Goal: Task Accomplishment & Management: Use online tool/utility

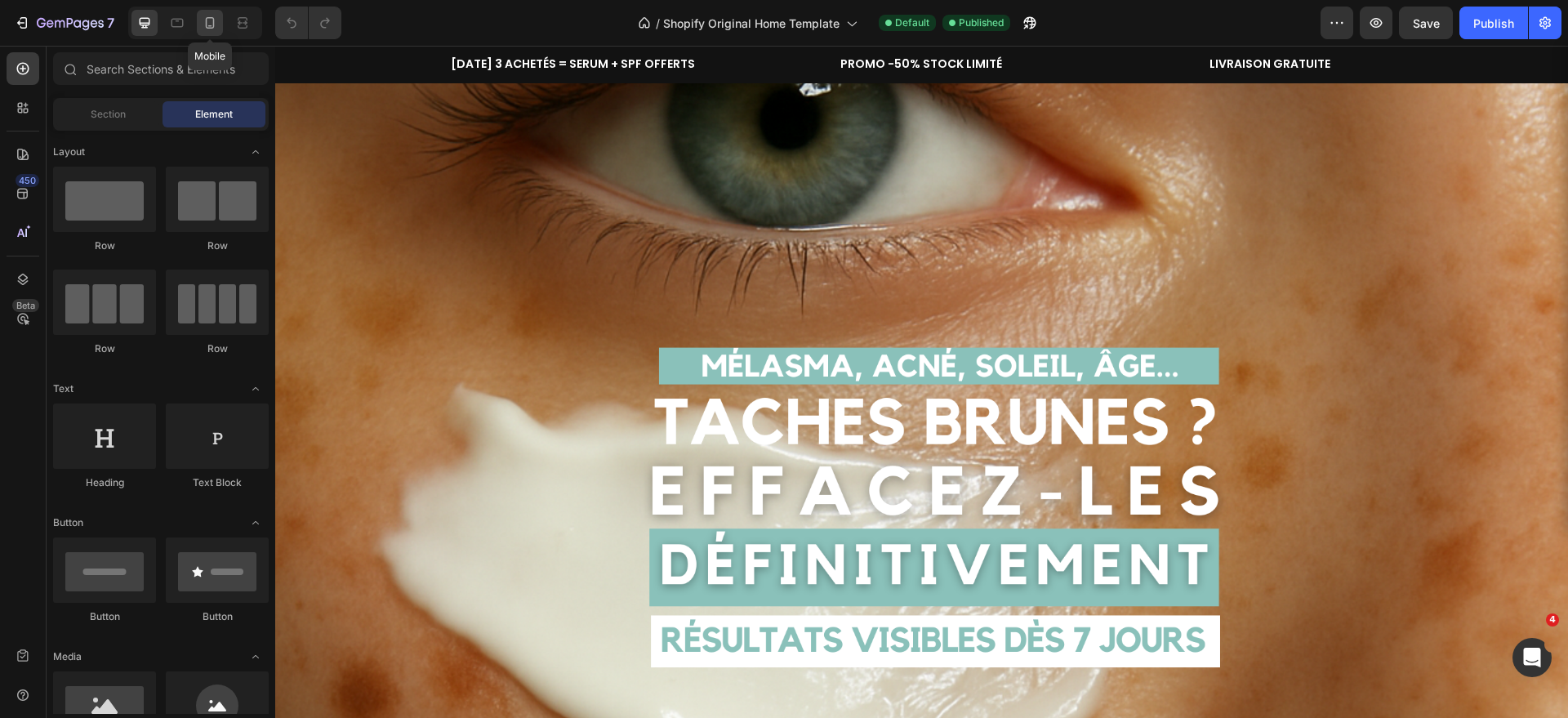
click at [207, 19] on icon at bounding box center [210, 23] width 9 height 12
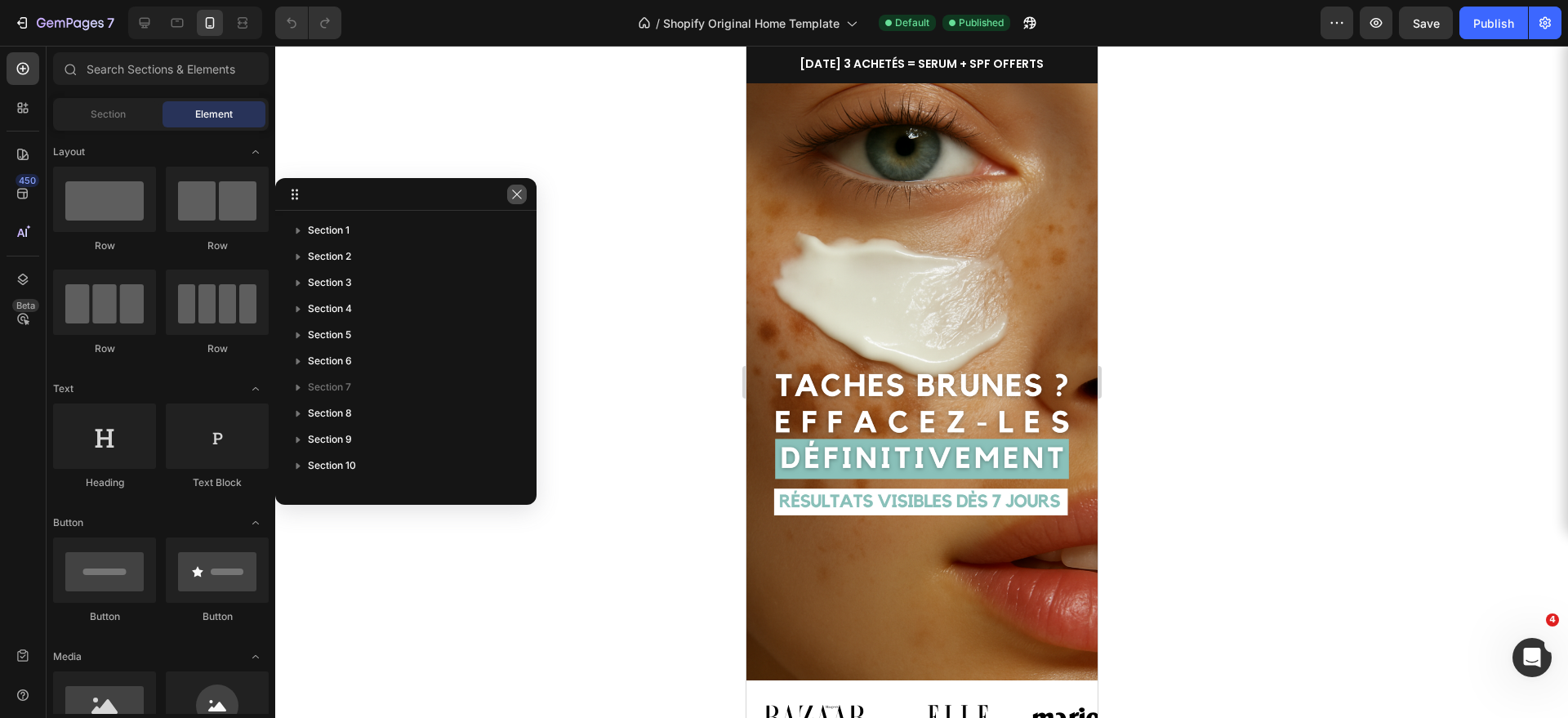
click at [513, 194] on icon "button" at bounding box center [516, 194] width 13 height 13
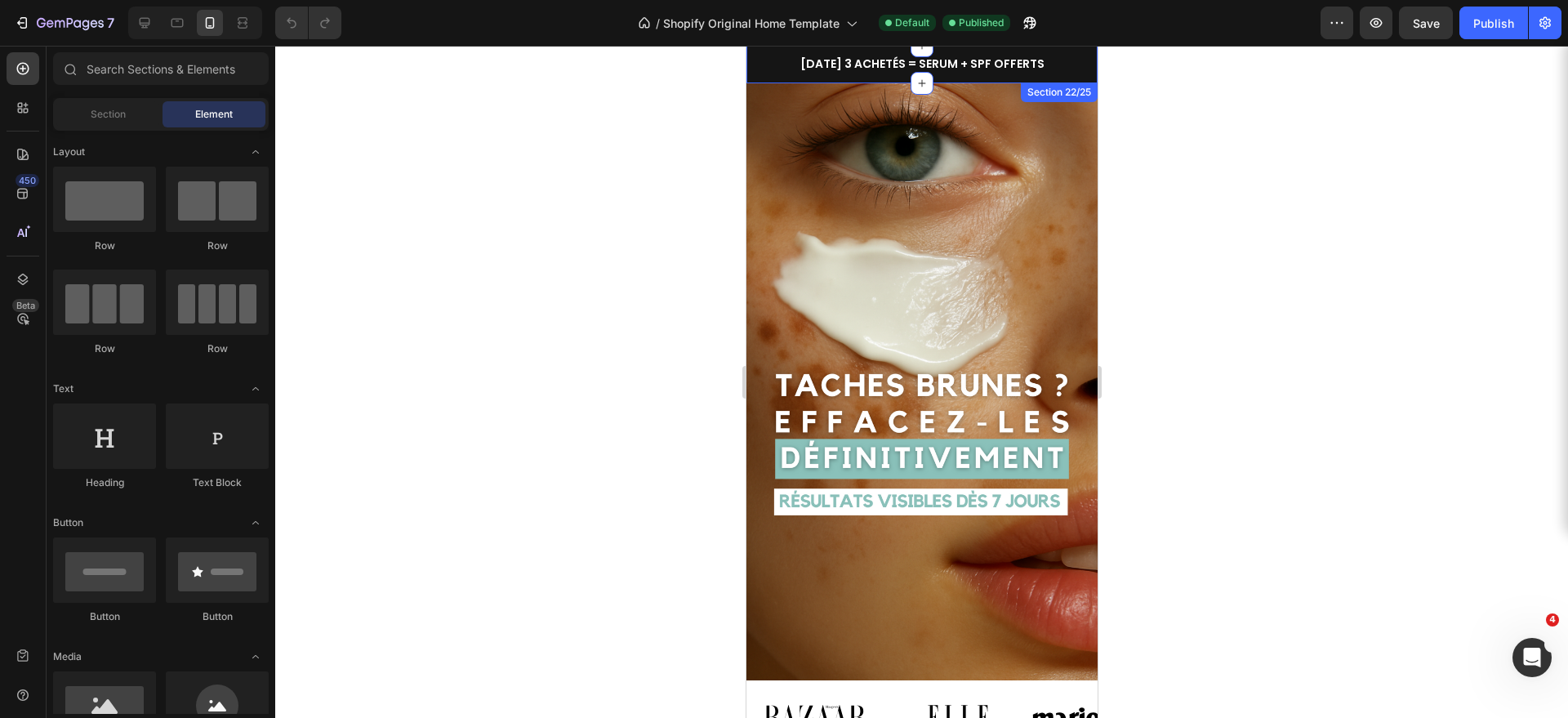
click at [1086, 50] on div "[DATE] 3 ACHETÉS = SERUM + SPF OFFERTS Heading Row PROMO -50% STOCK LIMITÉ Head…" at bounding box center [921, 64] width 351 height 38
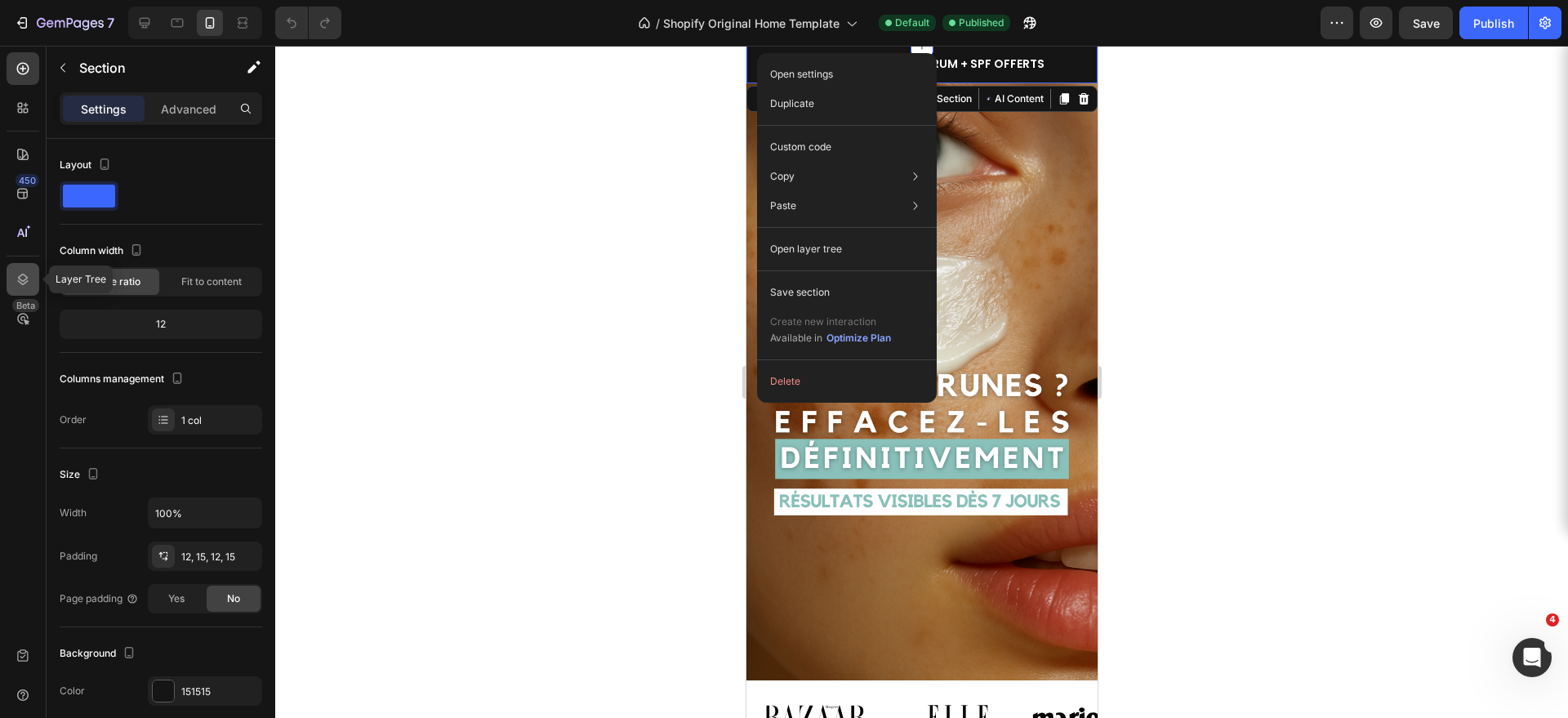
click at [28, 280] on icon at bounding box center [22, 278] width 16 height 16
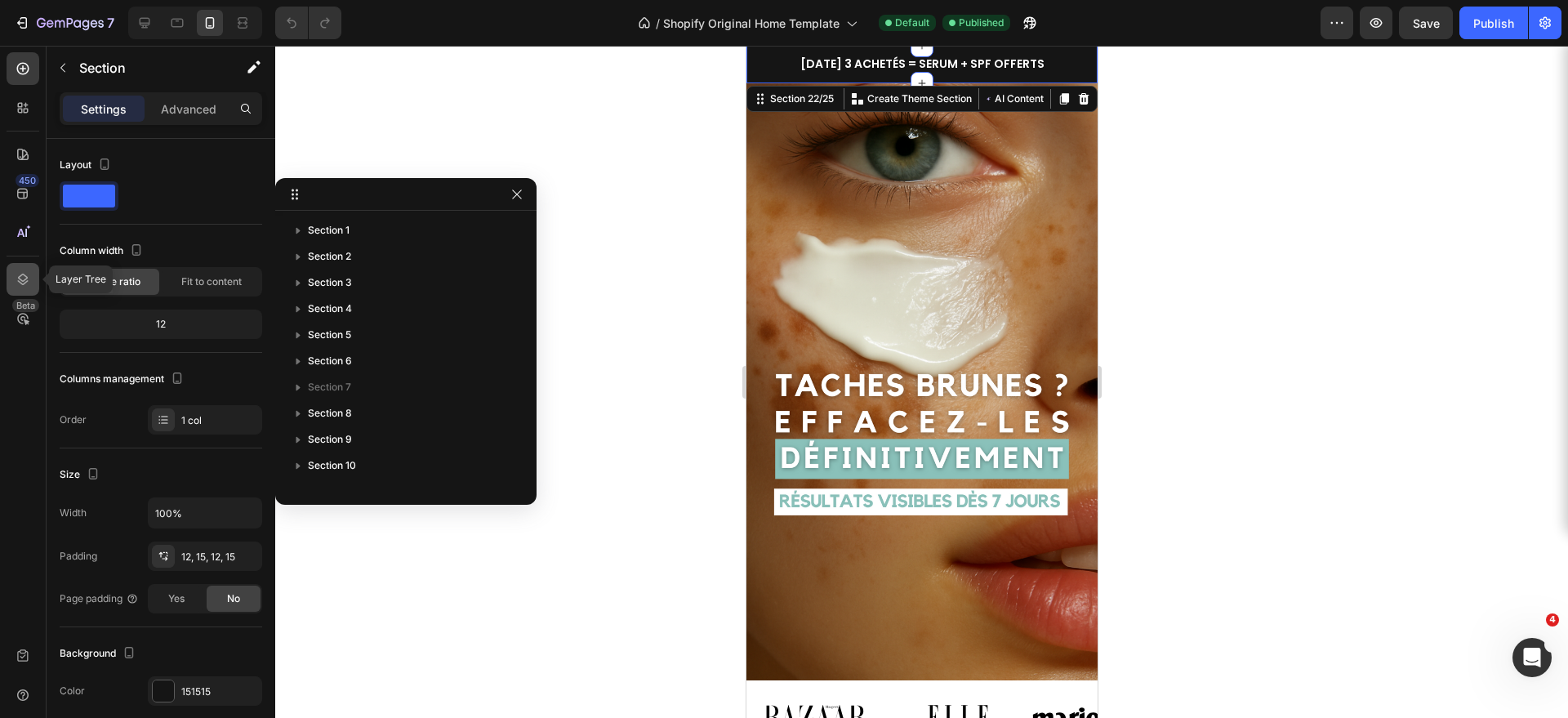
scroll to position [332, 0]
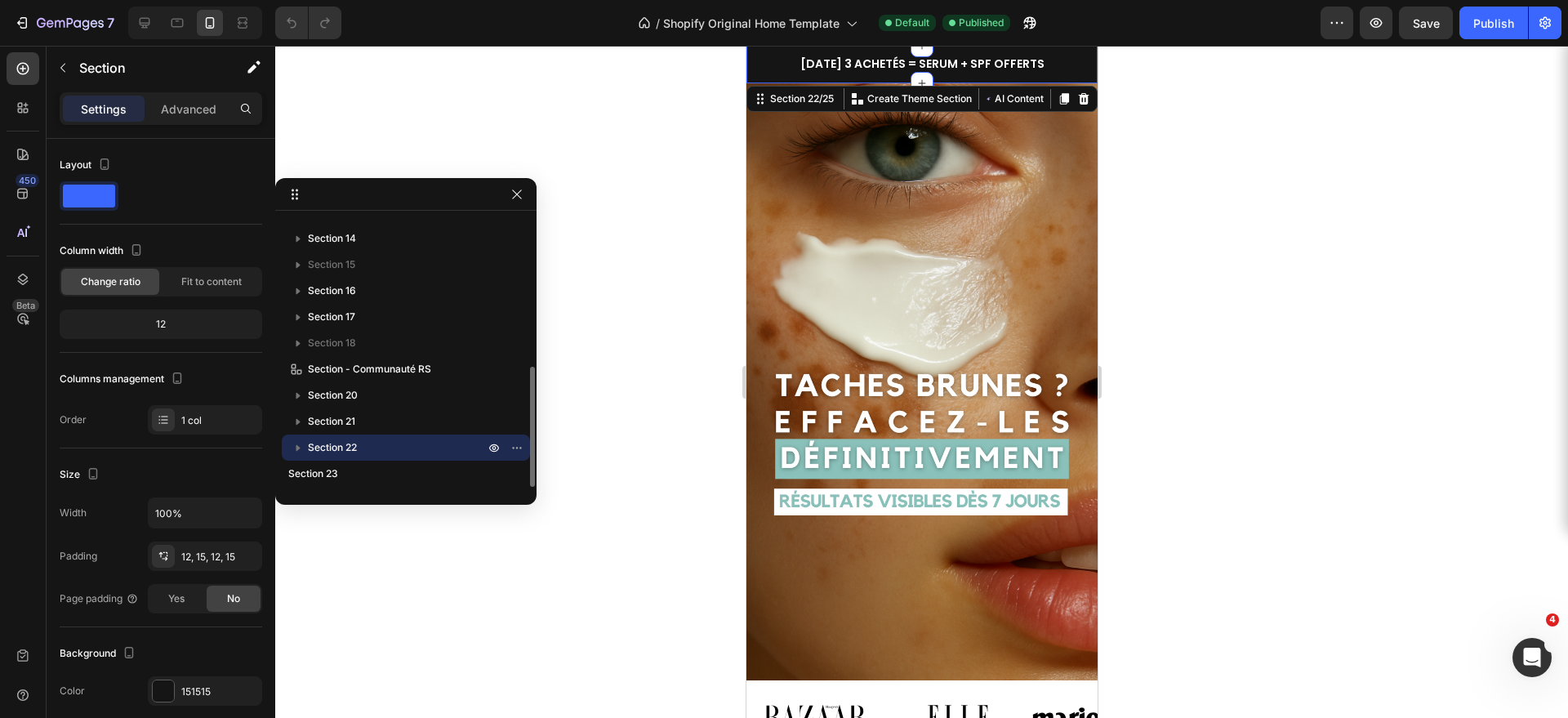
click at [301, 445] on icon "button" at bounding box center [298, 447] width 16 height 16
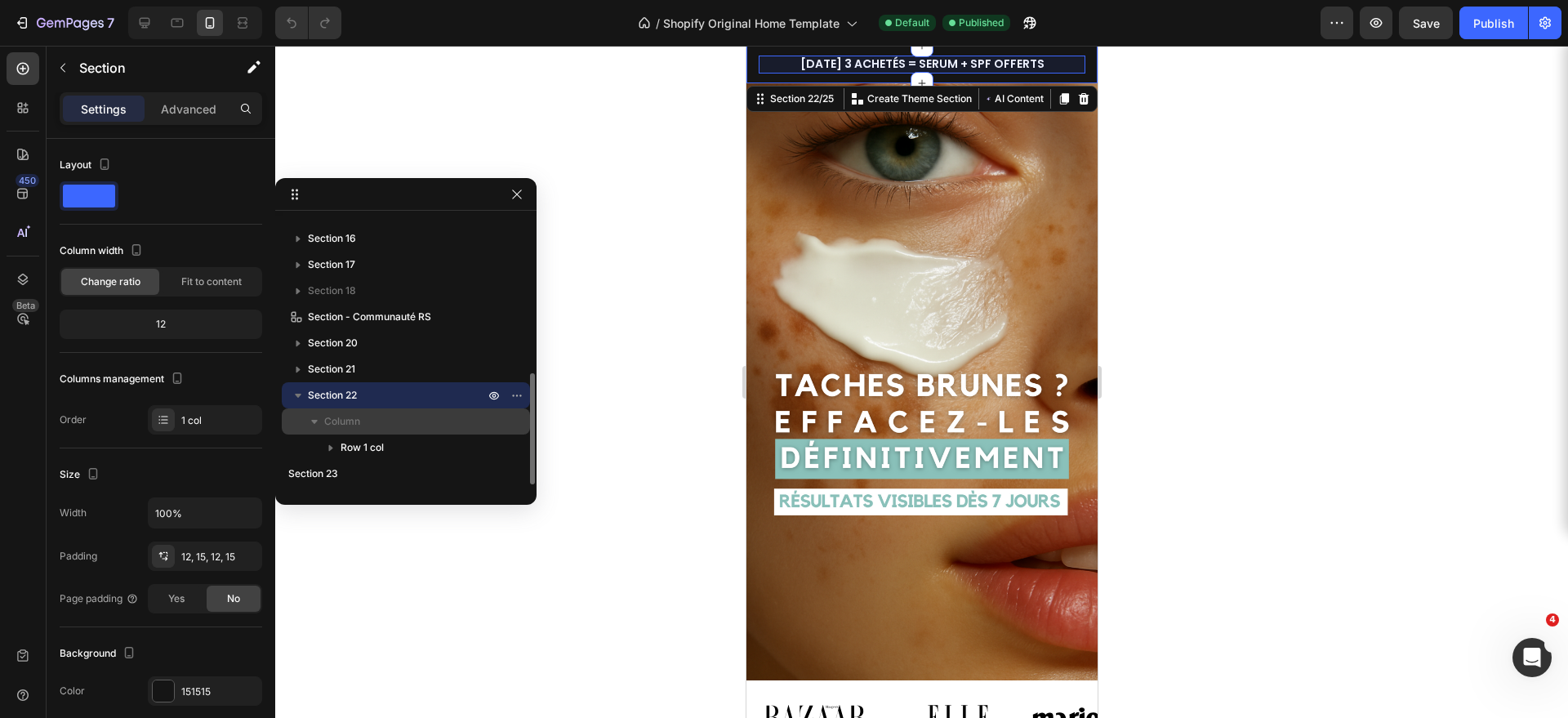
scroll to position [382, 0]
click at [342, 420] on span "Column" at bounding box center [342, 423] width 36 height 16
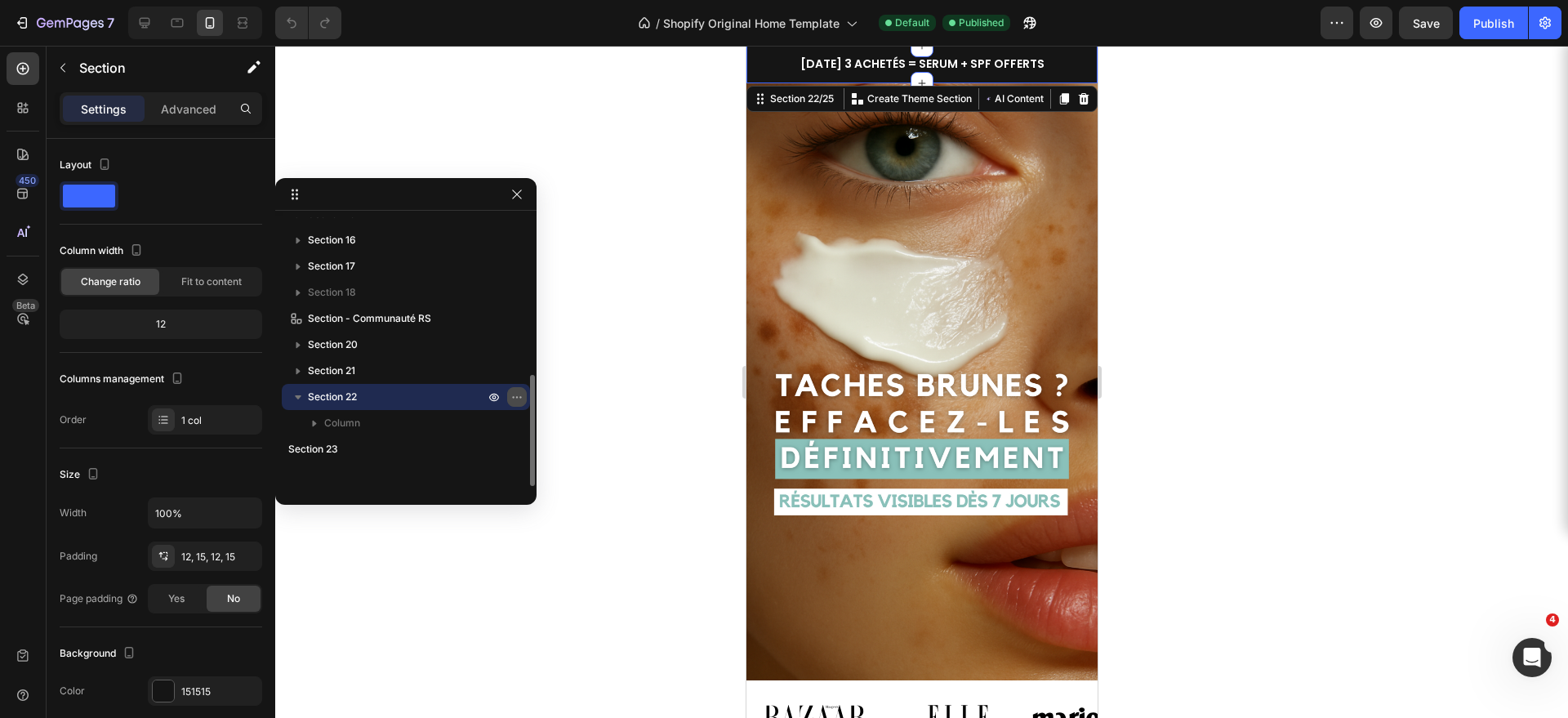
click at [520, 397] on icon "button" at bounding box center [520, 397] width 2 height 2
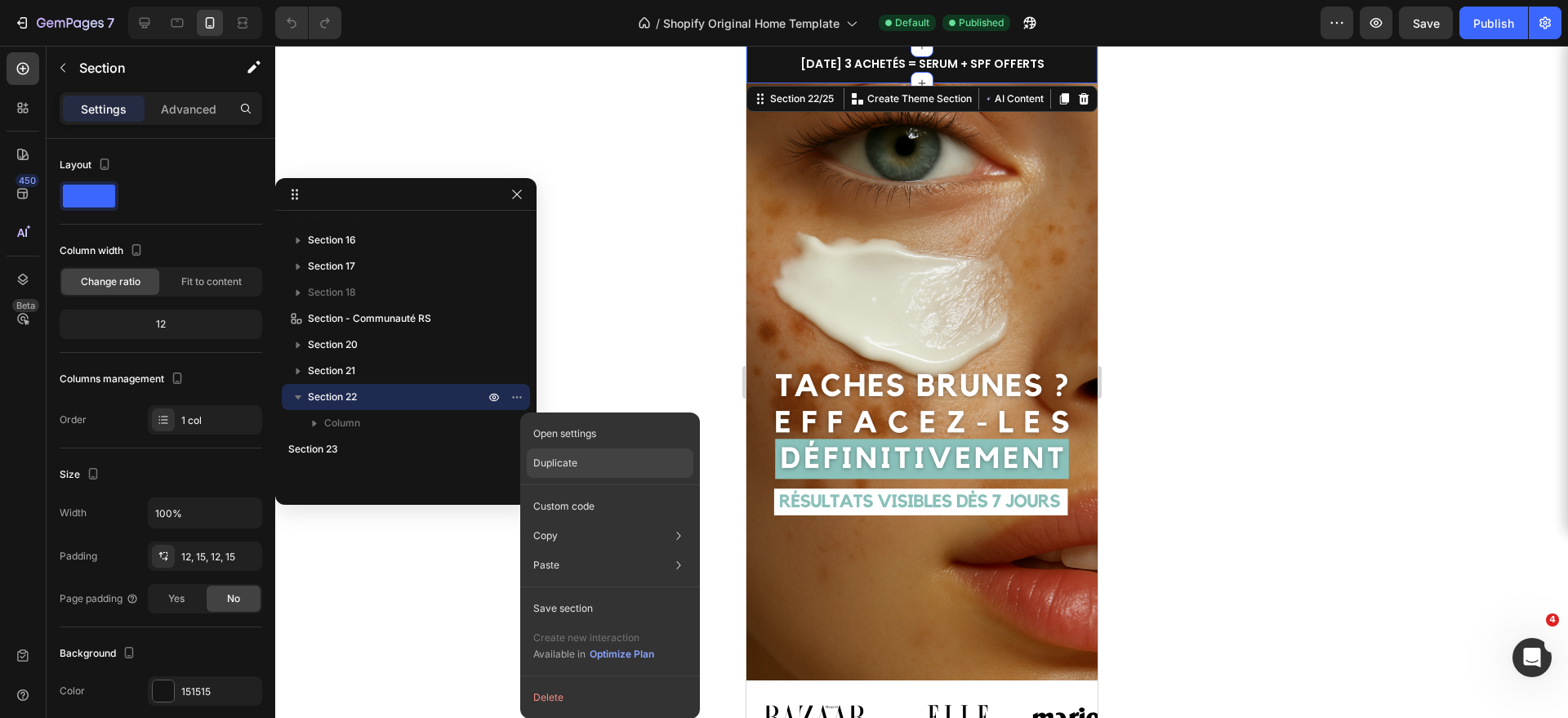
click at [559, 470] on p "Duplicate" at bounding box center [555, 463] width 44 height 15
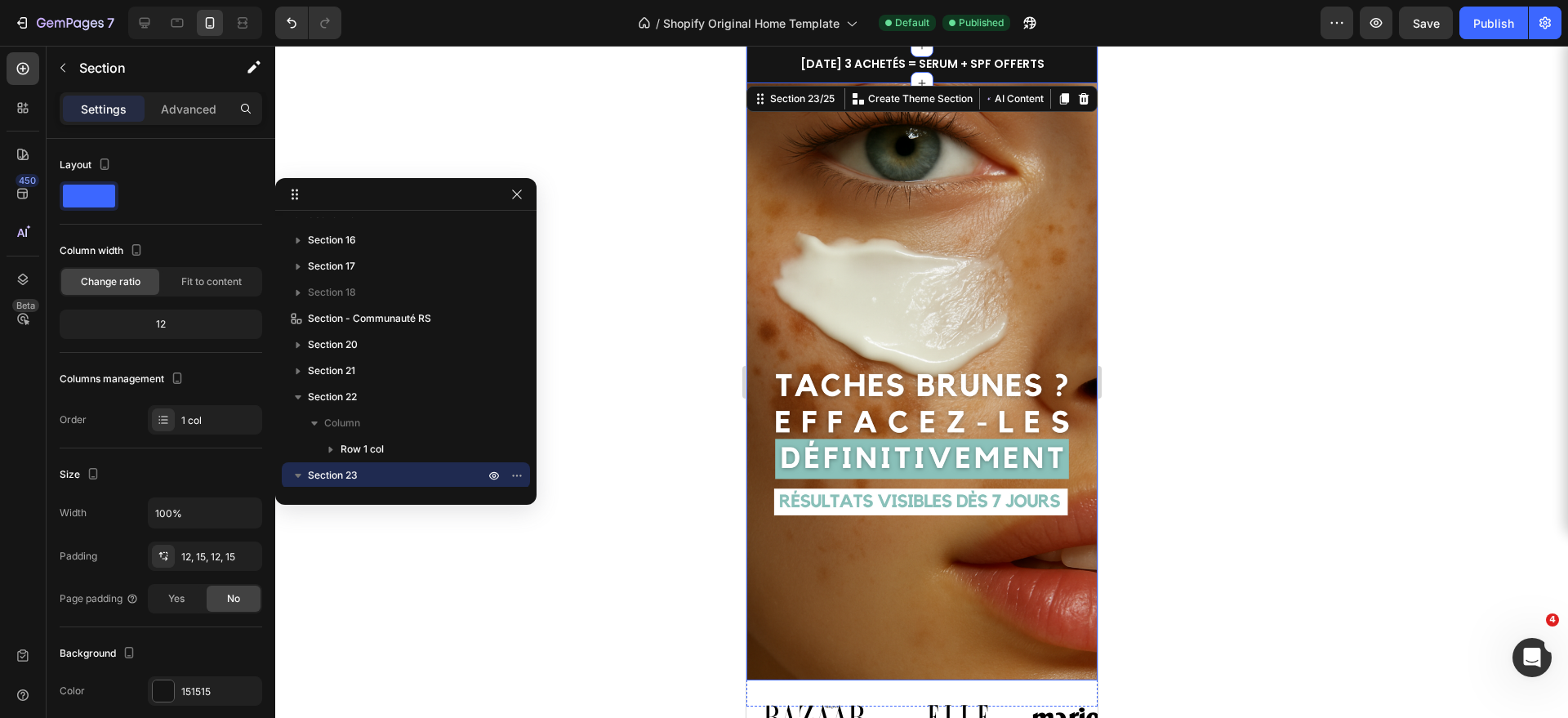
click at [967, 226] on img at bounding box center [921, 368] width 351 height 624
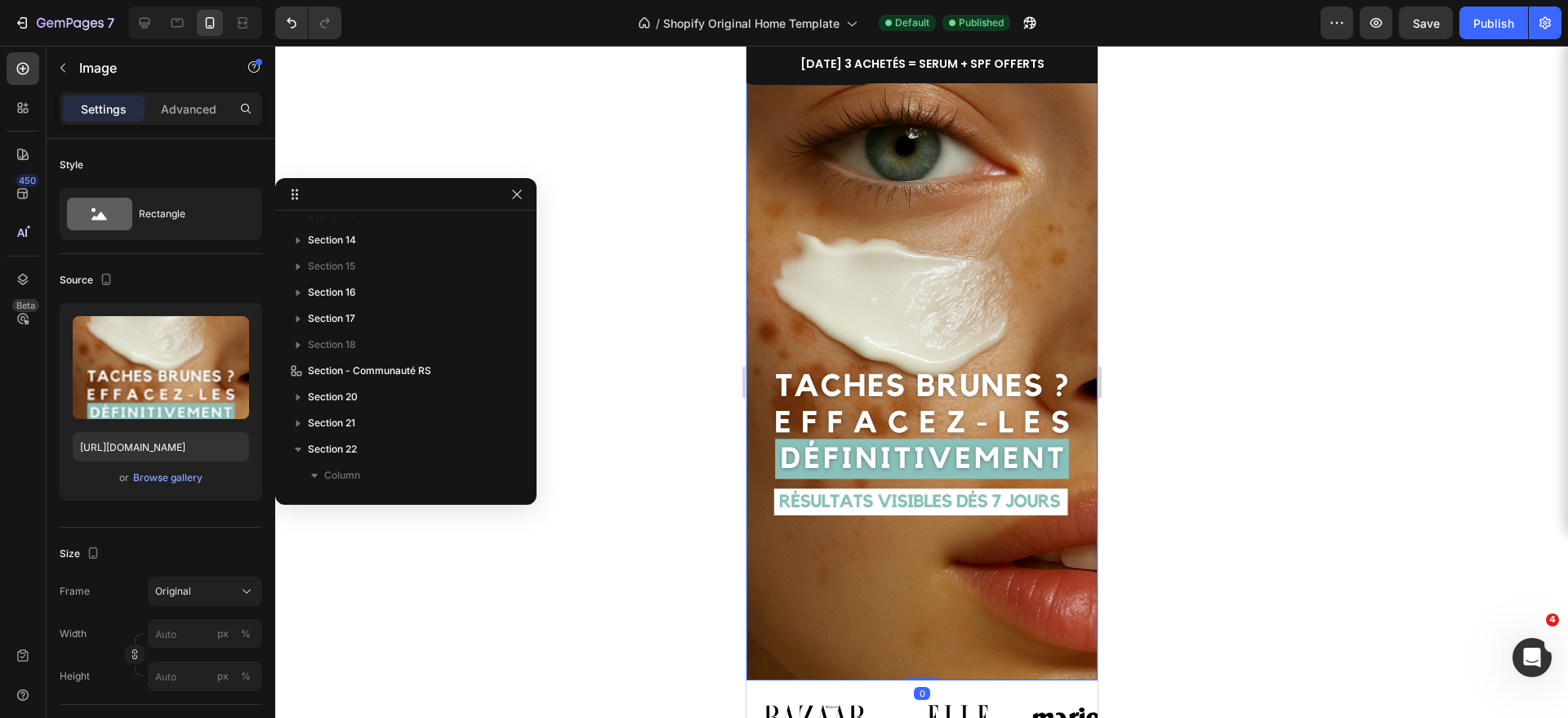
click at [1297, 271] on div at bounding box center [922, 381] width 1292 height 672
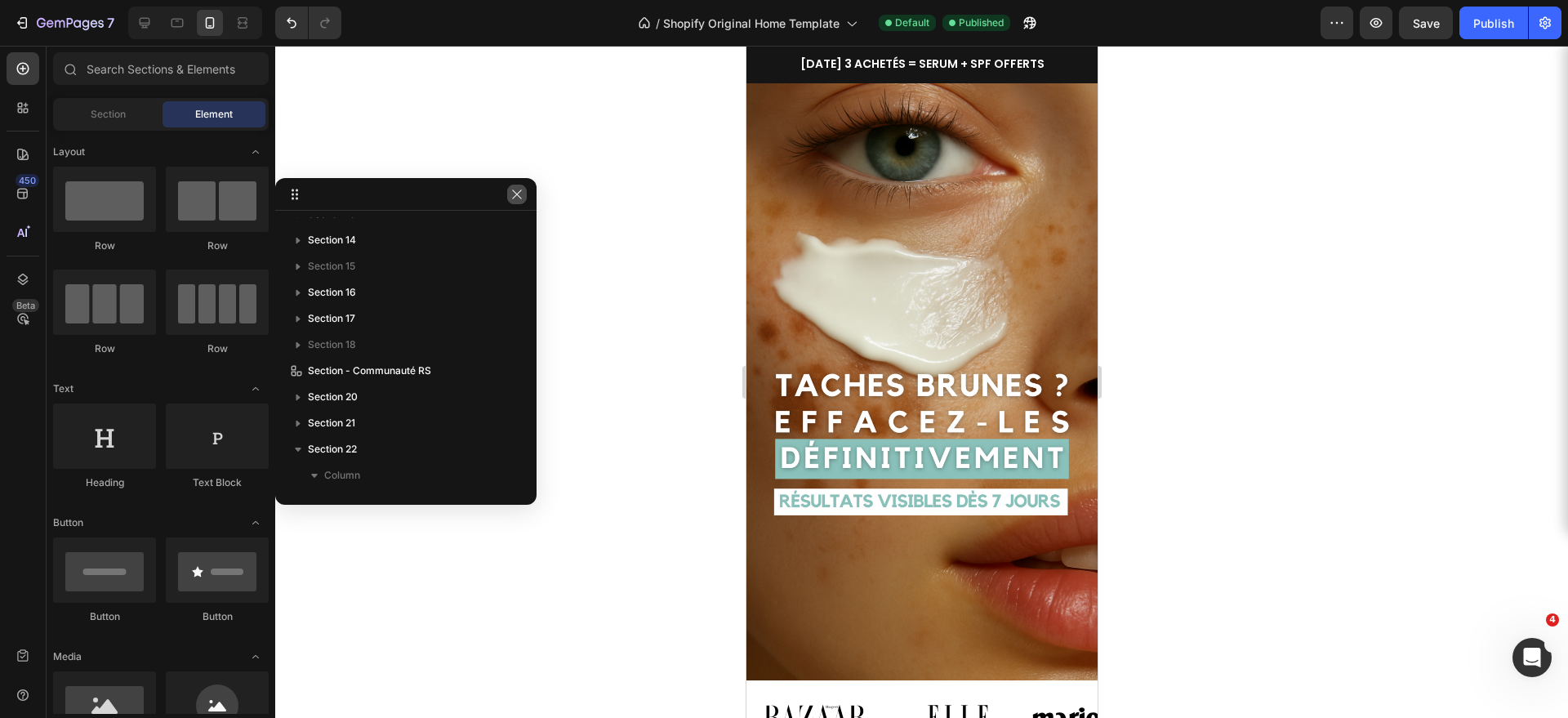
click at [516, 196] on icon "button" at bounding box center [516, 194] width 13 height 13
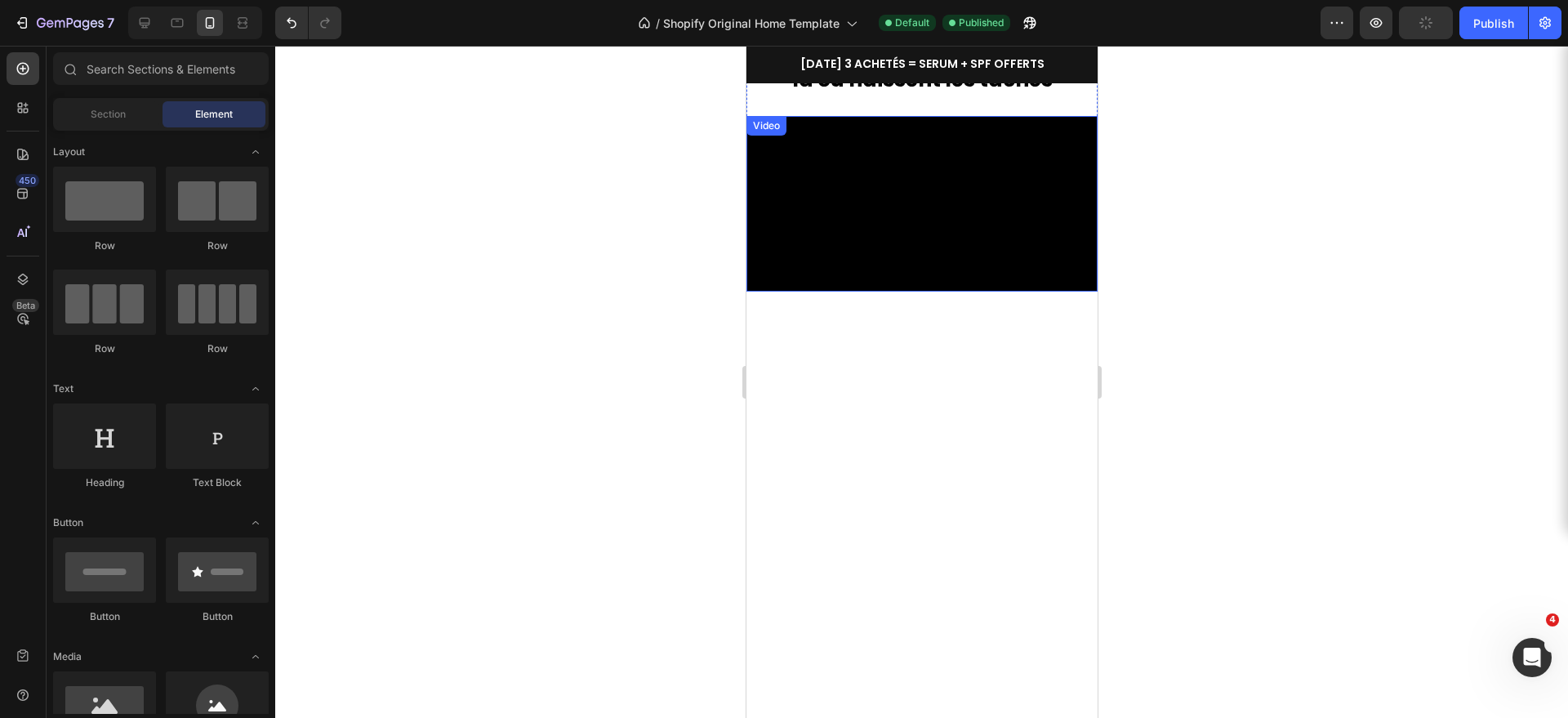
scroll to position [0, 0]
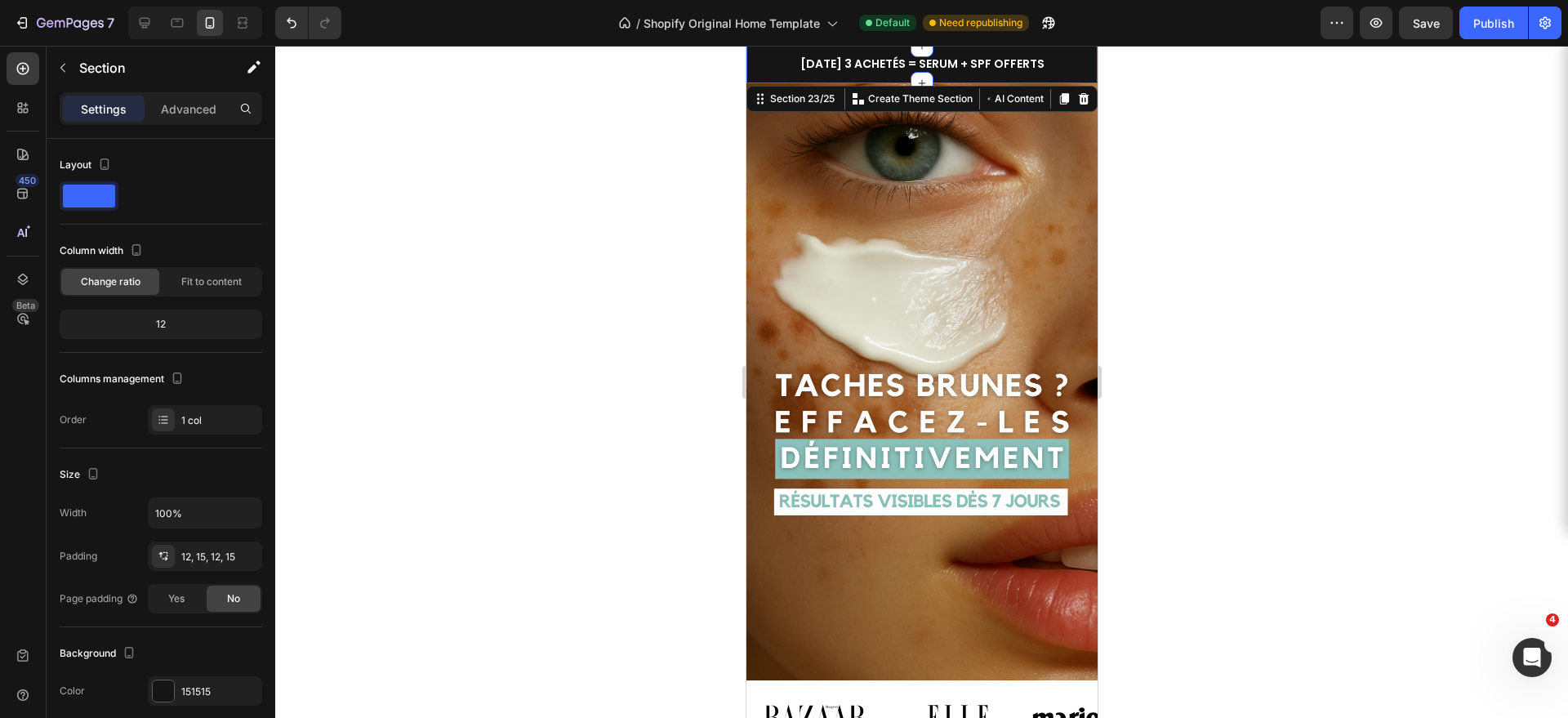
click at [1092, 52] on div "[DATE] 3 ACHETÉS = SERUM + SPF OFFERTS Heading Row PROMO -50% STOCK LIMITÉ Head…" at bounding box center [921, 64] width 351 height 38
click at [1063, 98] on icon at bounding box center [1063, 99] width 9 height 12
click at [1089, 54] on div "[DATE] 3 ACHETÉS = SERUM + SPF OFFERTS Heading Row PROMO -50% STOCK LIMITÉ Head…" at bounding box center [921, 64] width 351 height 38
click at [758, 53] on div "[DATE] 3 ACHETÉS = SERUM + SPF OFFERTS Heading Row PROMO -50% STOCK LIMITÉ Head…" at bounding box center [921, 64] width 351 height 38
click at [16, 271] on icon at bounding box center [22, 278] width 16 height 16
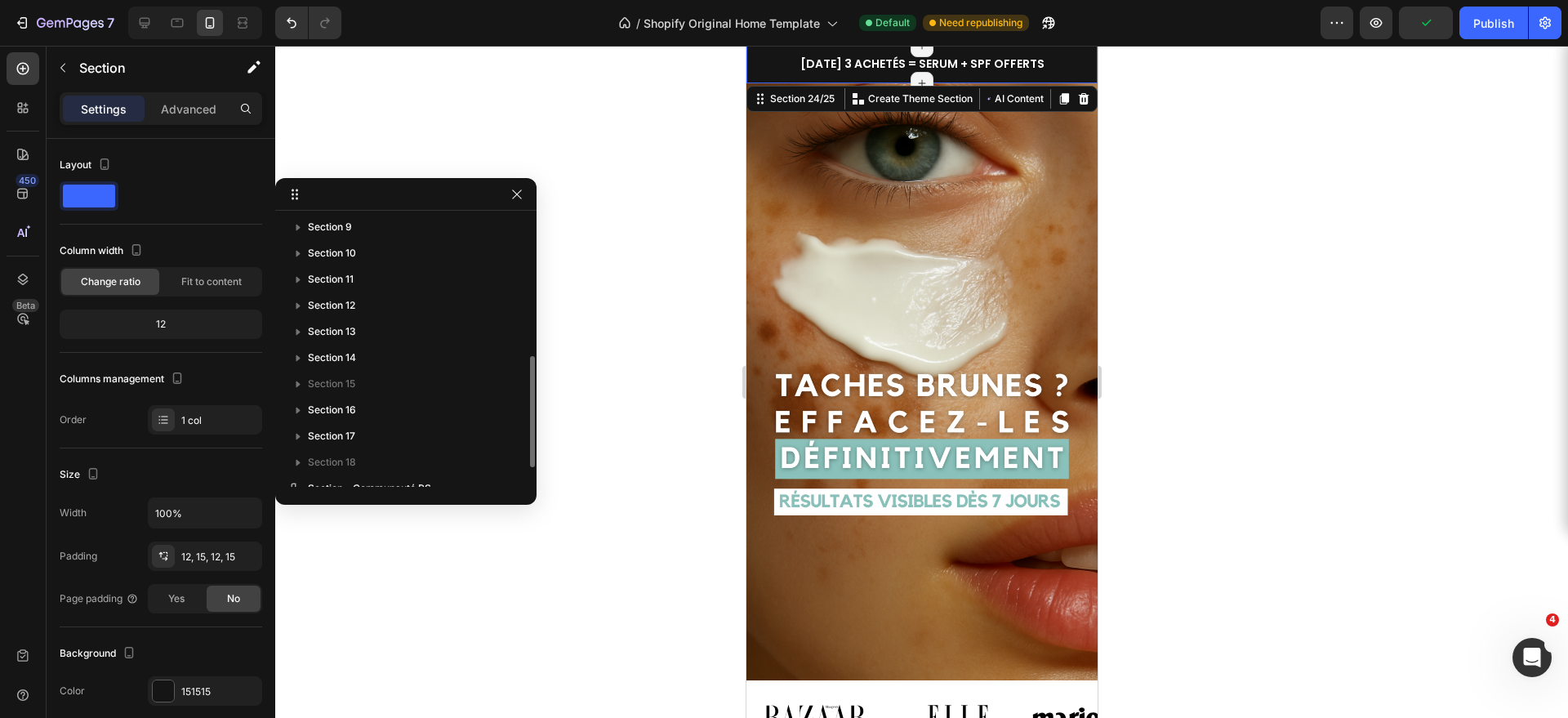
scroll to position [384, 0]
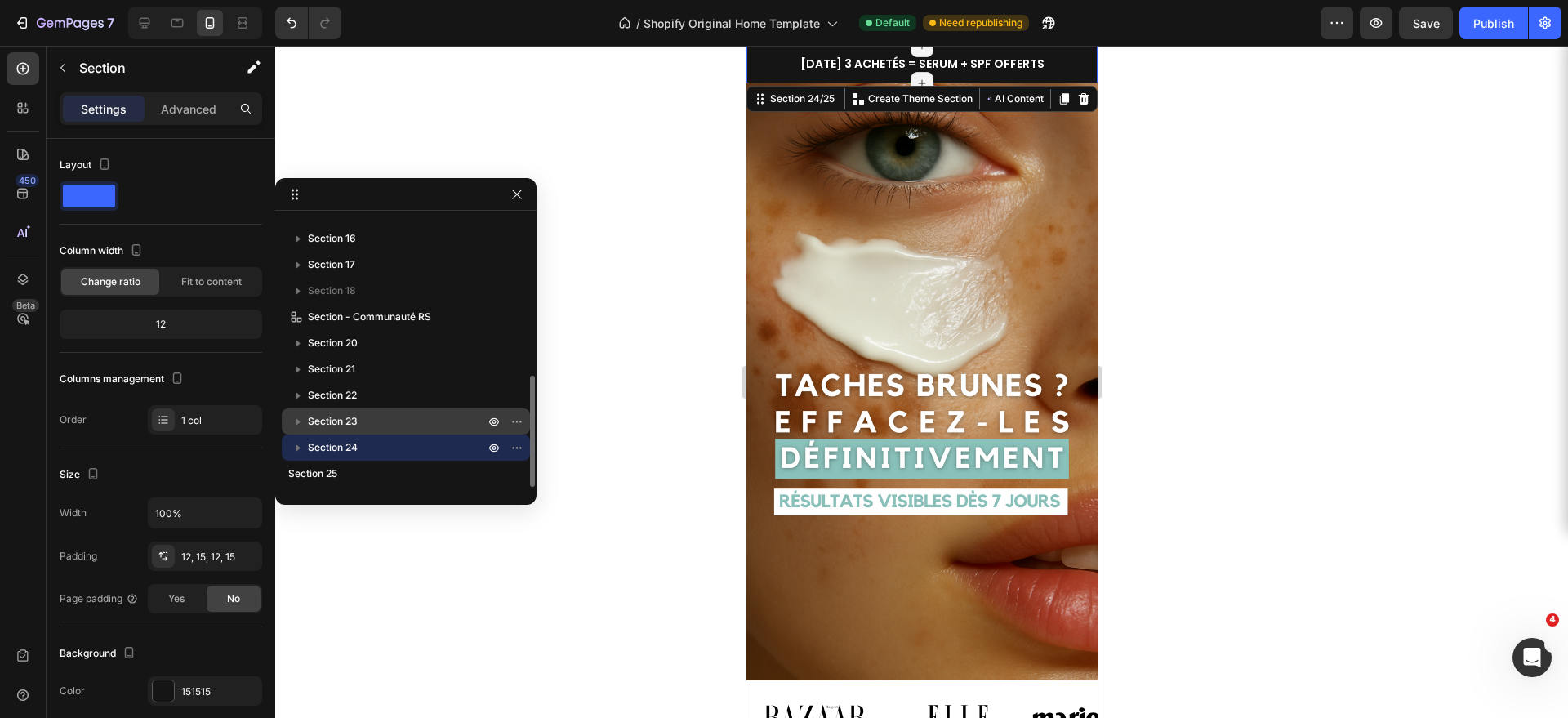
click at [316, 422] on span "Section 23" at bounding box center [332, 421] width 49 height 16
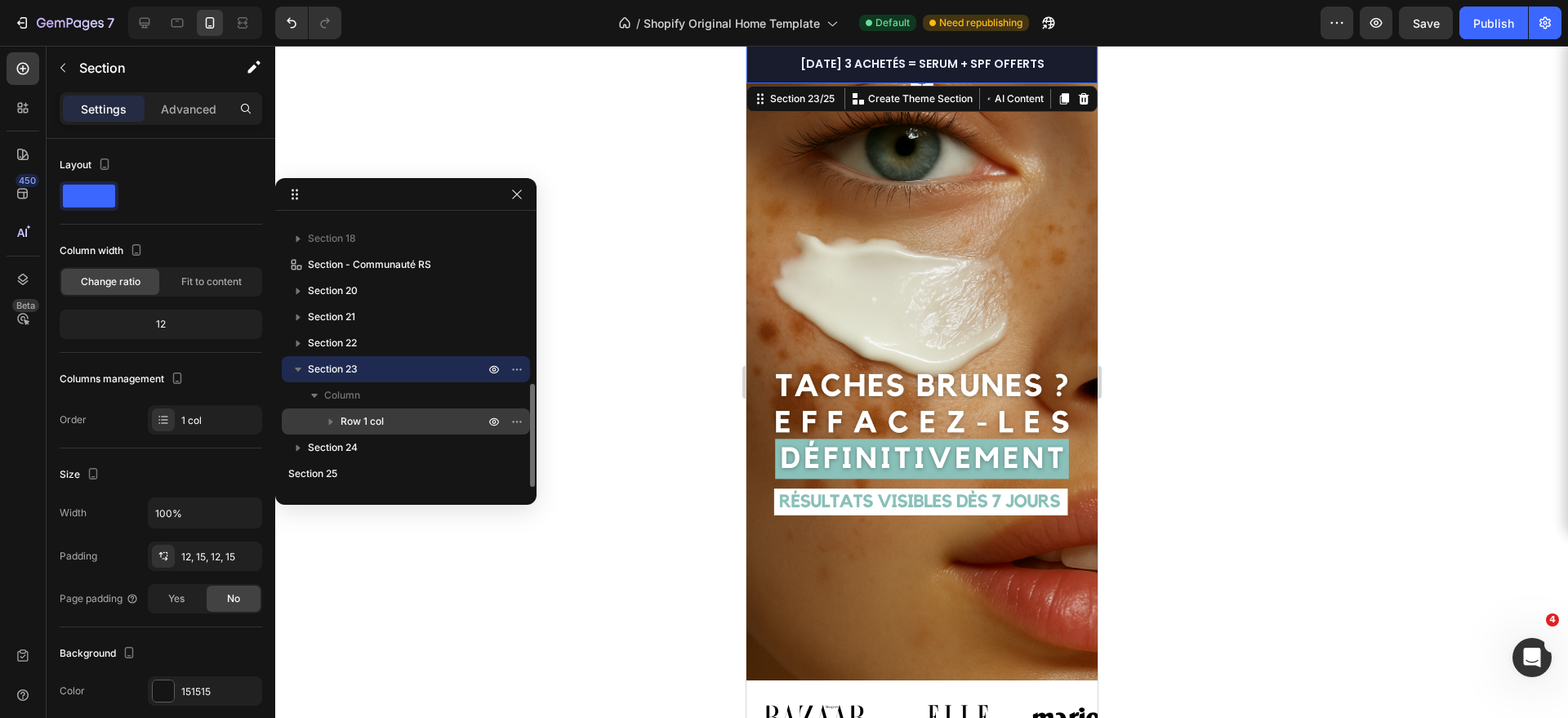
scroll to position [431, 0]
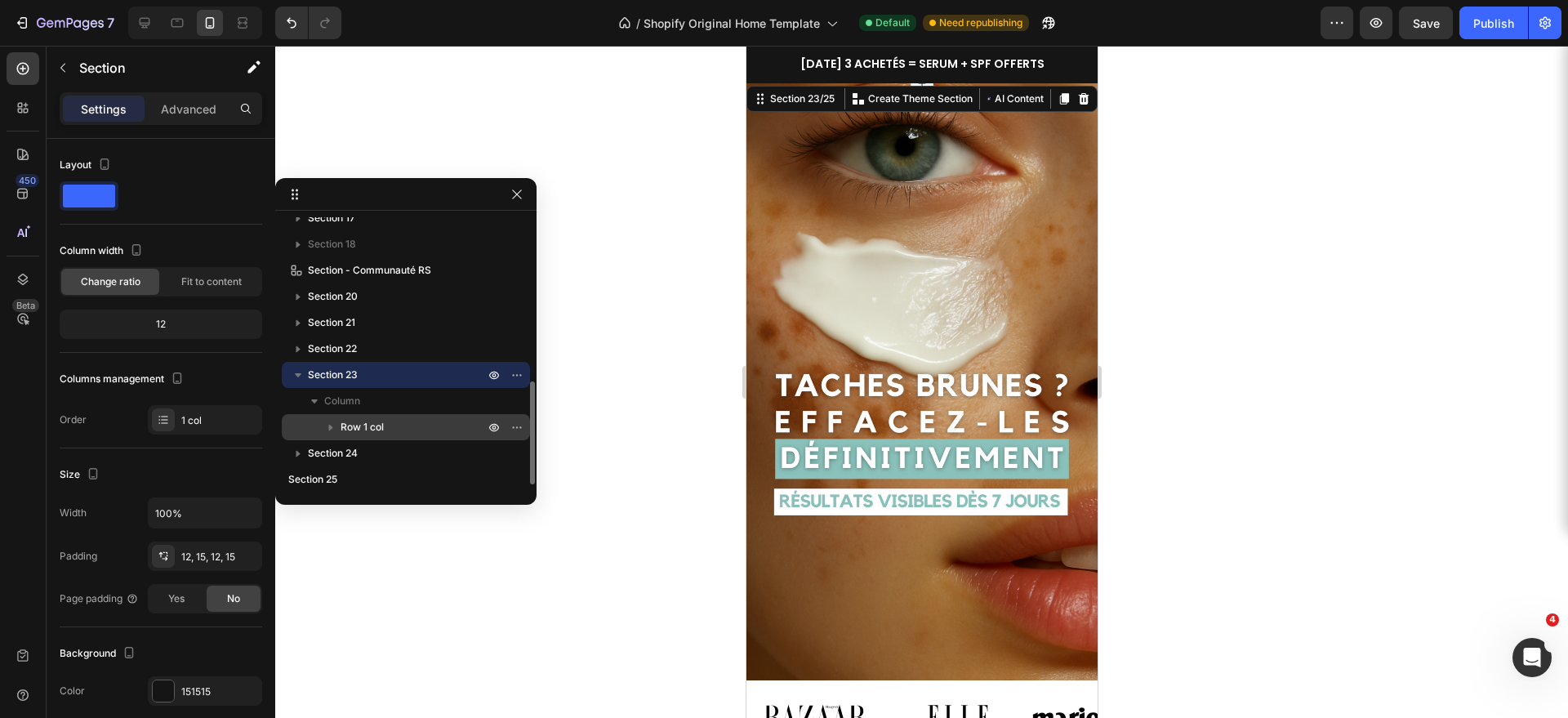
click at [353, 432] on span "Row 1 col" at bounding box center [362, 427] width 44 height 16
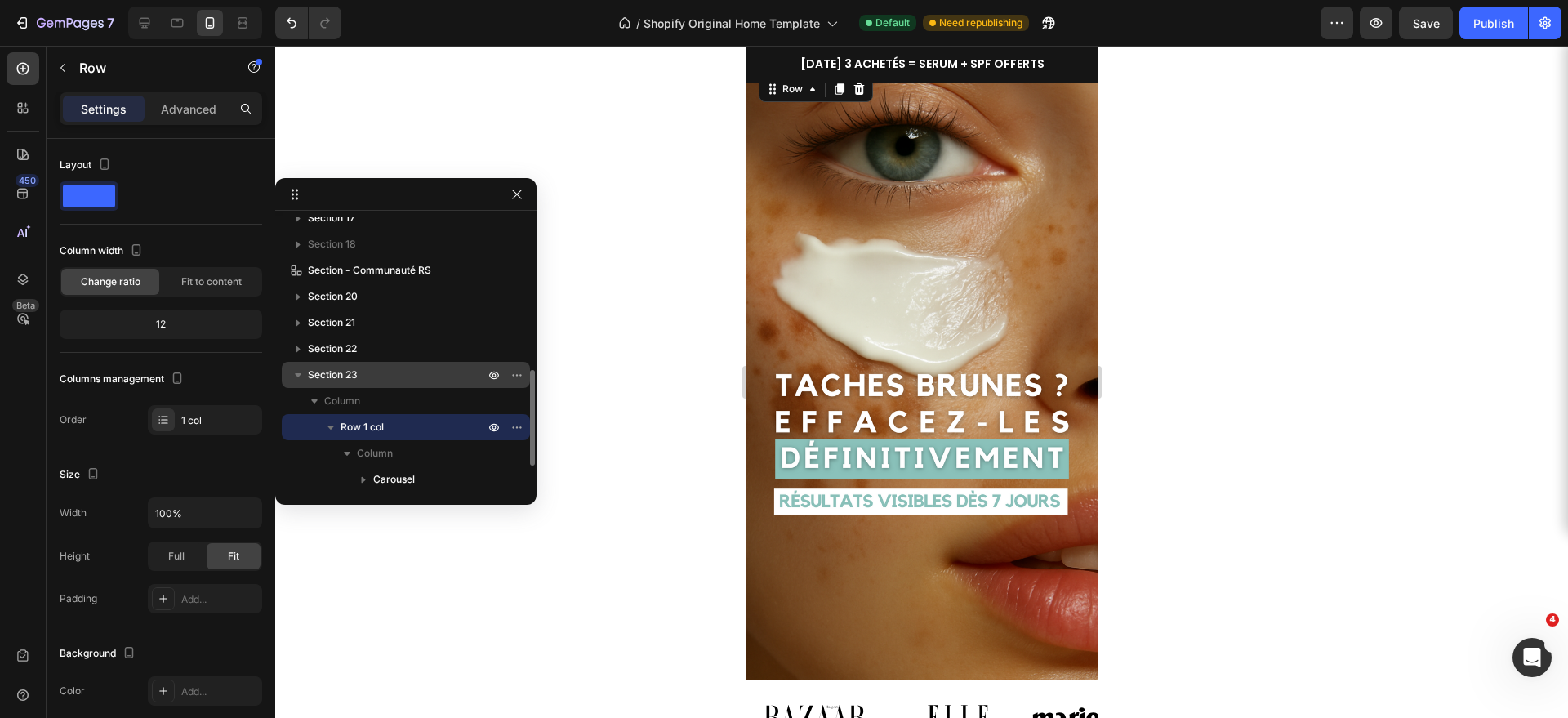
click at [300, 374] on icon "button" at bounding box center [298, 375] width 7 height 4
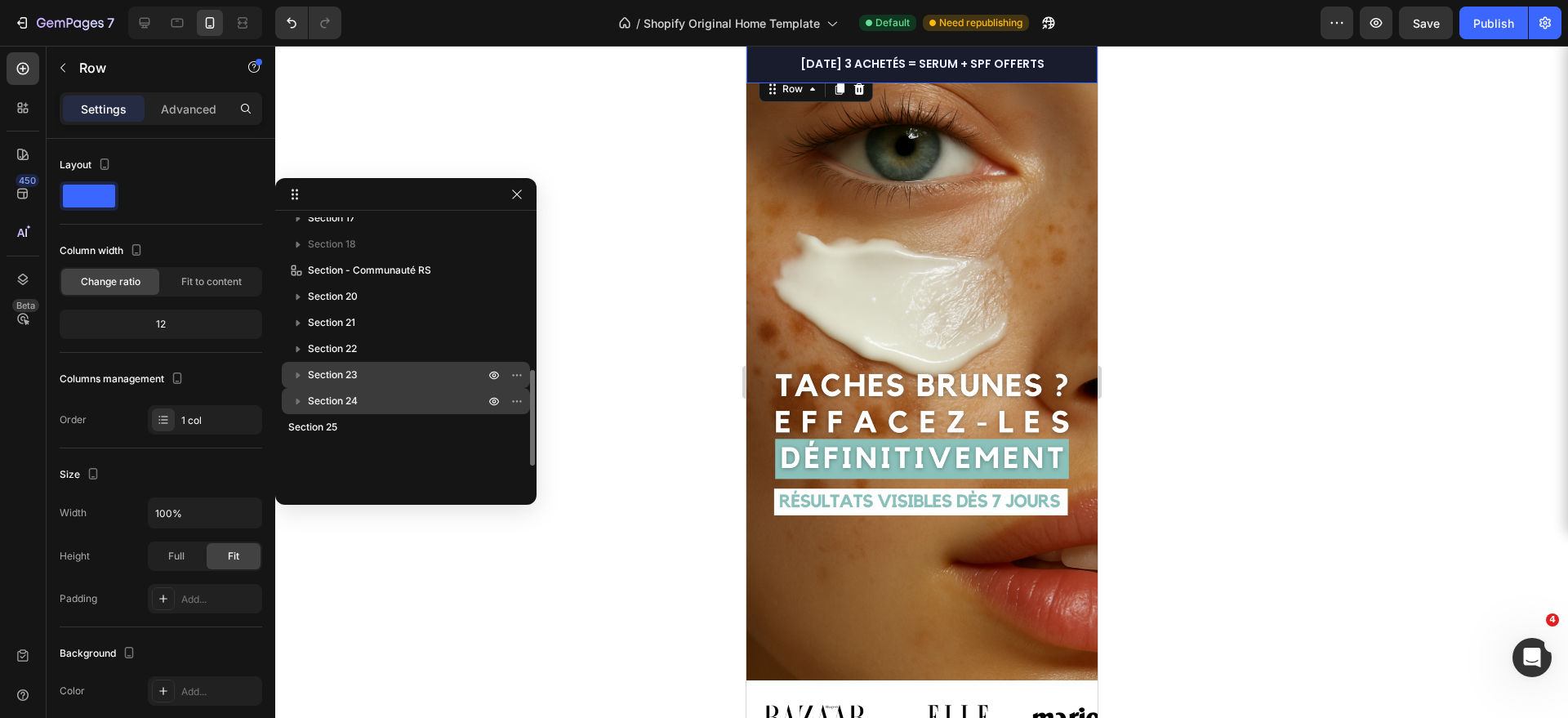
click at [322, 403] on span "Section 24" at bounding box center [332, 401] width 49 height 16
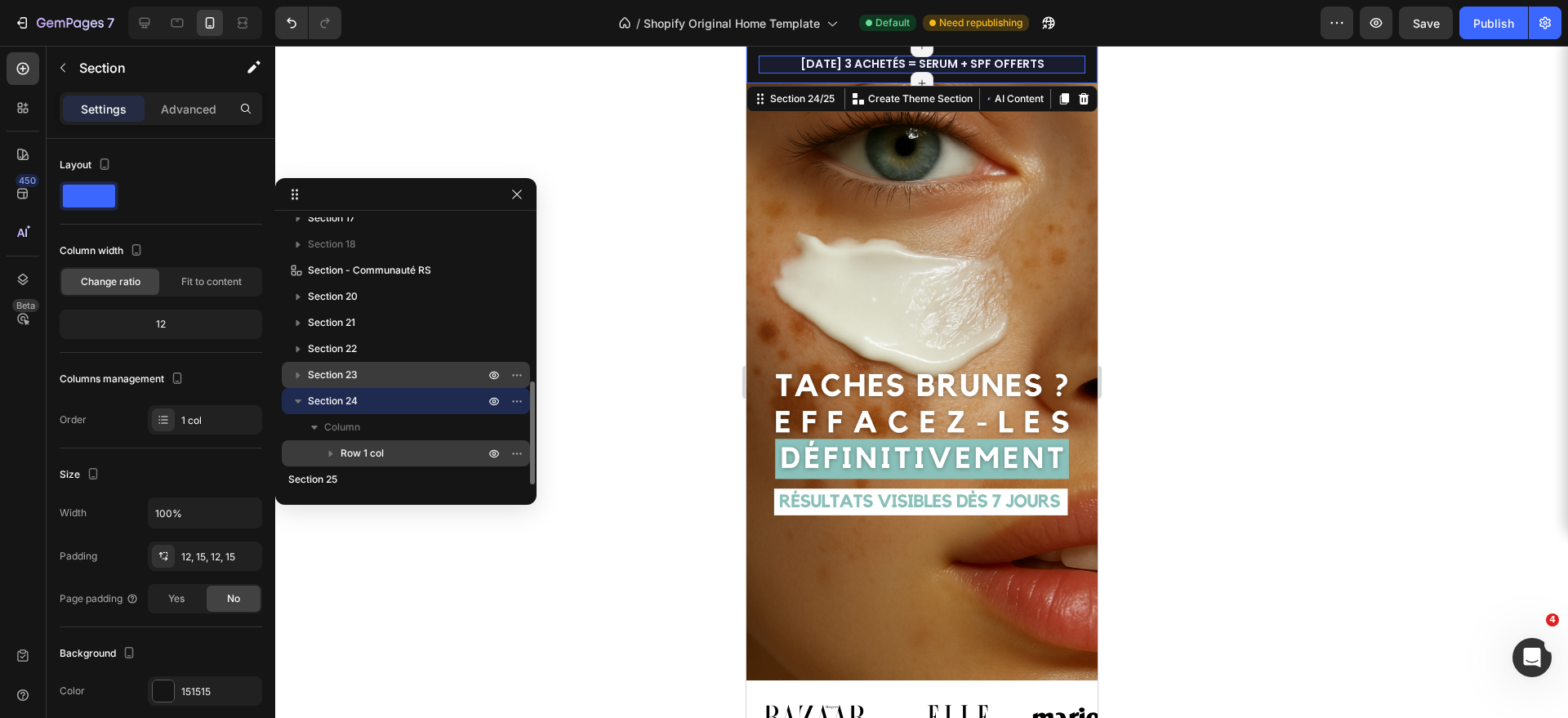
click at [344, 449] on span "Row 1 col" at bounding box center [362, 453] width 44 height 16
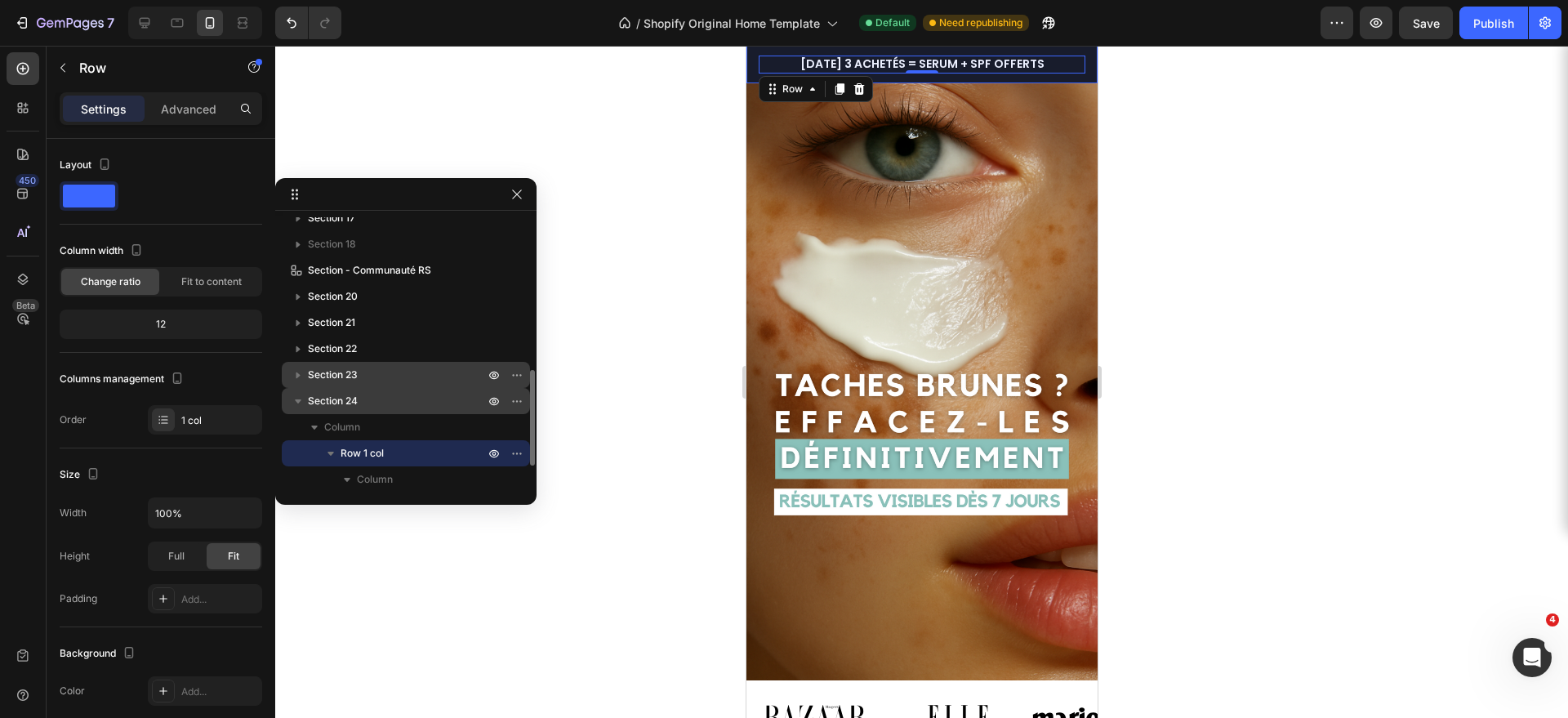
click at [317, 400] on span "Section 24" at bounding box center [332, 401] width 49 height 16
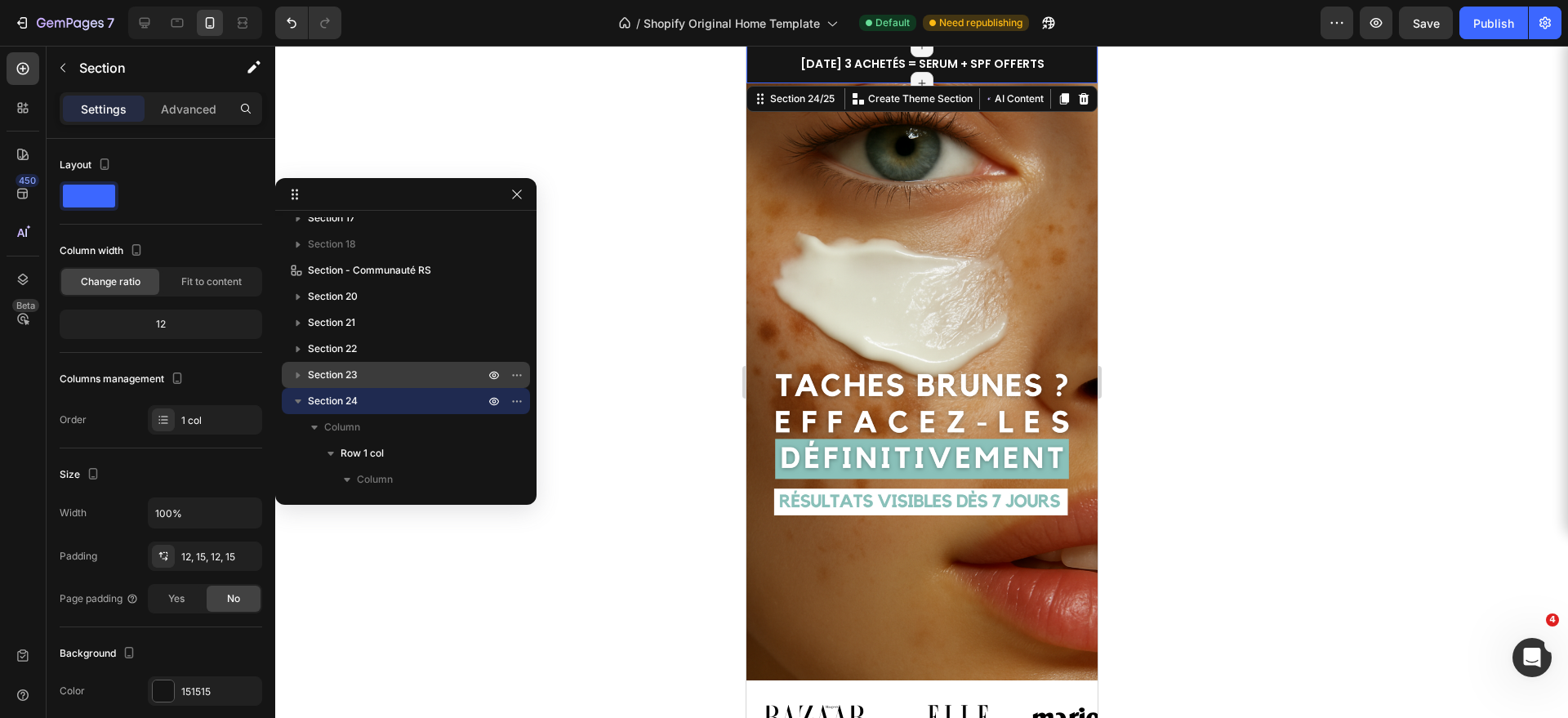
click at [1328, 285] on div at bounding box center [922, 381] width 1292 height 672
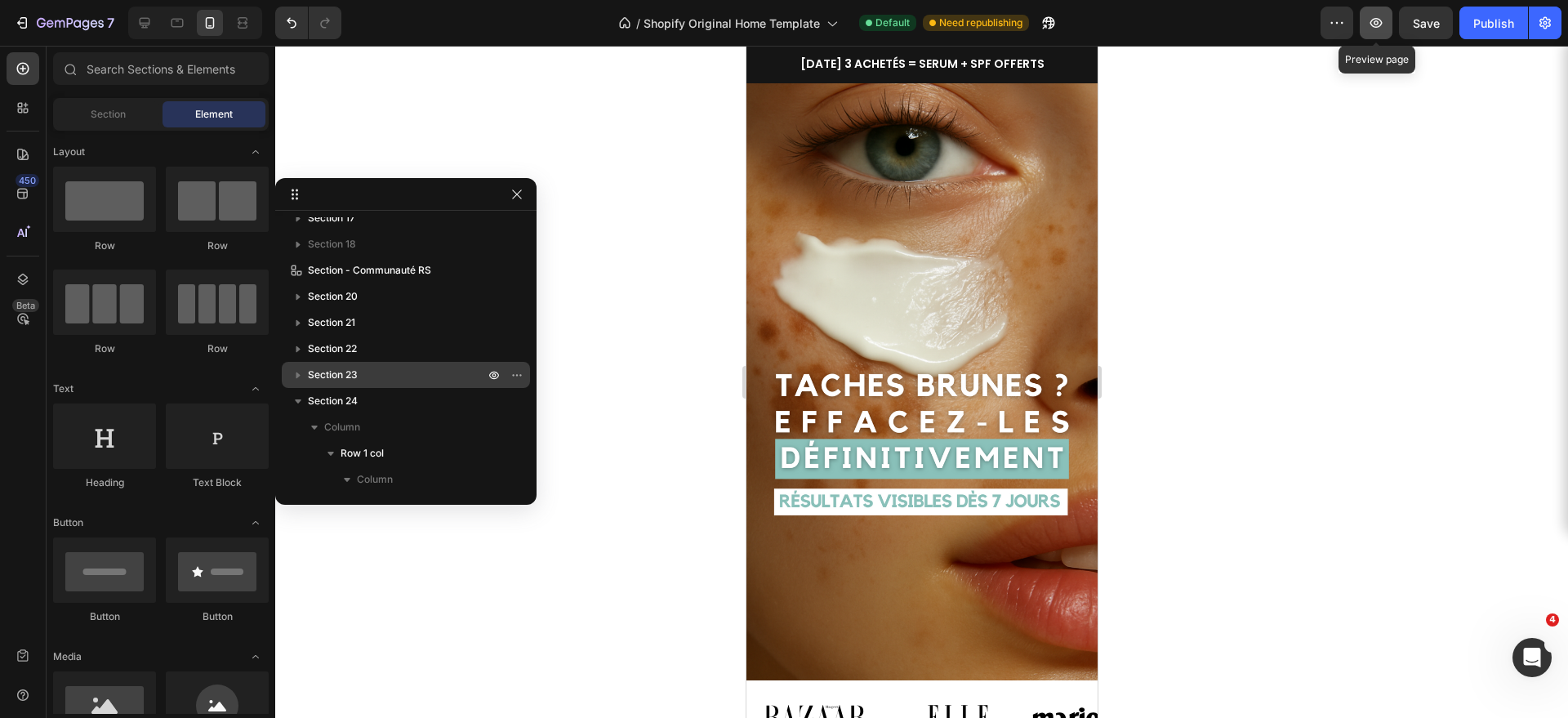
click at [1375, 26] on icon "button" at bounding box center [1376, 23] width 13 height 10
click at [513, 196] on icon "button" at bounding box center [516, 194] width 13 height 13
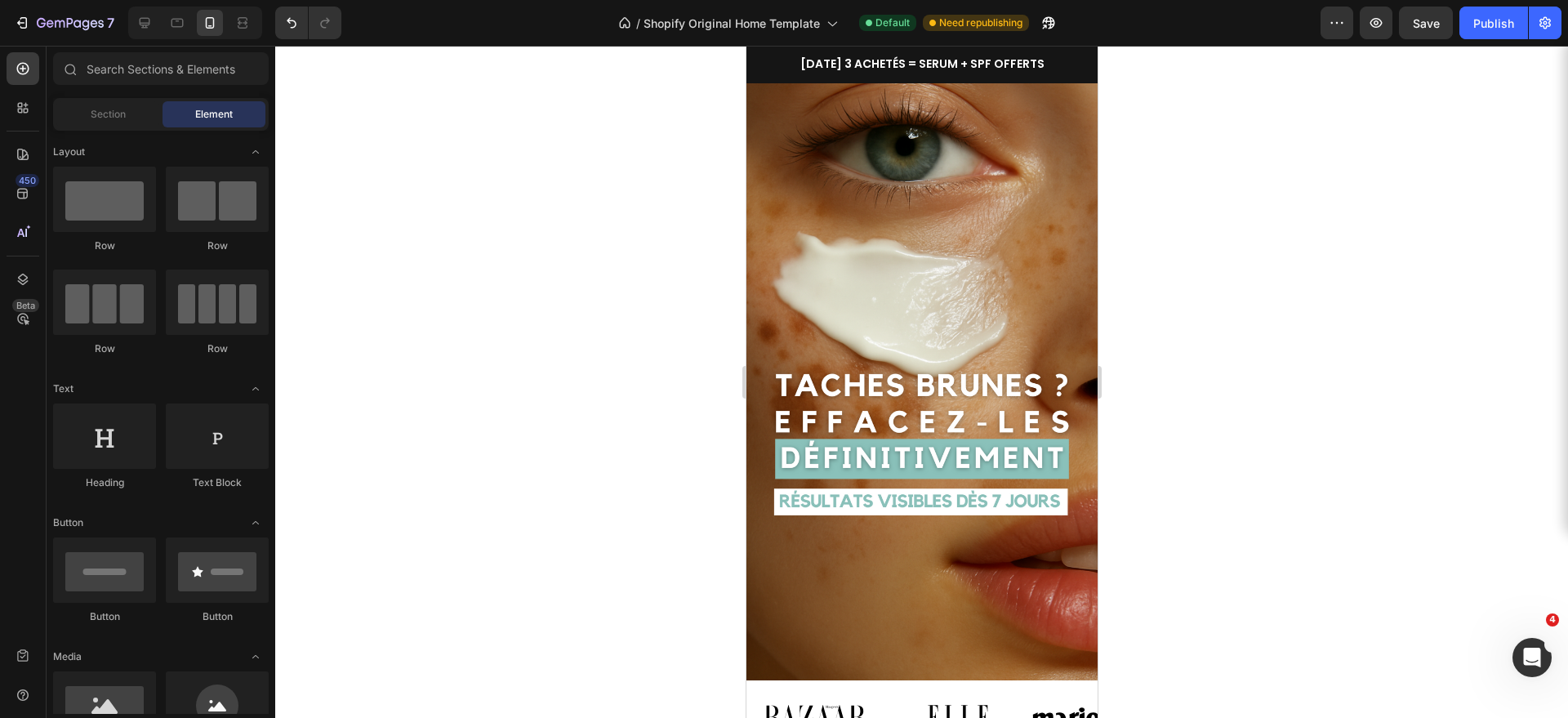
click at [1323, 301] on div at bounding box center [922, 381] width 1292 height 672
click at [819, 68] on span "[DATE] 3 ACHETÉS = SERUM + SPF OFFERTS" at bounding box center [922, 63] width 245 height 16
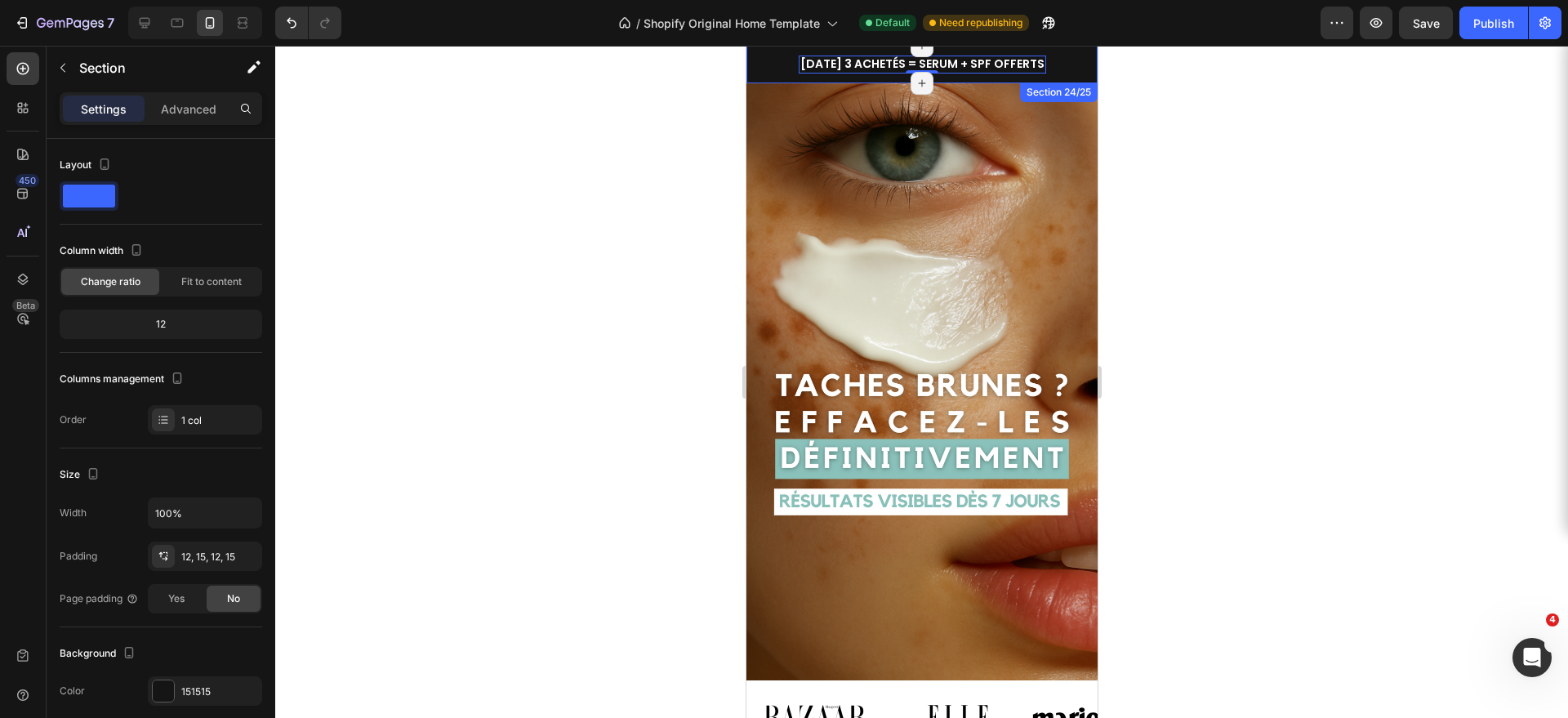
click at [756, 72] on div "[DATE] 3 ACHETÉS = SERUM + SPF OFFERTS Heading 0 Row PROMO -50% STOCK LIMITÉ He…" at bounding box center [921, 64] width 351 height 38
click at [806, 66] on span "[DATE] 3 ACHETÉS = SERUM + SPF OFFERTS" at bounding box center [922, 63] width 245 height 16
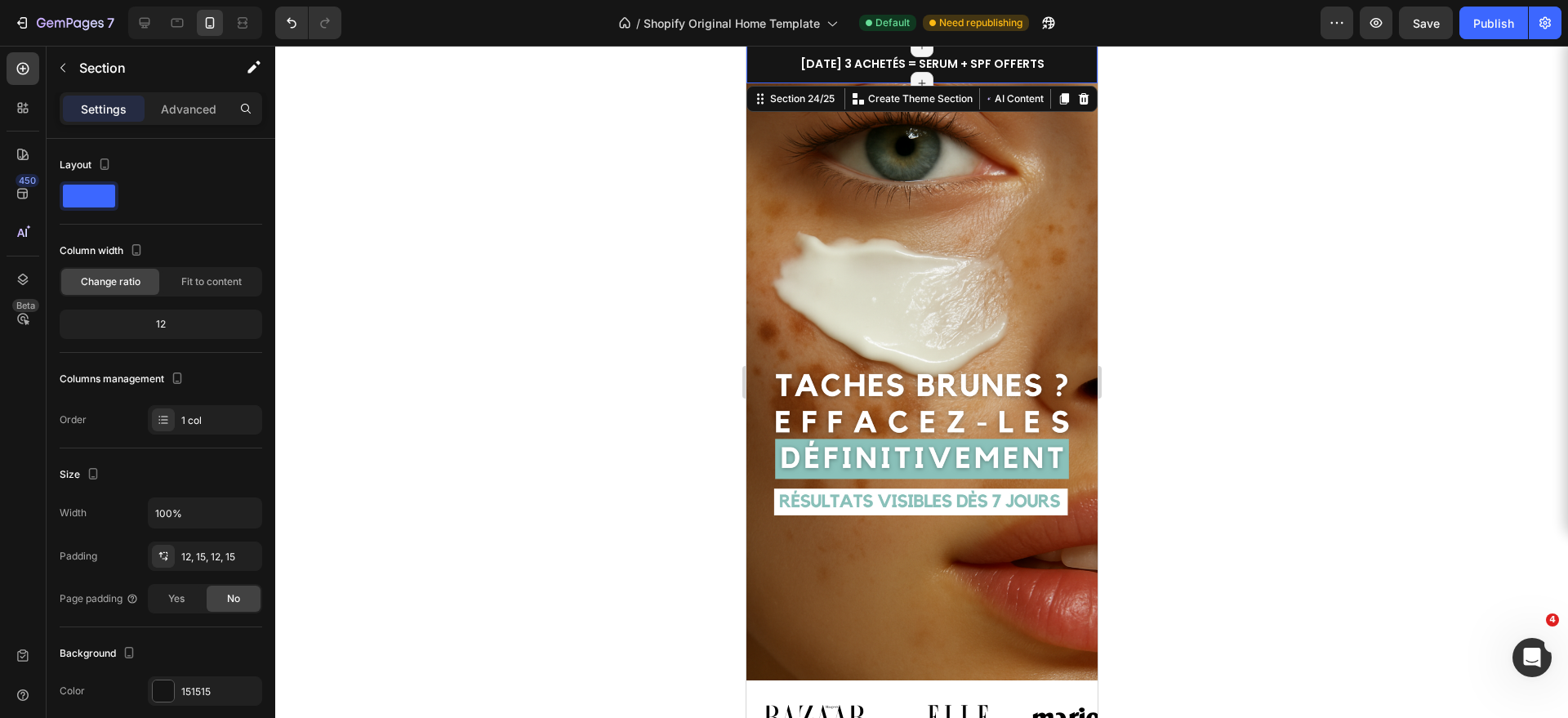
click at [799, 76] on div "[DATE] 3 ACHETÉS = SERUM + SPF OFFERTS Heading Row PROMO -50% STOCK LIMITÉ Head…" at bounding box center [921, 64] width 351 height 38
click at [15, 285] on icon at bounding box center [22, 278] width 16 height 16
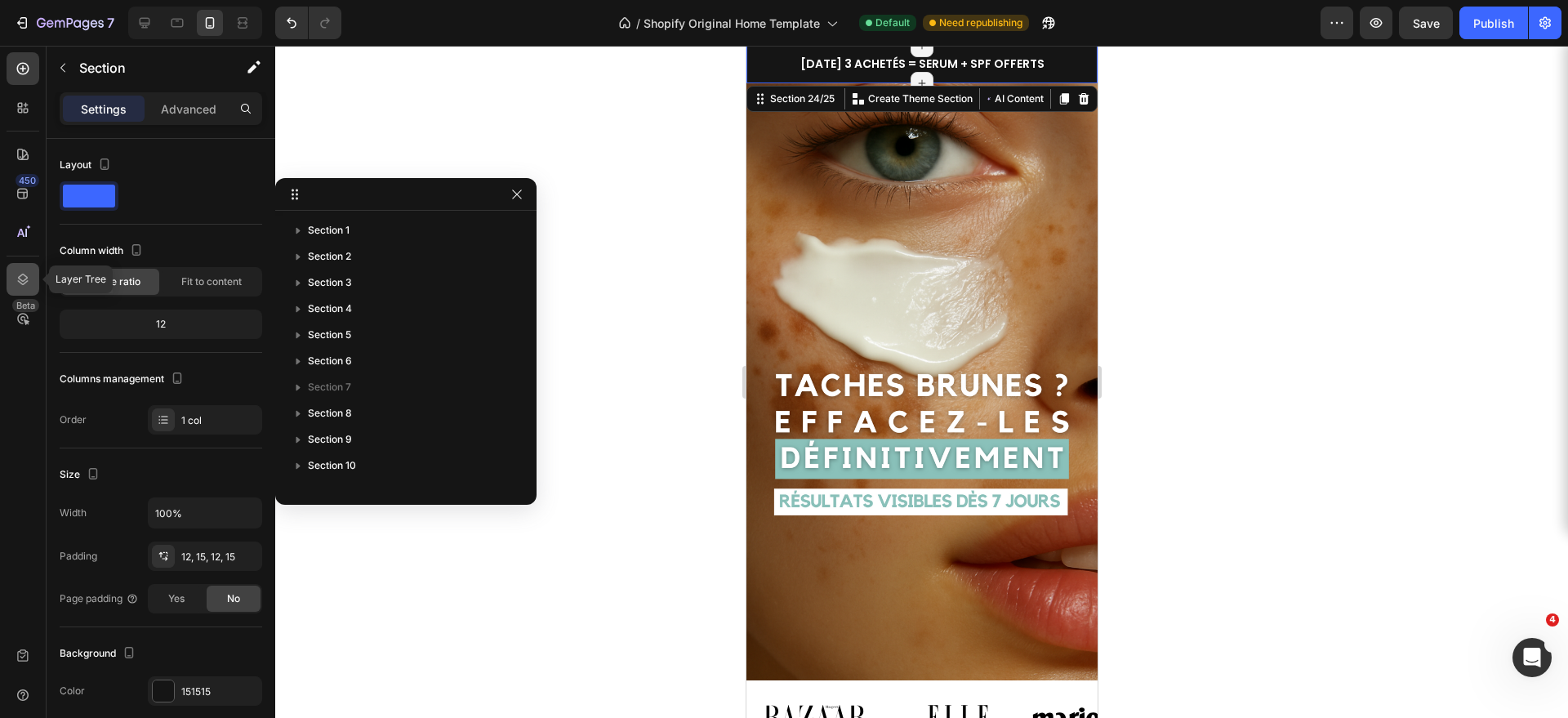
scroll to position [384, 0]
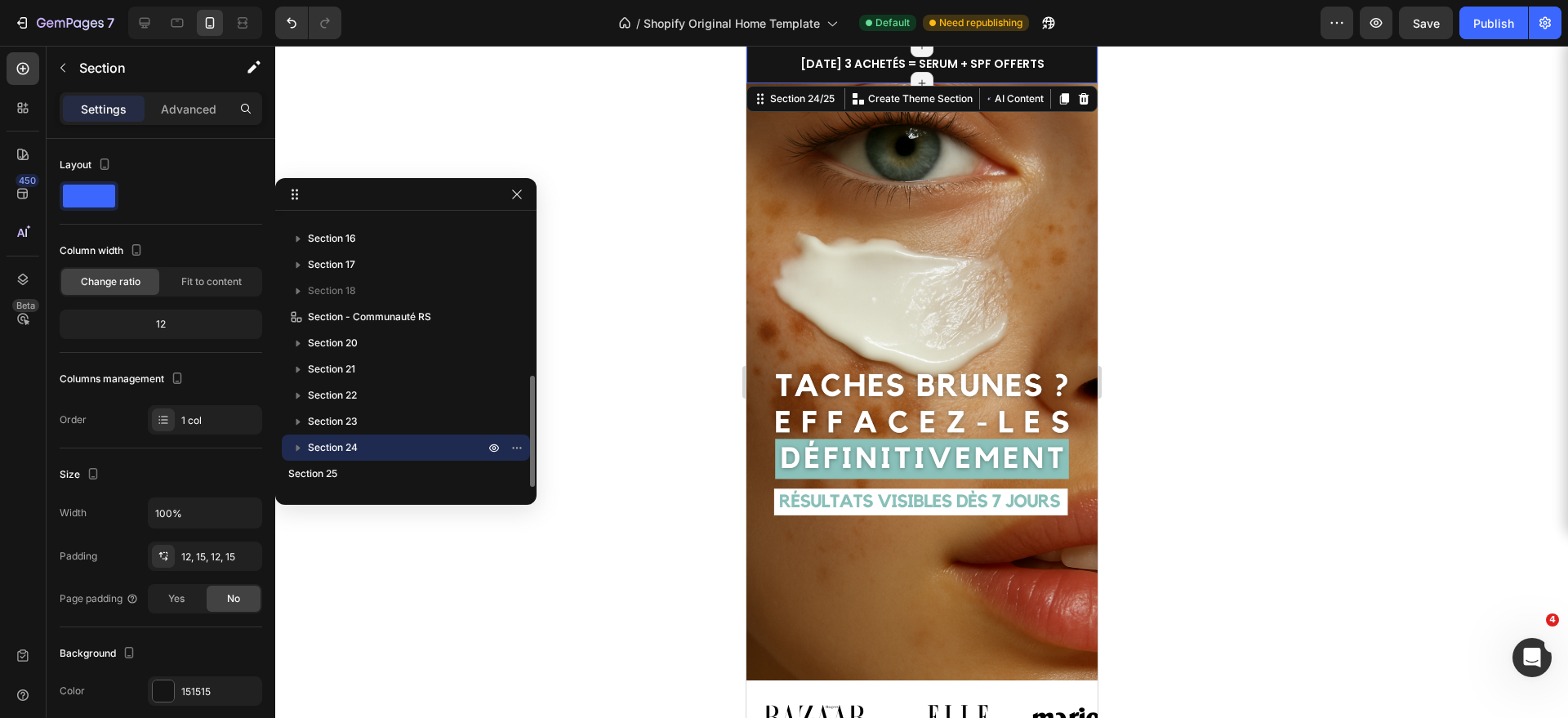
click at [295, 449] on icon "button" at bounding box center [298, 447] width 16 height 16
click at [818, 64] on span "[DATE] 3 ACHETÉS = SERUM + SPF OFFERTS" at bounding box center [922, 63] width 245 height 16
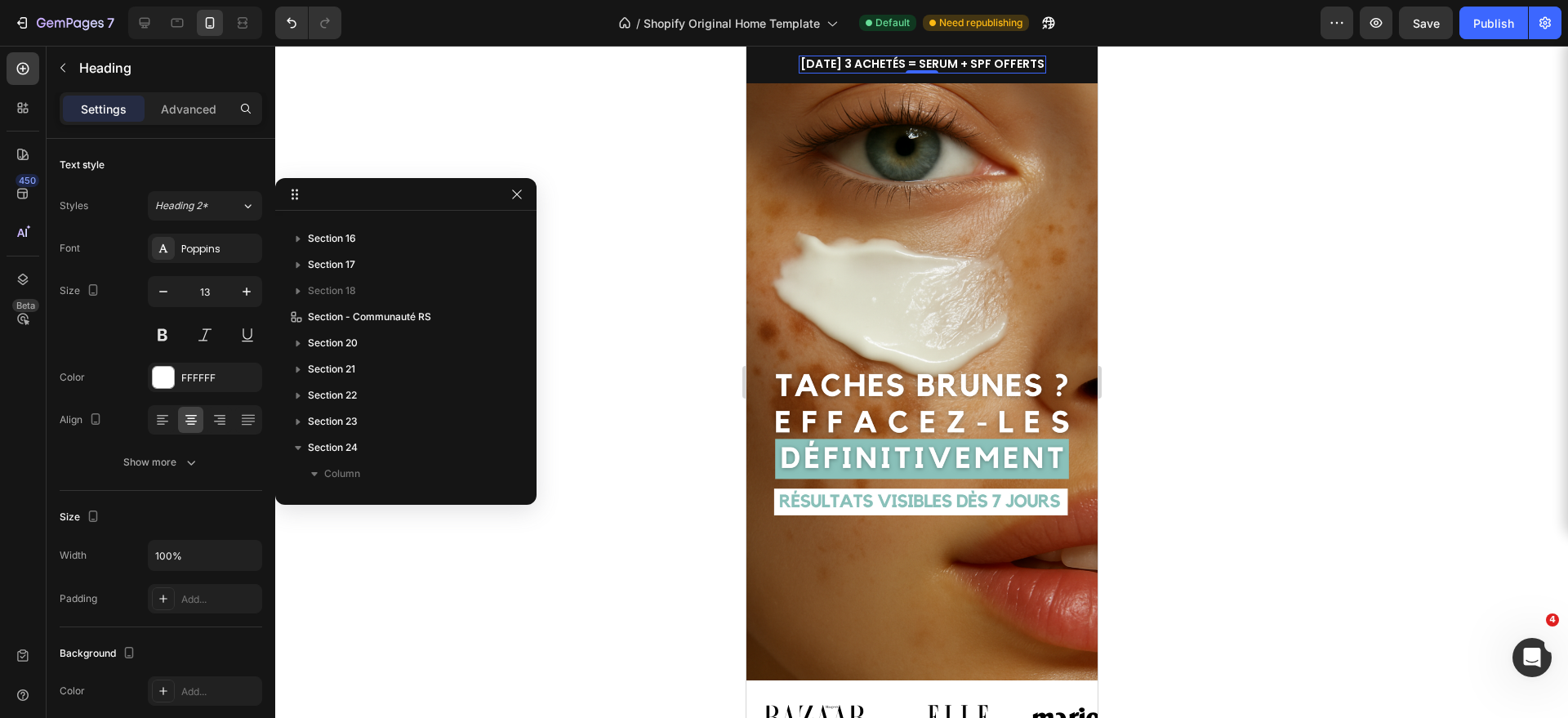
scroll to position [702, 0]
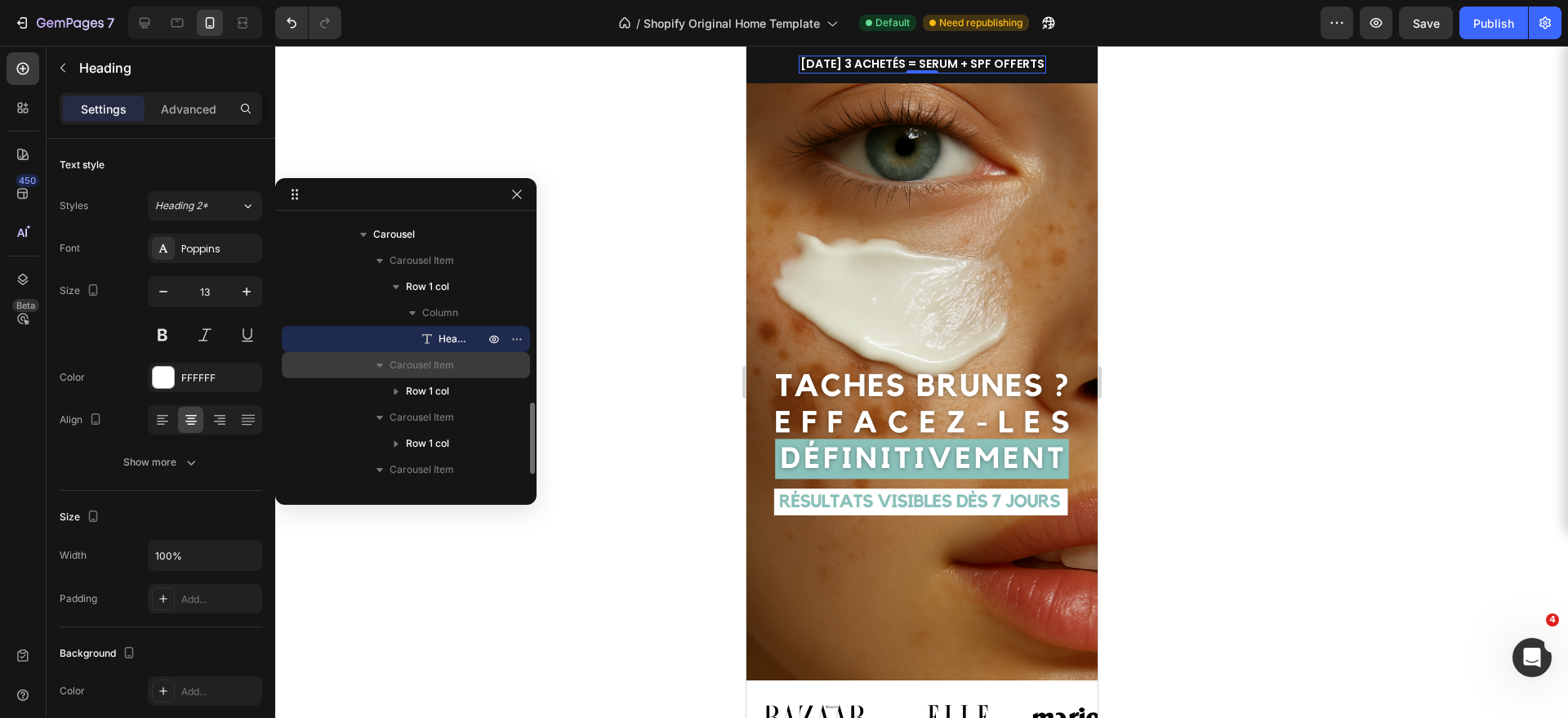
click at [427, 365] on span "Carousel Item" at bounding box center [422, 365] width 64 height 16
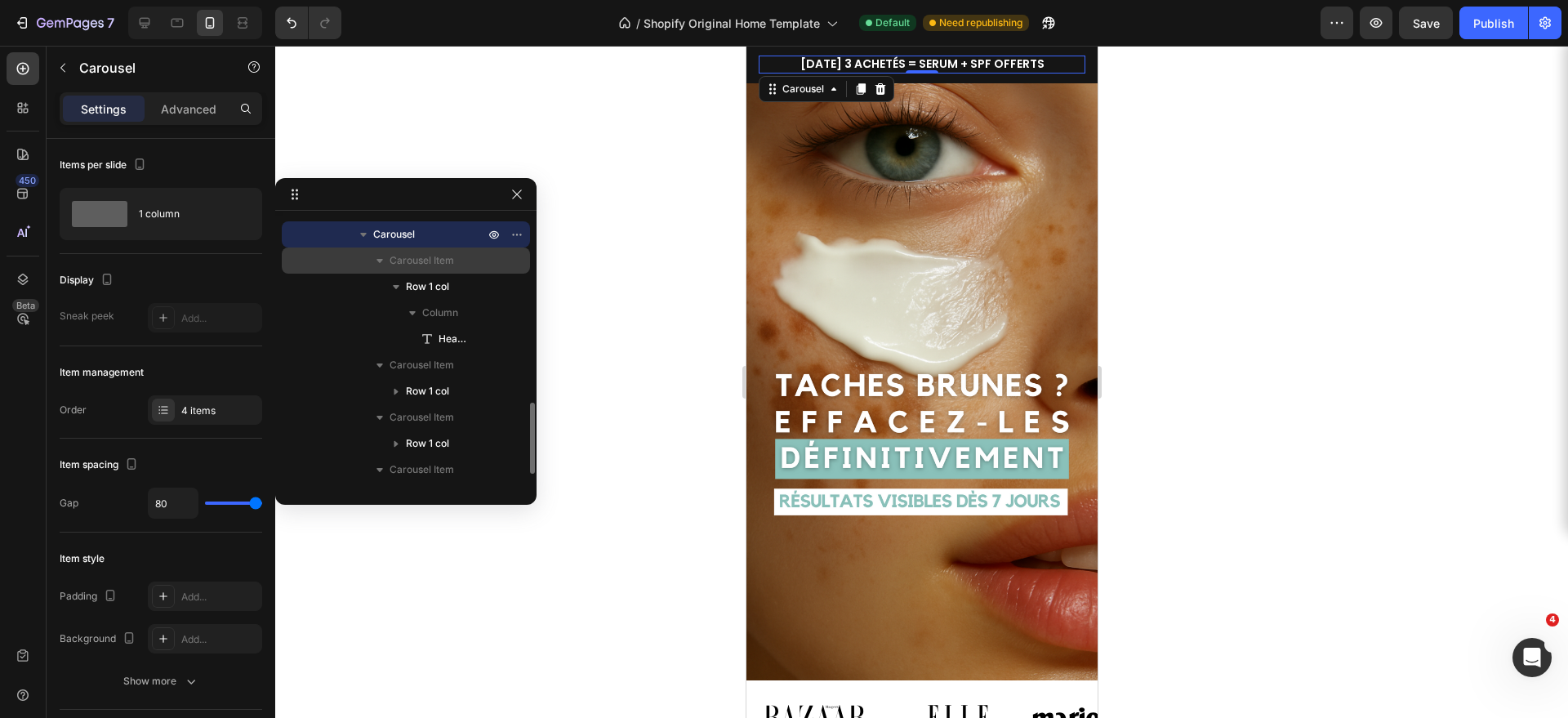
click at [438, 257] on span "Carousel Item" at bounding box center [422, 260] width 64 height 16
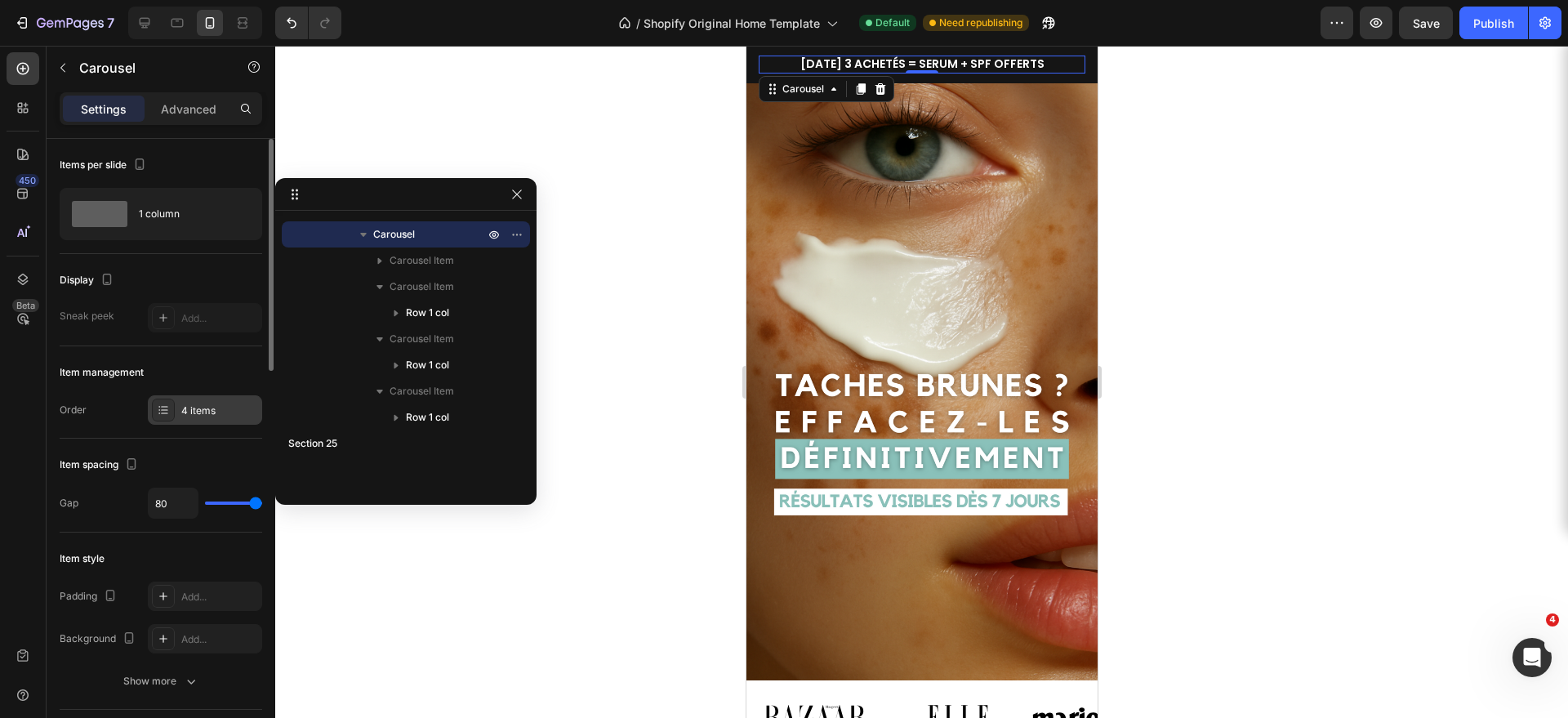
click at [161, 412] on icon at bounding box center [164, 412] width 7 height 1
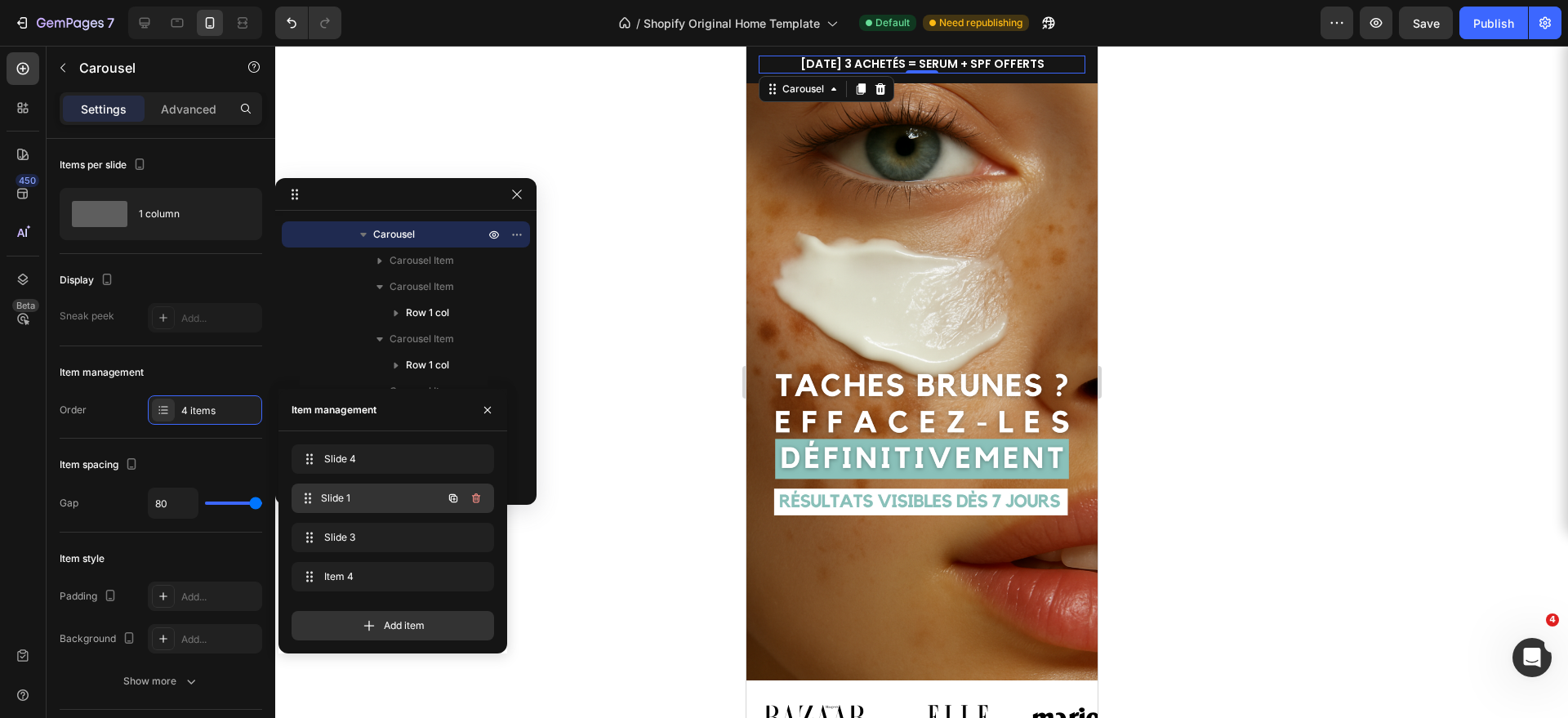
click at [386, 505] on span "Slide 1" at bounding box center [381, 498] width 121 height 15
click at [309, 539] on icon at bounding box center [309, 537] width 13 height 13
click at [307, 502] on icon at bounding box center [309, 498] width 13 height 13
click at [863, 62] on span "PROMO -50% STOCK LIMITÉ" at bounding box center [921, 63] width 162 height 16
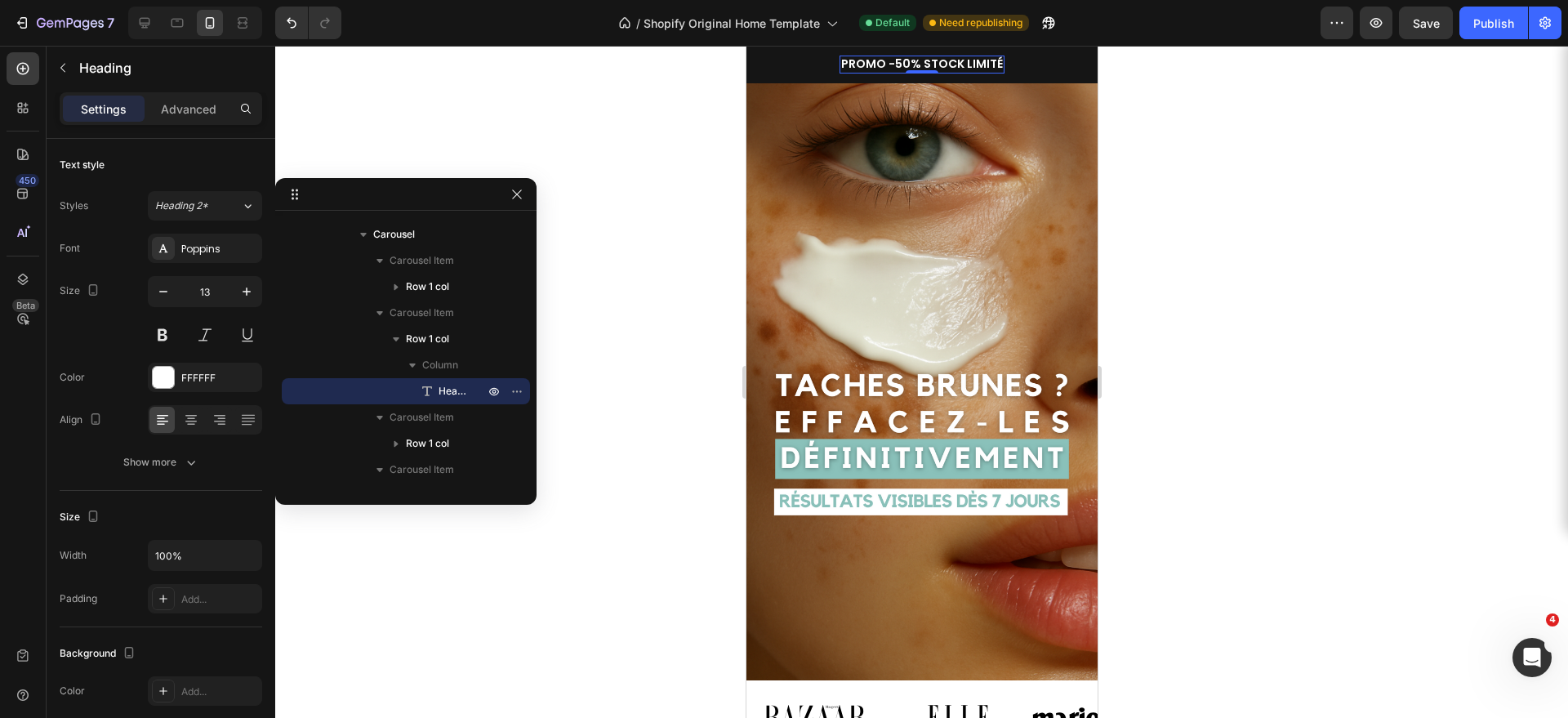
click at [863, 62] on span "PROMO -50% STOCK LIMITÉ" at bounding box center [921, 63] width 162 height 16
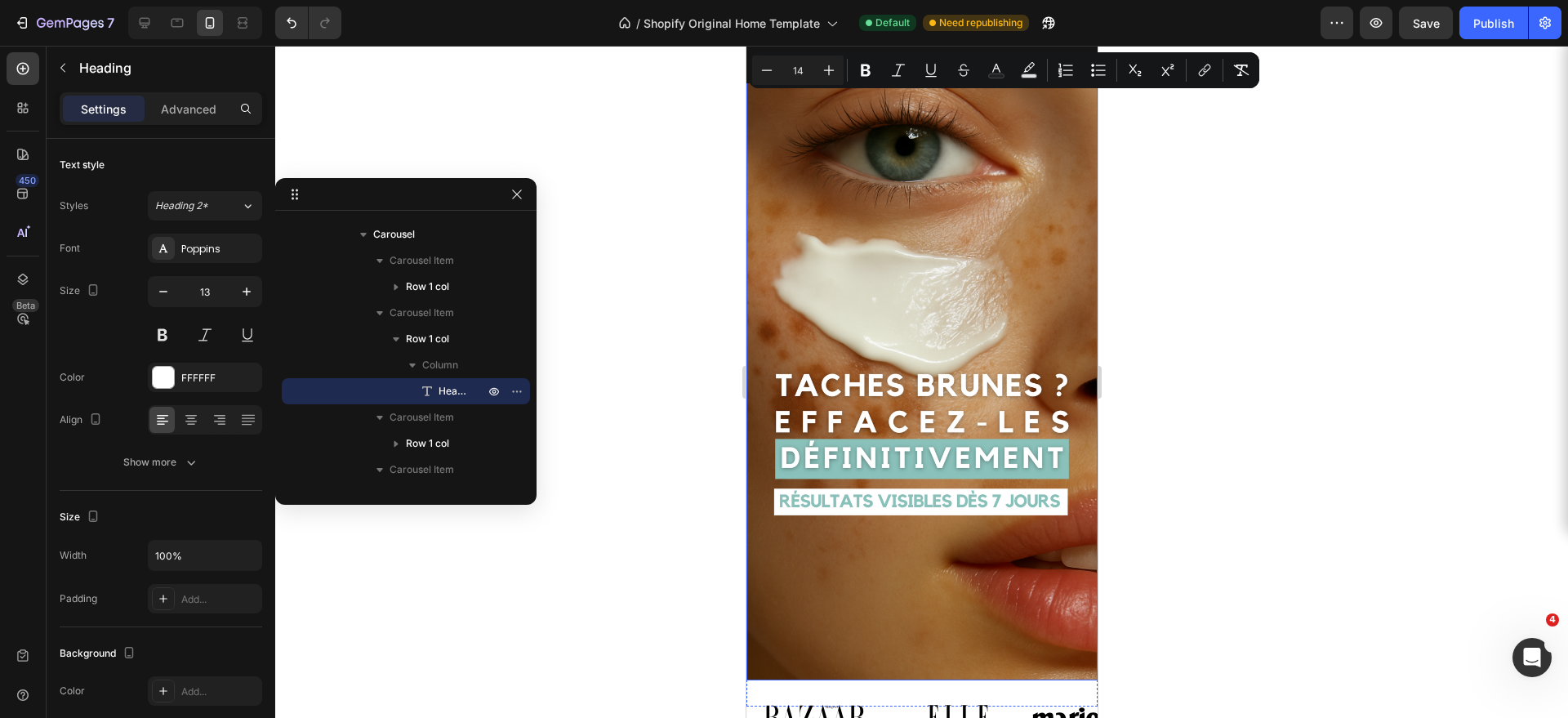
click at [1246, 157] on div at bounding box center [922, 381] width 1292 height 672
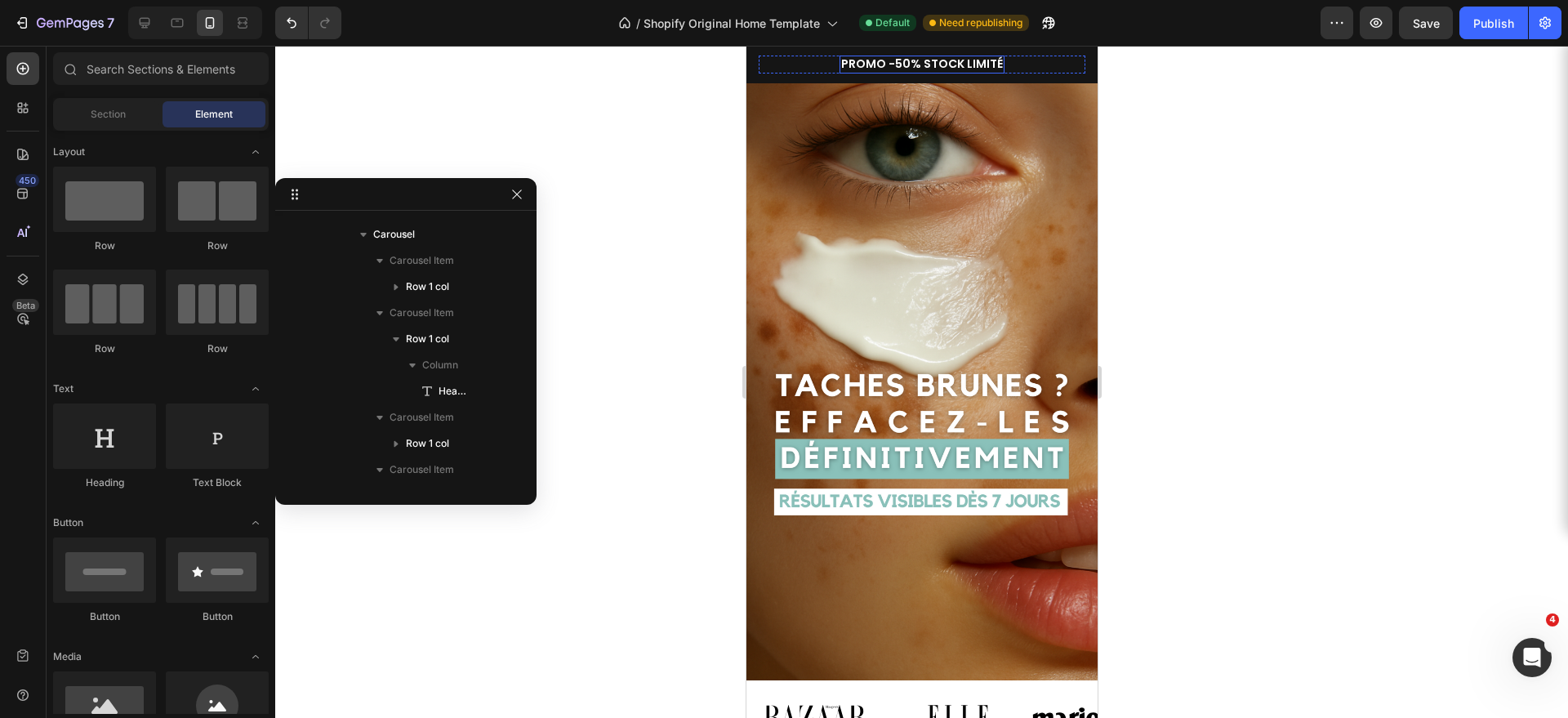
click at [869, 62] on span "PROMO -50% STOCK LIMITÉ" at bounding box center [921, 63] width 162 height 16
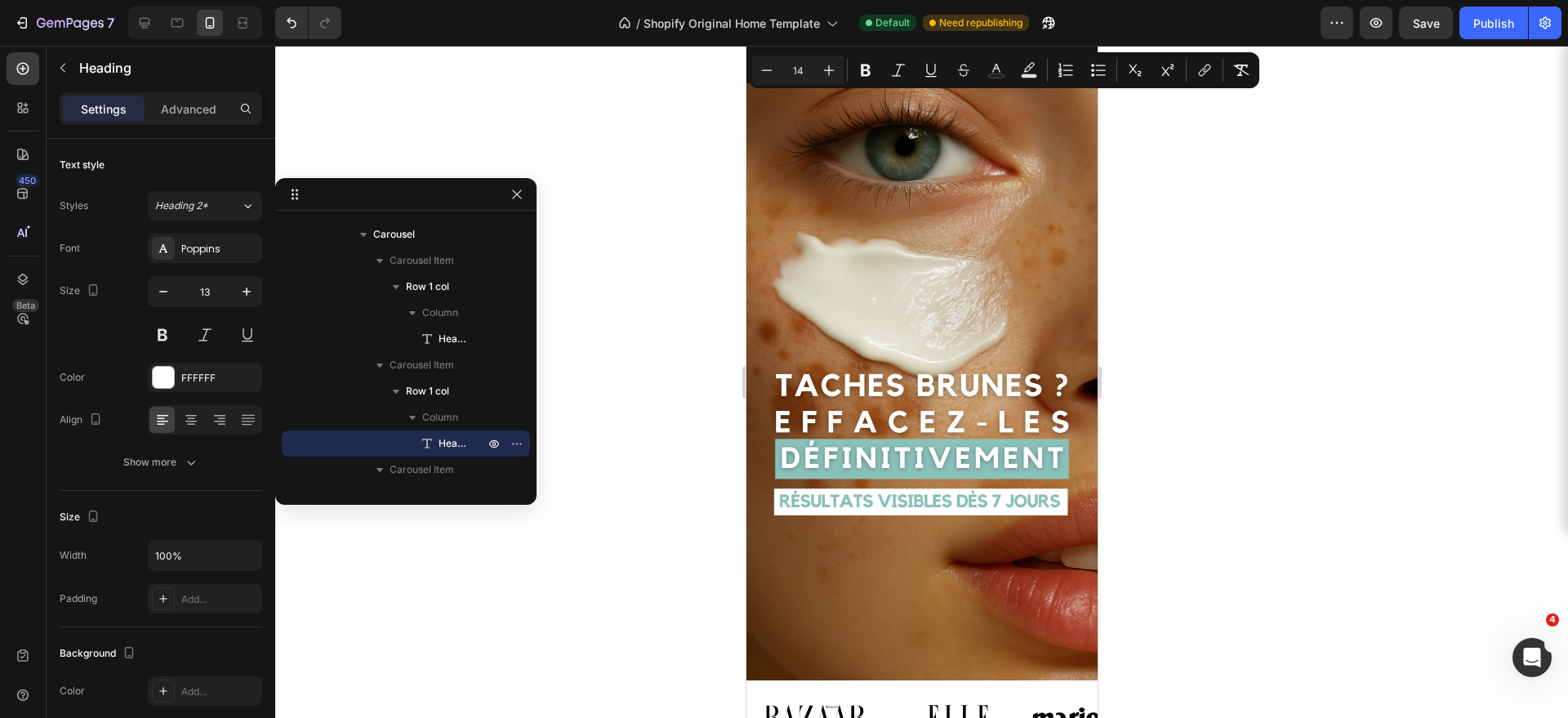
drag, startPoint x: 883, startPoint y: 63, endPoint x: 845, endPoint y: 64, distance: 38.0
click at [845, 64] on span "PROMO -50% STOCK LIMITÉ" at bounding box center [921, 63] width 162 height 16
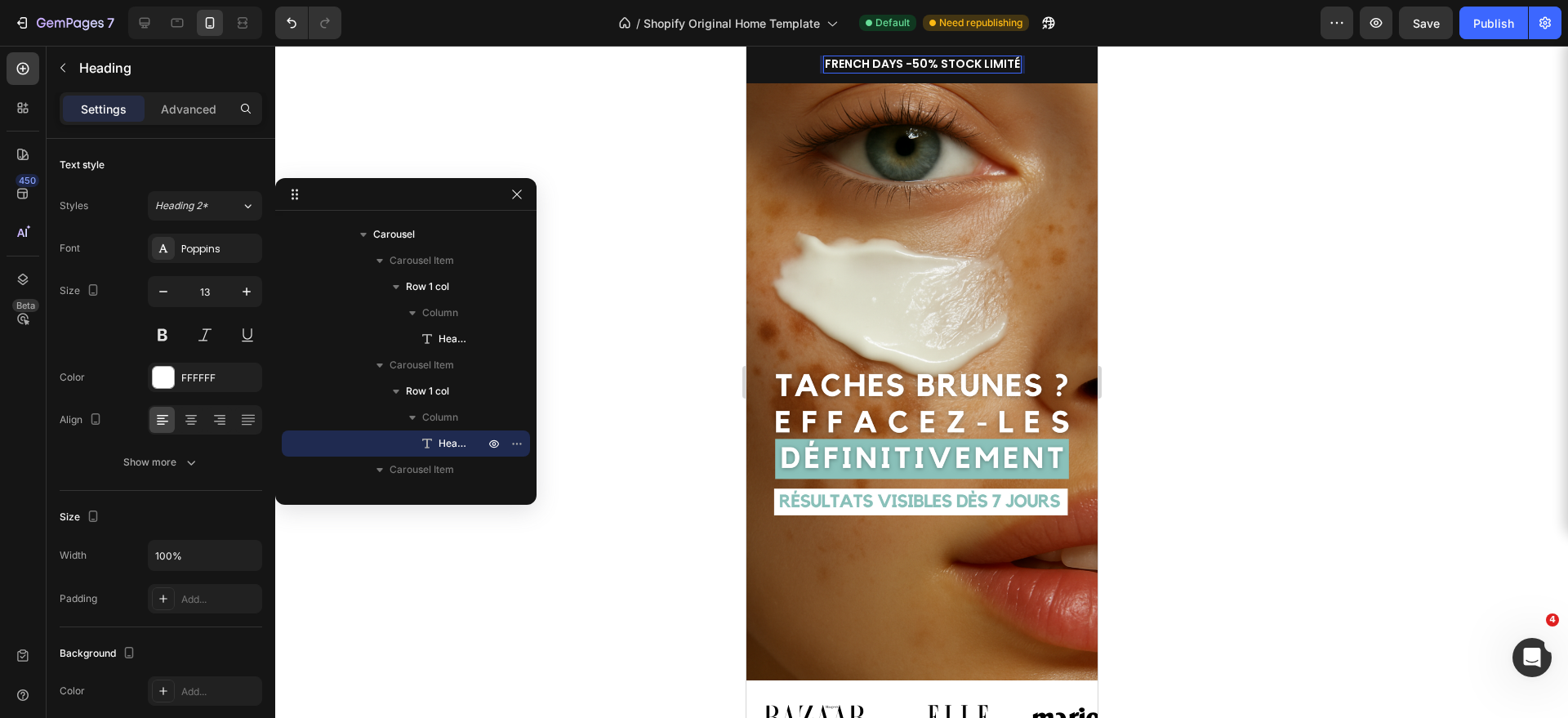
drag, startPoint x: 937, startPoint y: 64, endPoint x: 945, endPoint y: 75, distance: 13.6
click at [937, 64] on span "FRENCH DAYS -50% STOCK LIMITÉ" at bounding box center [921, 63] width 195 height 16
click at [860, 65] on span "FRENCH DAYS -50% - STOCK LIMITÉ" at bounding box center [921, 63] width 204 height 16
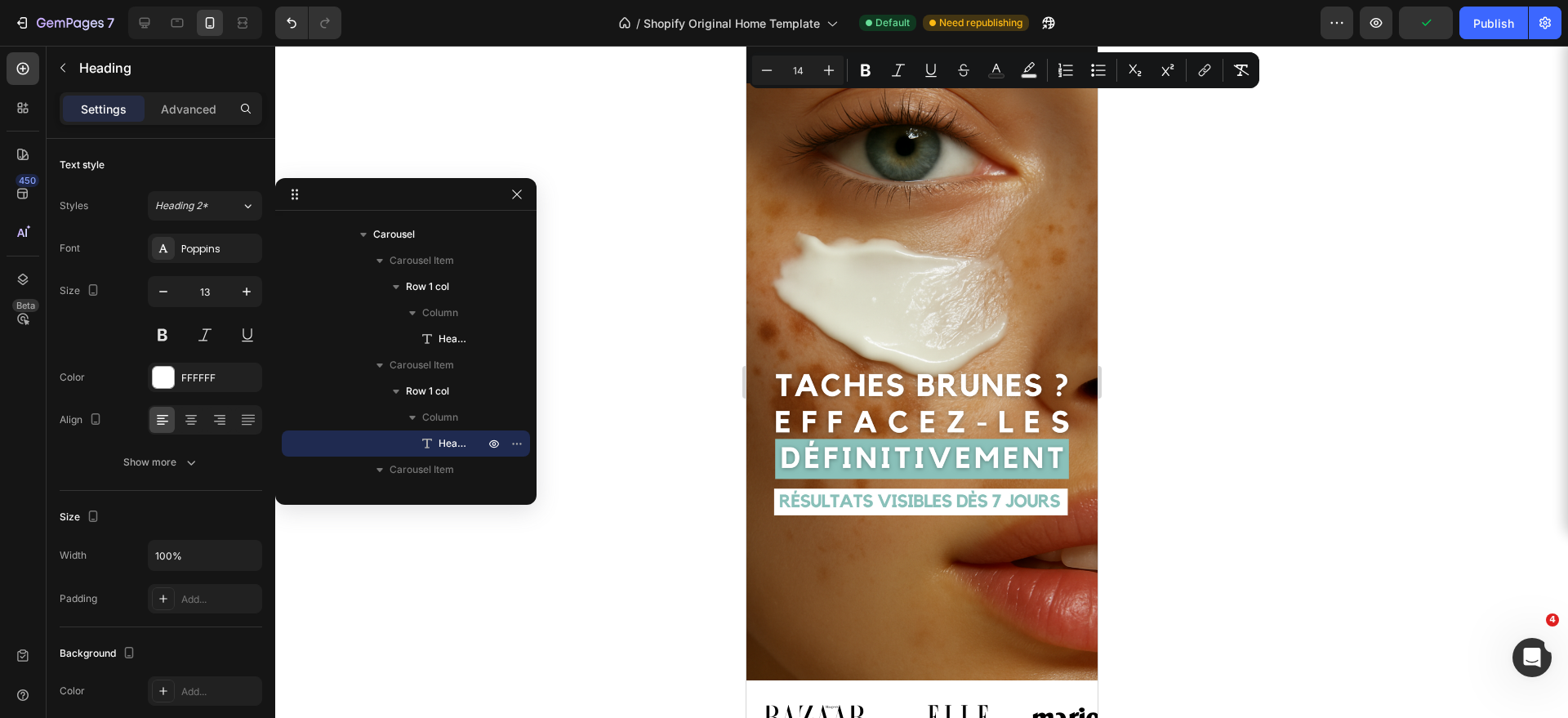
click at [1241, 142] on div at bounding box center [922, 381] width 1292 height 672
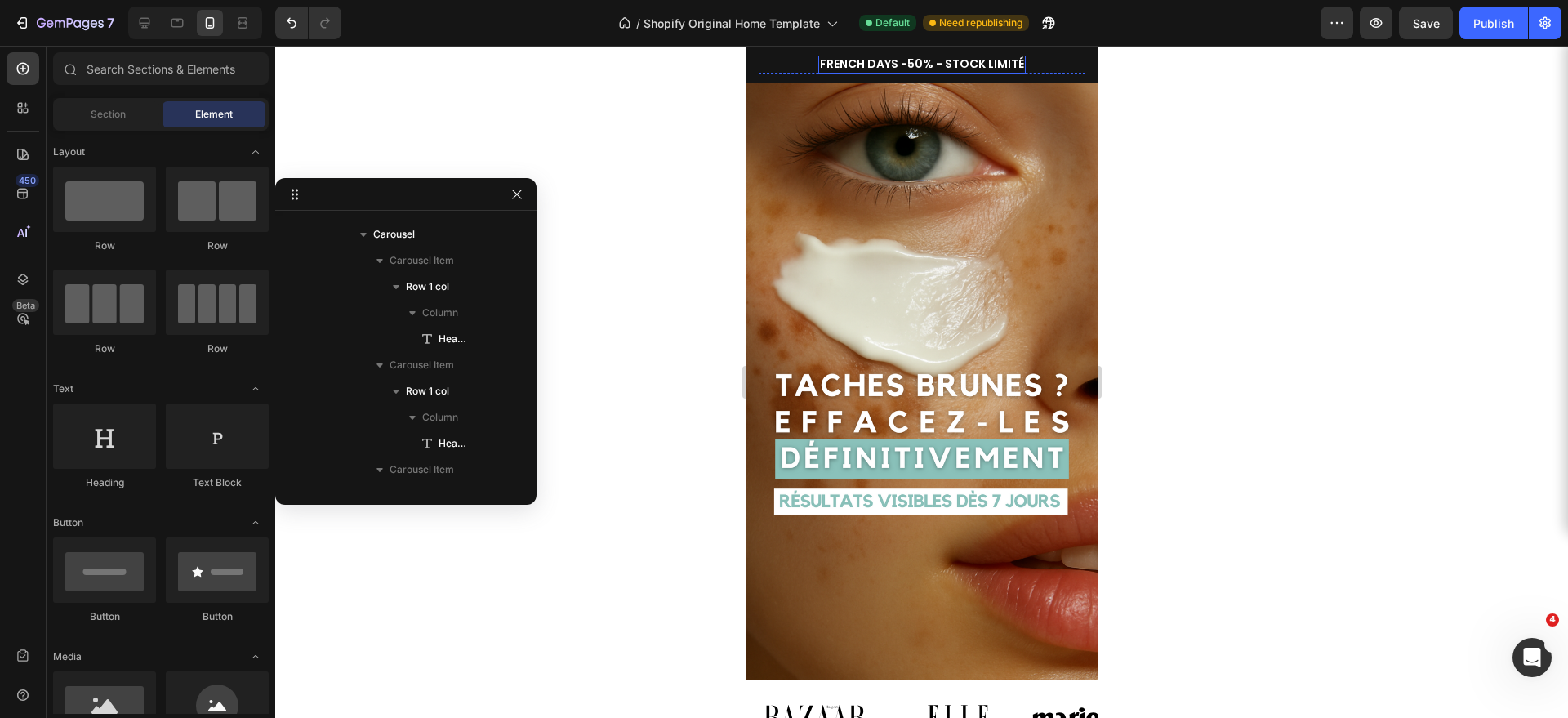
click at [859, 64] on span "FRENCH DAYS -50% - STOCK LIMITÉ" at bounding box center [921, 63] width 204 height 16
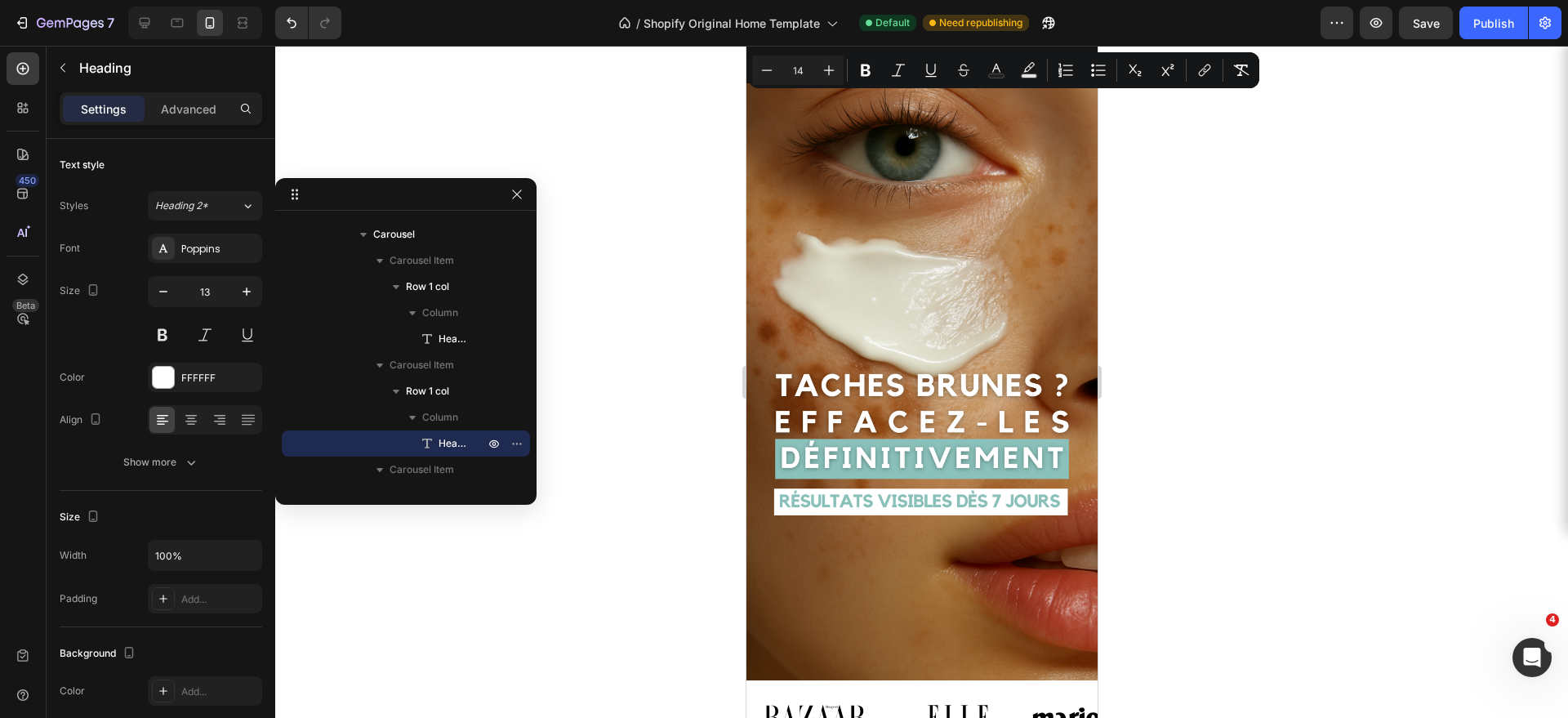
drag, startPoint x: 897, startPoint y: 61, endPoint x: 821, endPoint y: 64, distance: 76.1
click at [994, 73] on icon "Editor contextual toolbar" at bounding box center [996, 70] width 16 height 16
type input "FFFFFF"
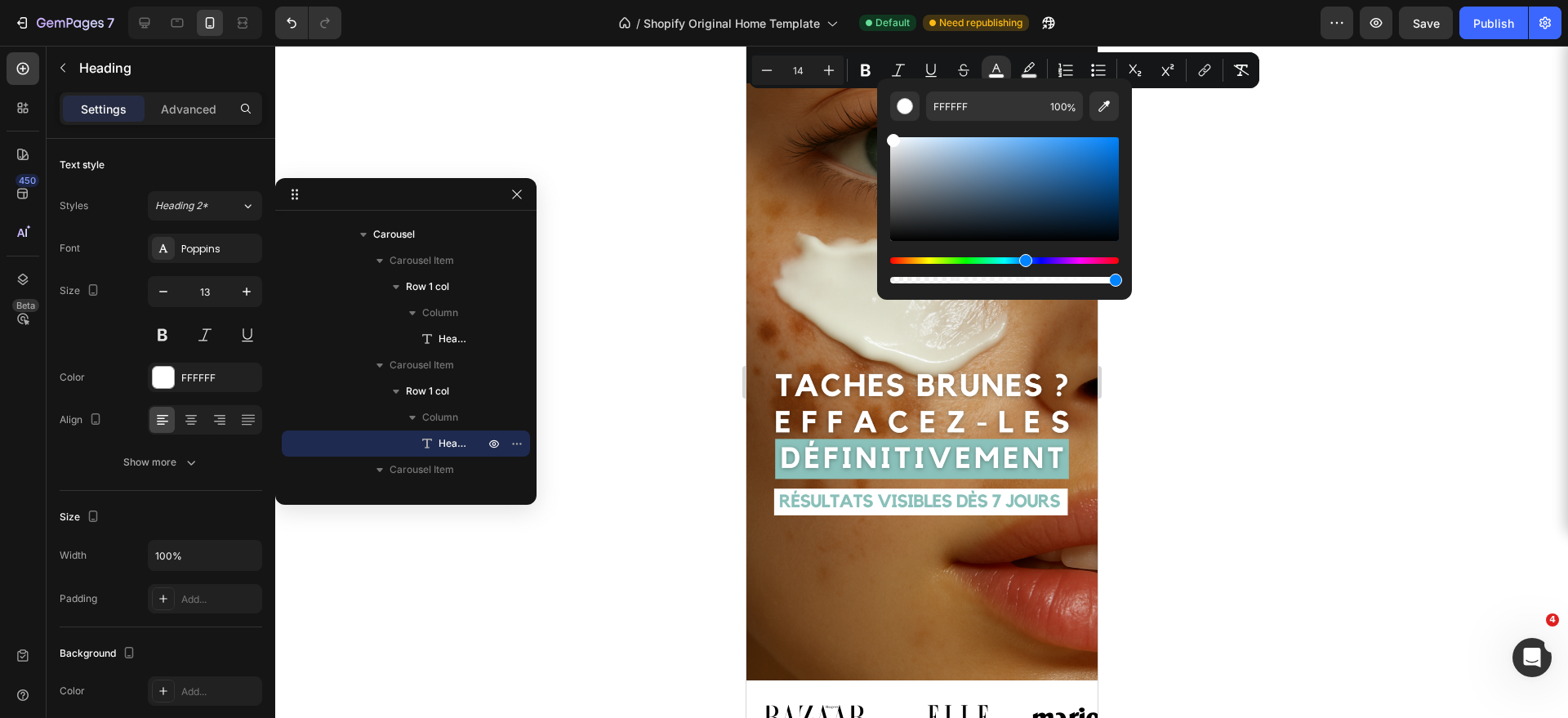
drag, startPoint x: 893, startPoint y: 263, endPoint x: 1024, endPoint y: 264, distance: 131.0
click at [1024, 264] on div "Hue" at bounding box center [1025, 260] width 13 height 13
type input "0787FF"
drag, startPoint x: 890, startPoint y: 140, endPoint x: 1113, endPoint y: 133, distance: 223.1
click at [1113, 134] on div "Editor contextual toolbar" at bounding box center [1115, 140] width 13 height 13
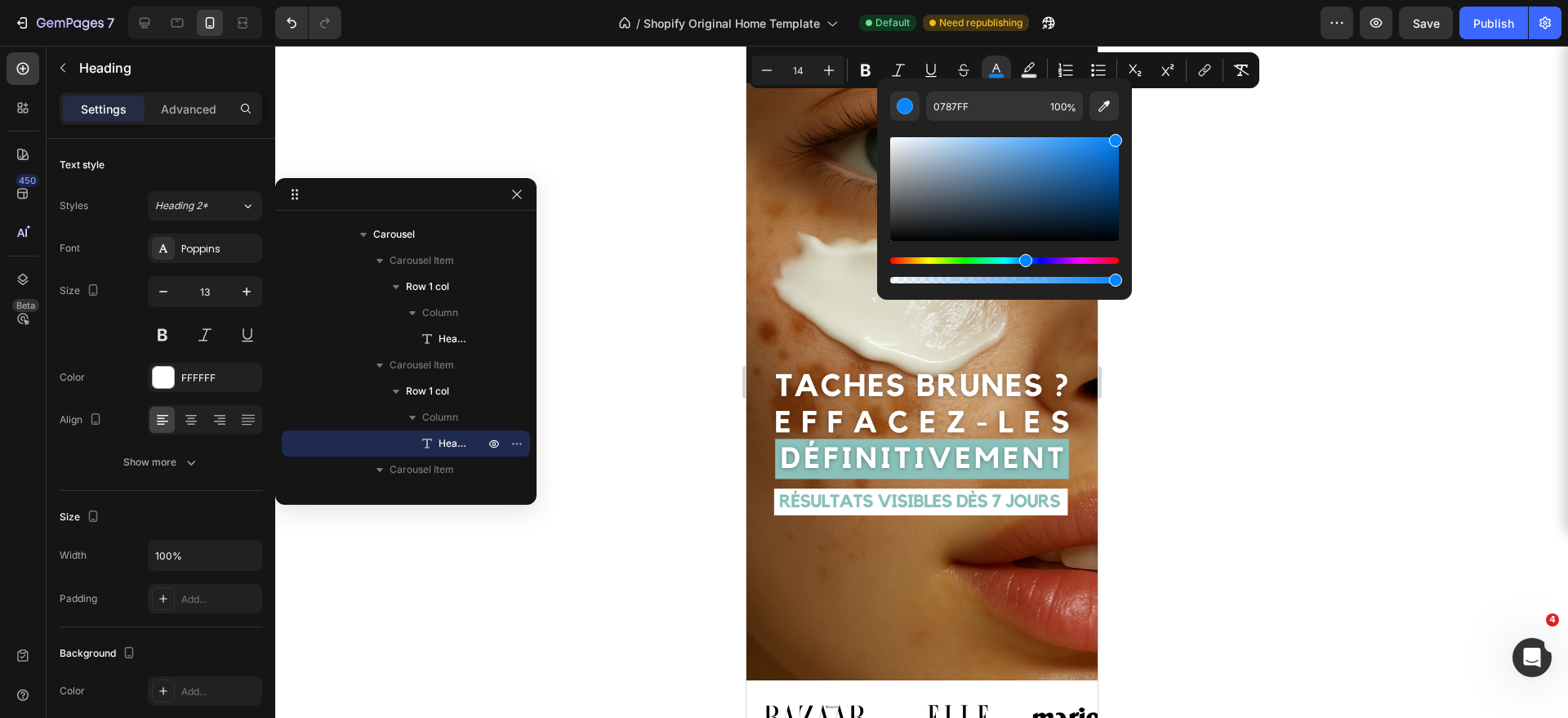
click at [1365, 269] on div at bounding box center [922, 381] width 1292 height 672
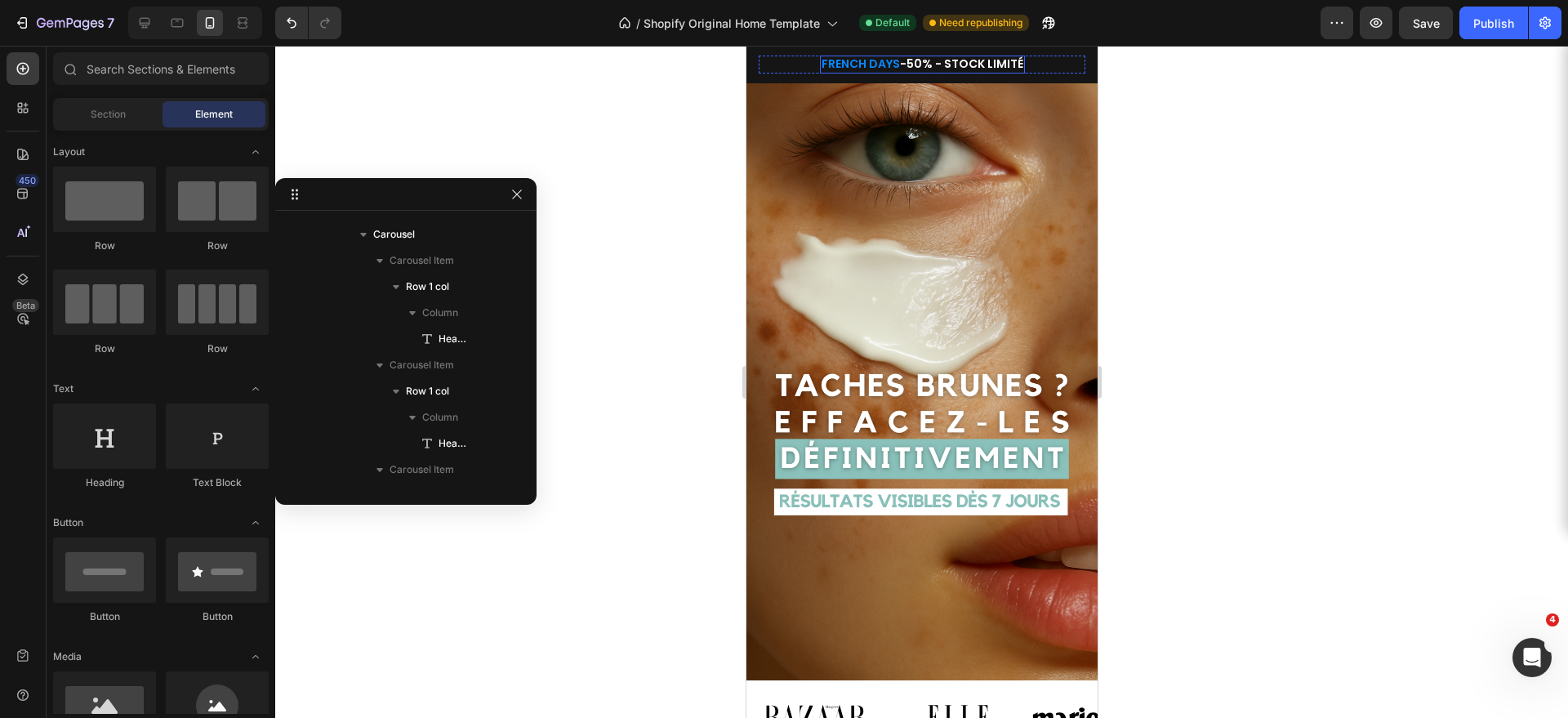
click at [920, 65] on span "-50% - STOCK LIMITÉ" at bounding box center [961, 63] width 123 height 16
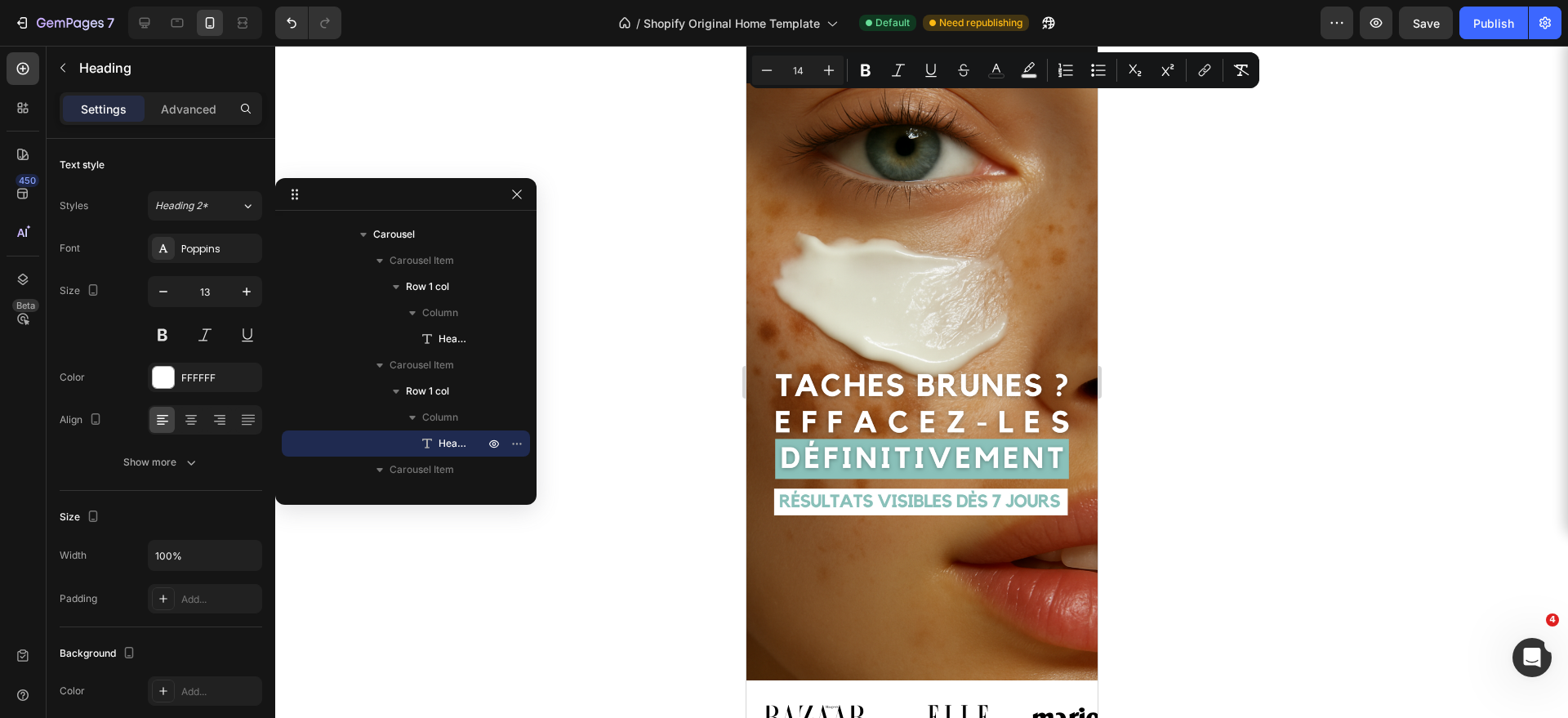
drag, startPoint x: 902, startPoint y: 65, endPoint x: 938, endPoint y: 66, distance: 36.0
click at [938, 66] on span "-50% - STOCK LIMITÉ" at bounding box center [961, 63] width 123 height 16
click at [998, 71] on icon "Editor contextual toolbar" at bounding box center [996, 70] width 16 height 16
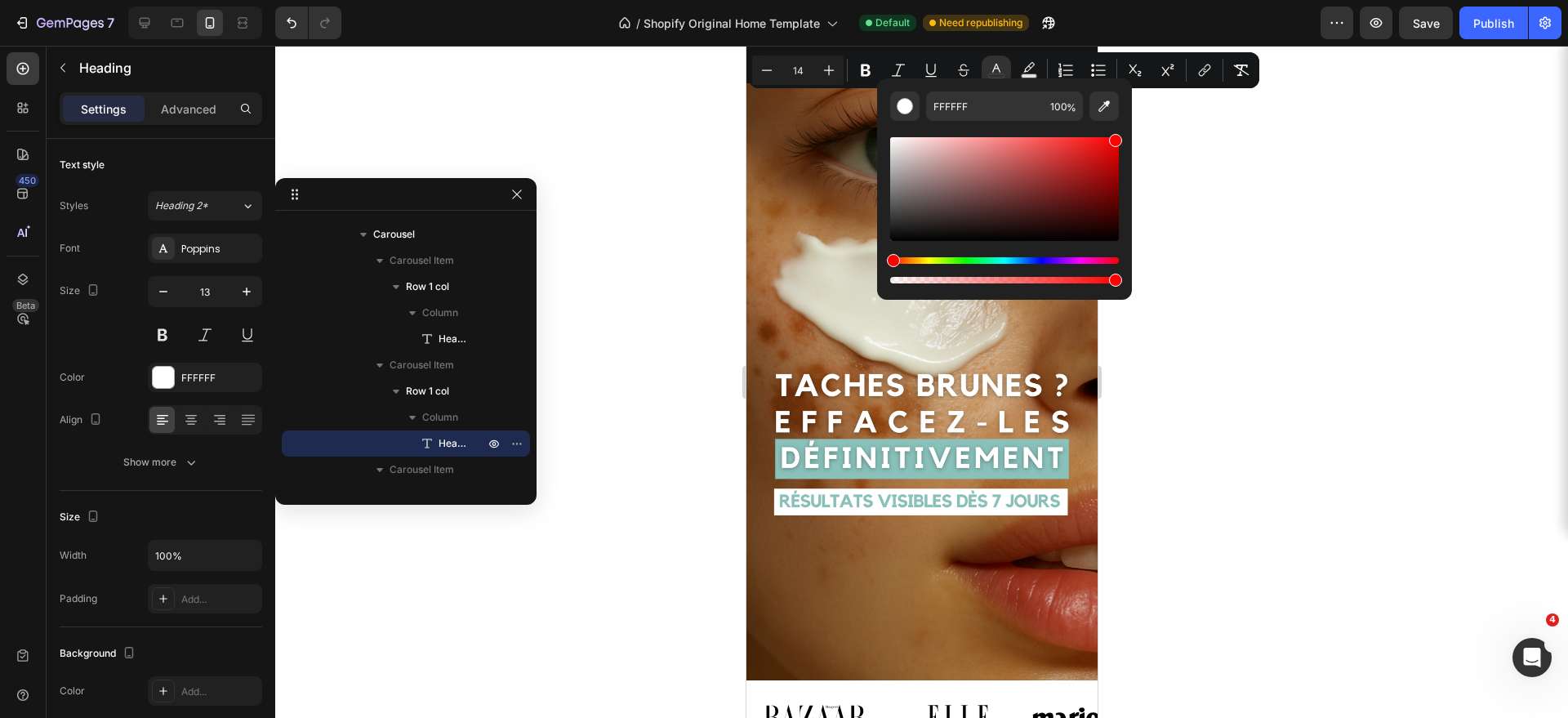
type input "FF0202"
drag, startPoint x: 894, startPoint y: 142, endPoint x: 1117, endPoint y: 132, distance: 223.2
click at [1117, 132] on div "Editor contextual toolbar" at bounding box center [1004, 204] width 229 height 166
click at [1289, 245] on div at bounding box center [922, 381] width 1292 height 672
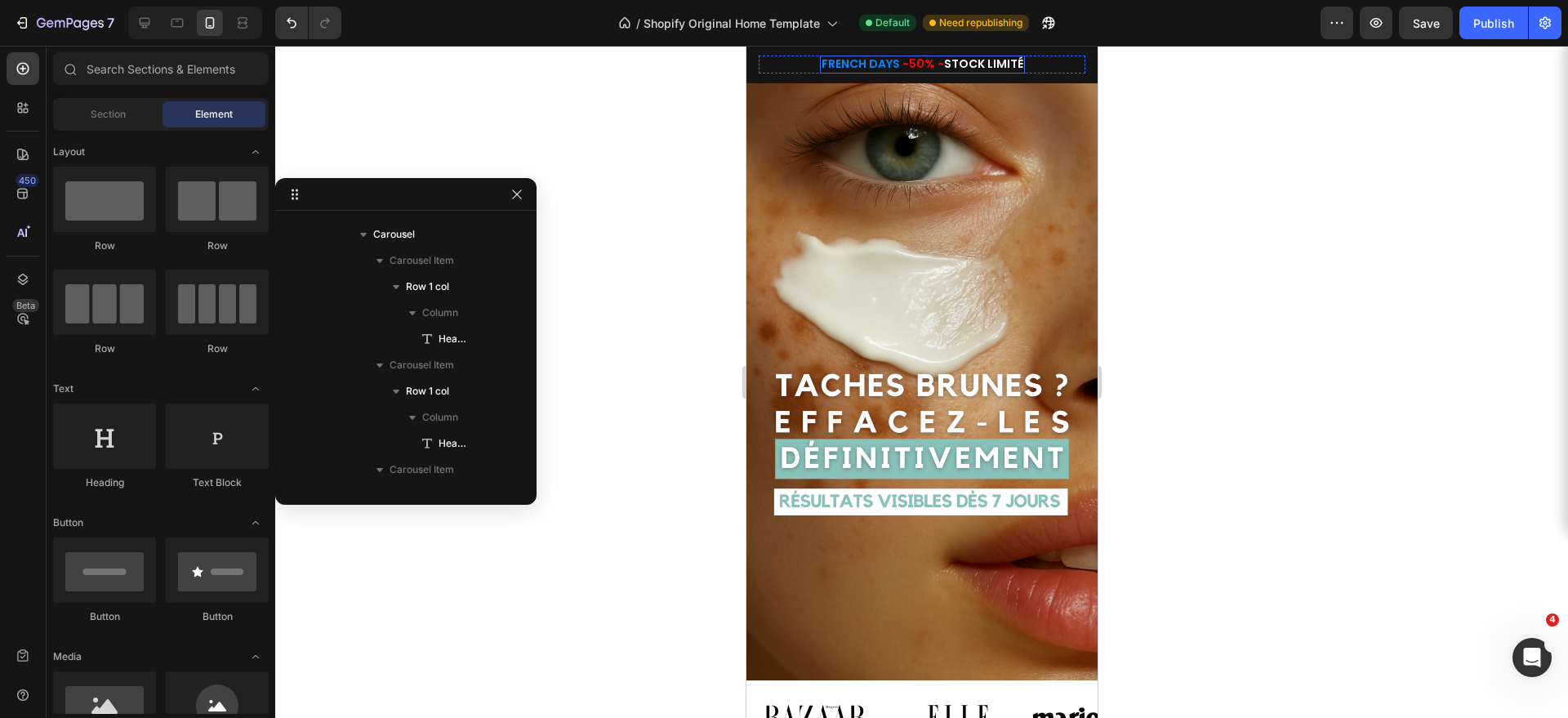
click at [960, 64] on span "STOCK LIMITÉ" at bounding box center [983, 63] width 80 height 16
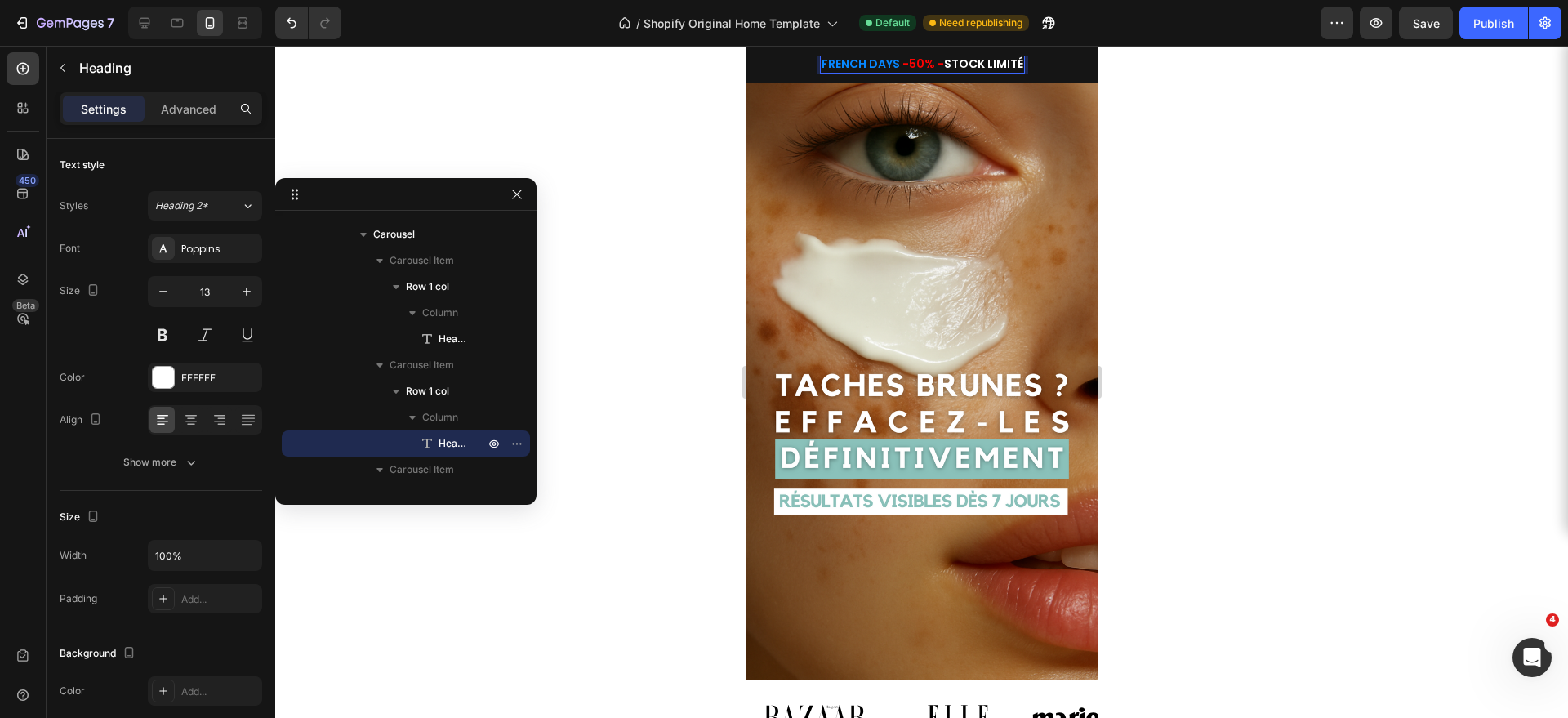
click at [952, 64] on span "STOCK LIMITÉ" at bounding box center [983, 63] width 80 height 16
click at [289, 27] on icon "Undo/Redo" at bounding box center [291, 22] width 16 height 16
click at [1193, 134] on div at bounding box center [922, 381] width 1292 height 672
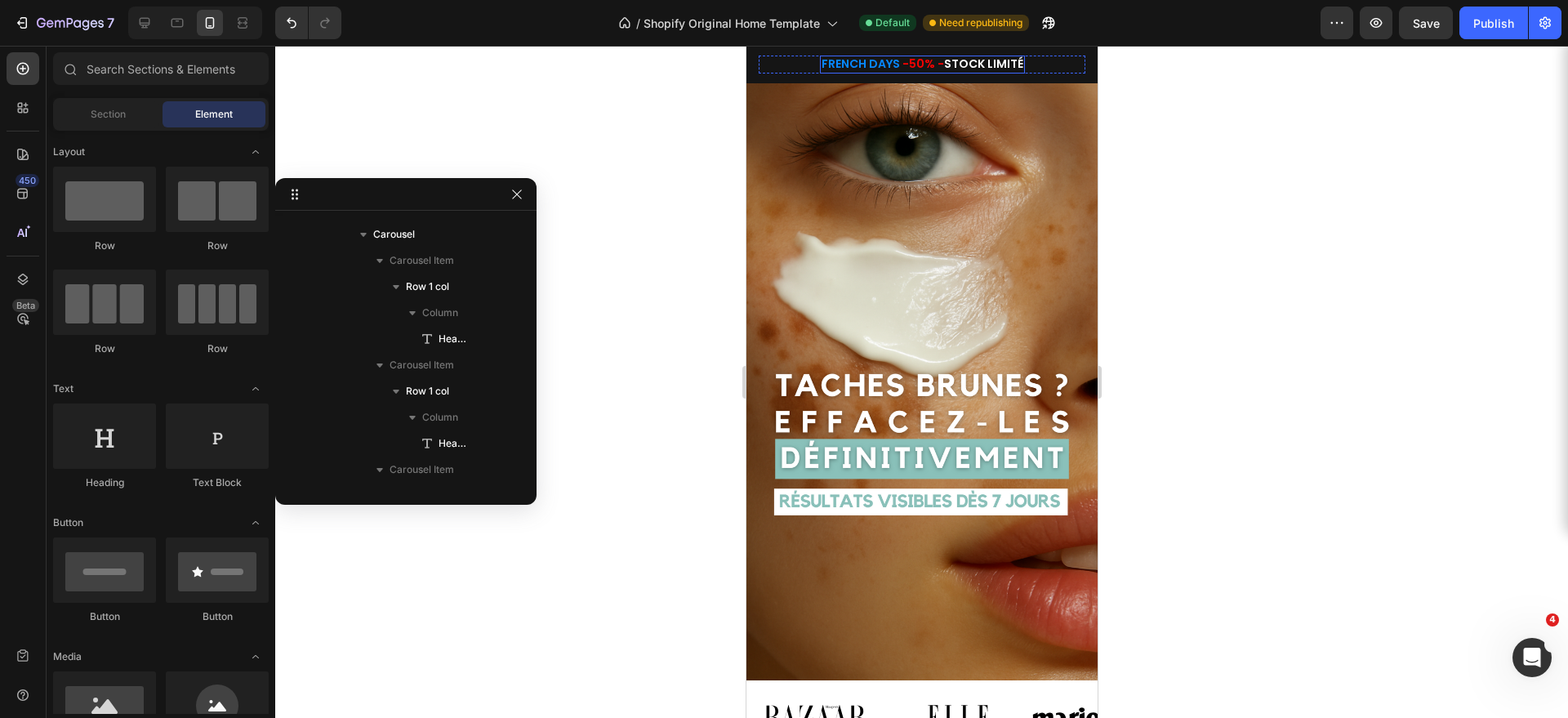
click at [945, 65] on span "STOCK LIMITÉ" at bounding box center [983, 63] width 80 height 16
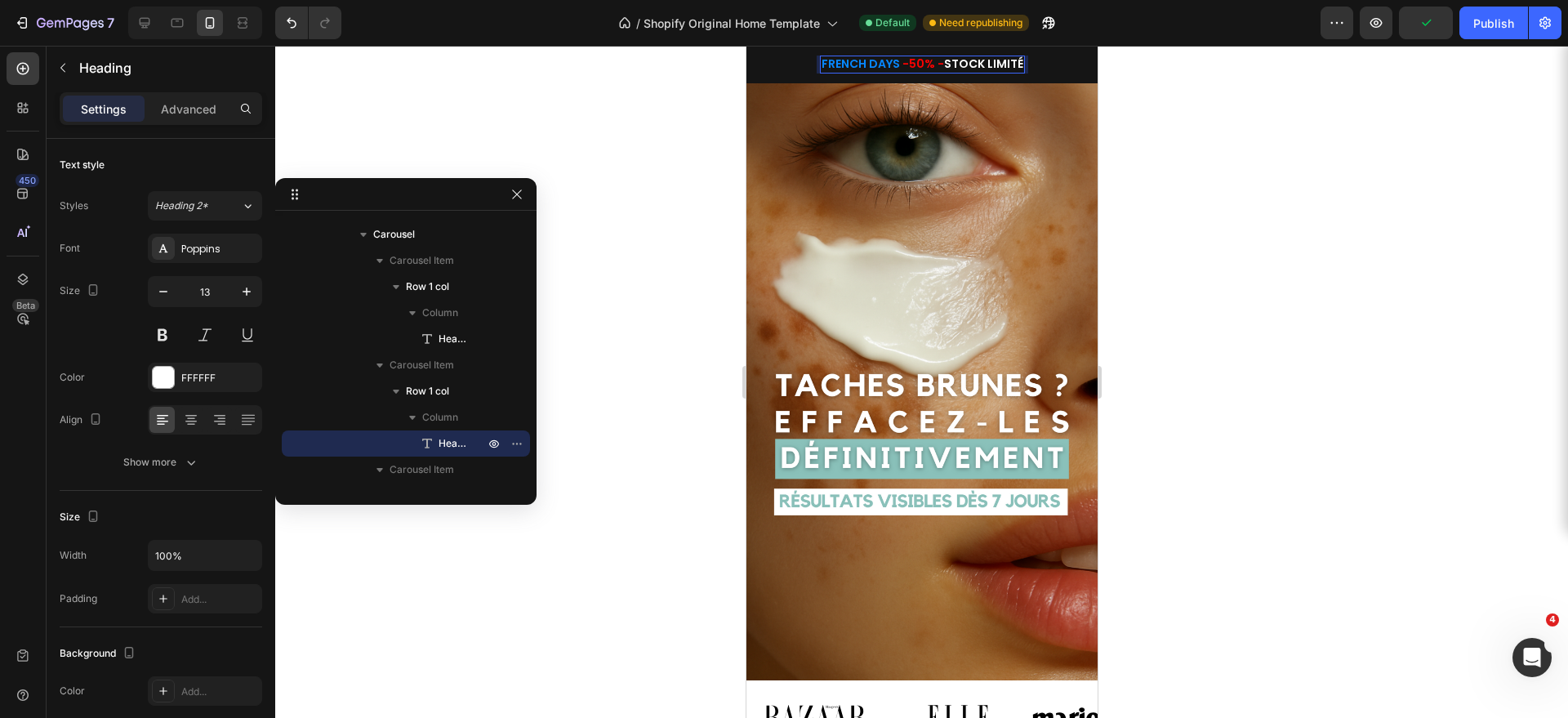
click at [943, 67] on span "STOCK LIMITÉ" at bounding box center [983, 63] width 80 height 16
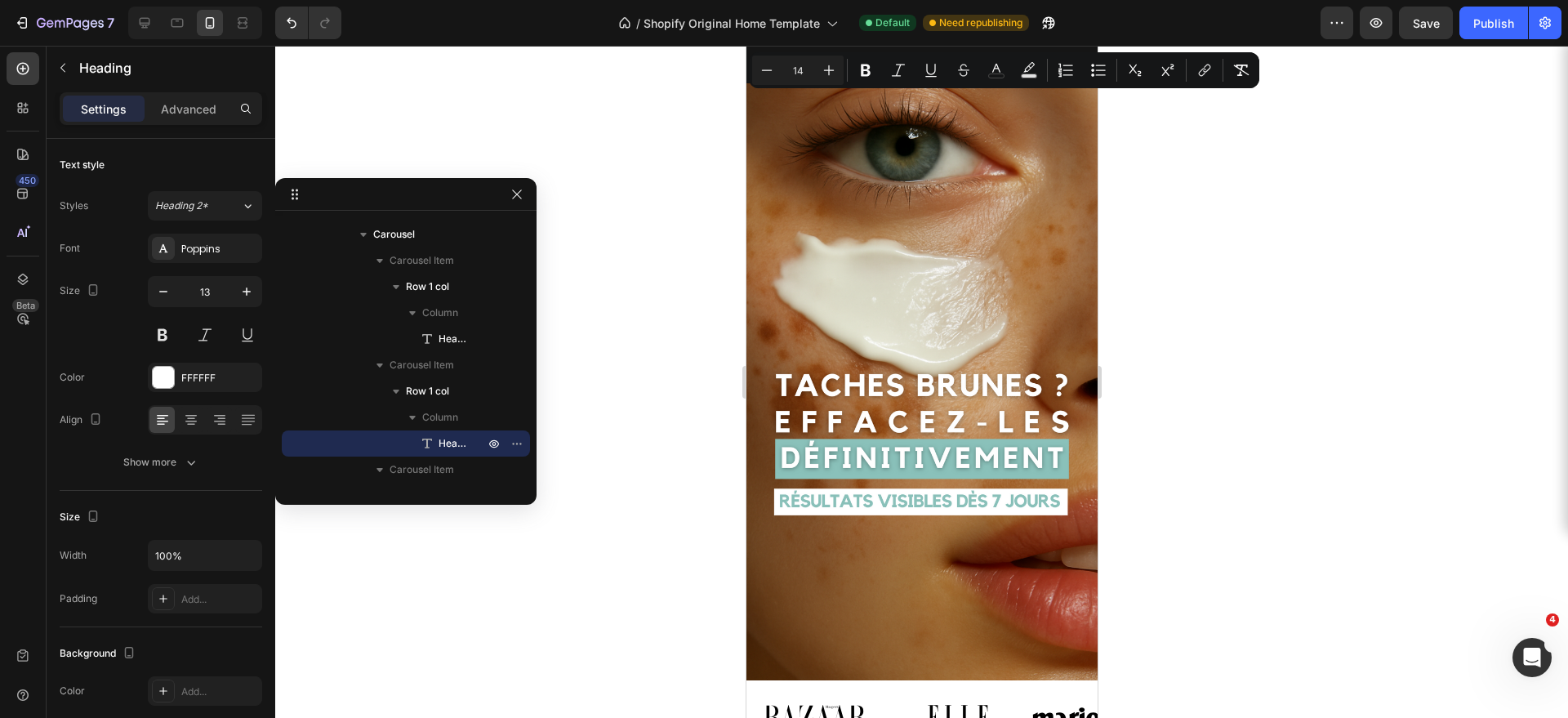
drag, startPoint x: 938, startPoint y: 65, endPoint x: 1011, endPoint y: 67, distance: 73.0
click at [1011, 67] on span "STOCK LIMITÉ" at bounding box center [978, 63] width 80 height 16
click at [996, 76] on icon "Editor contextual toolbar" at bounding box center [996, 70] width 16 height 16
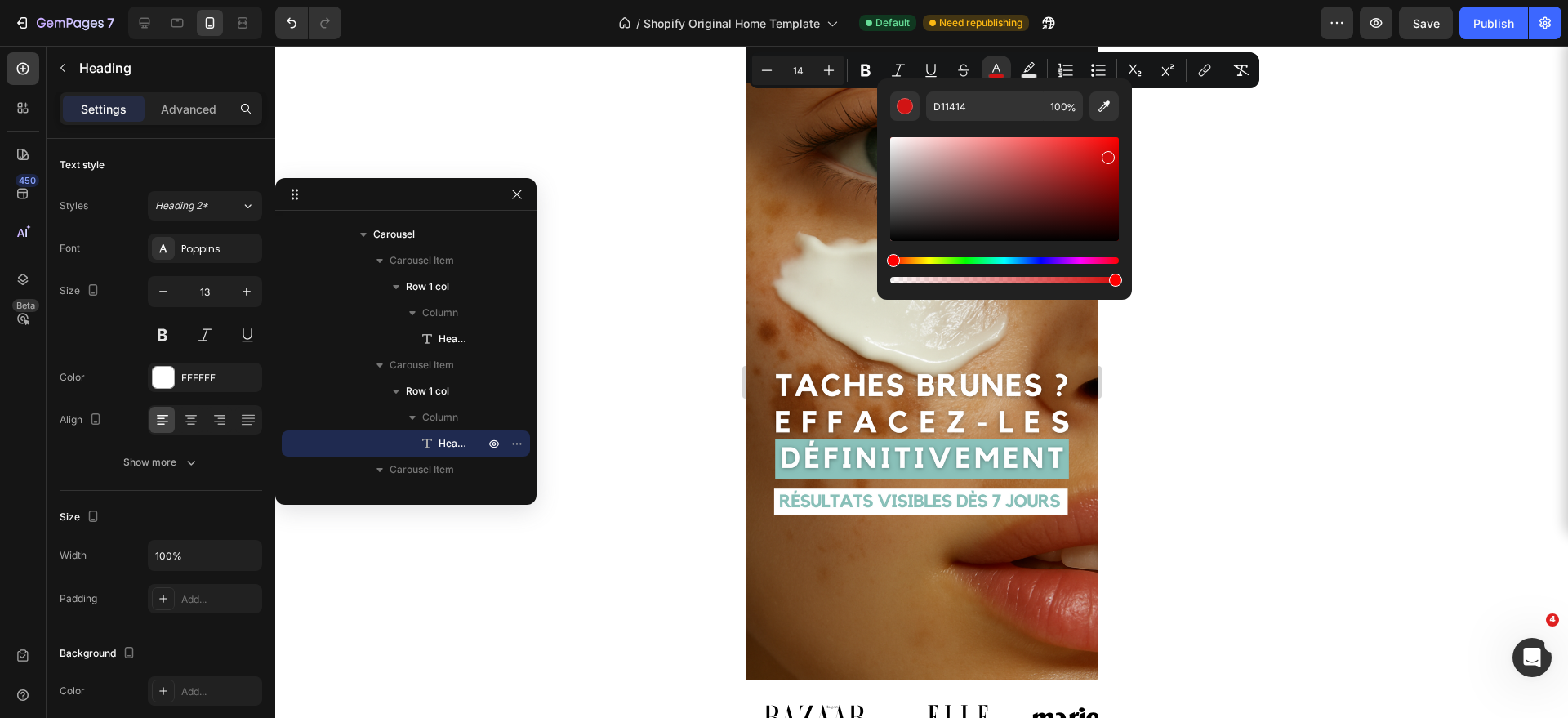
type input "D30C0C"
drag, startPoint x: 890, startPoint y: 142, endPoint x: 1105, endPoint y: 154, distance: 215.3
click at [1105, 154] on div "Editor contextual toolbar" at bounding box center [1108, 157] width 13 height 13
click at [1257, 196] on div at bounding box center [922, 381] width 1292 height 672
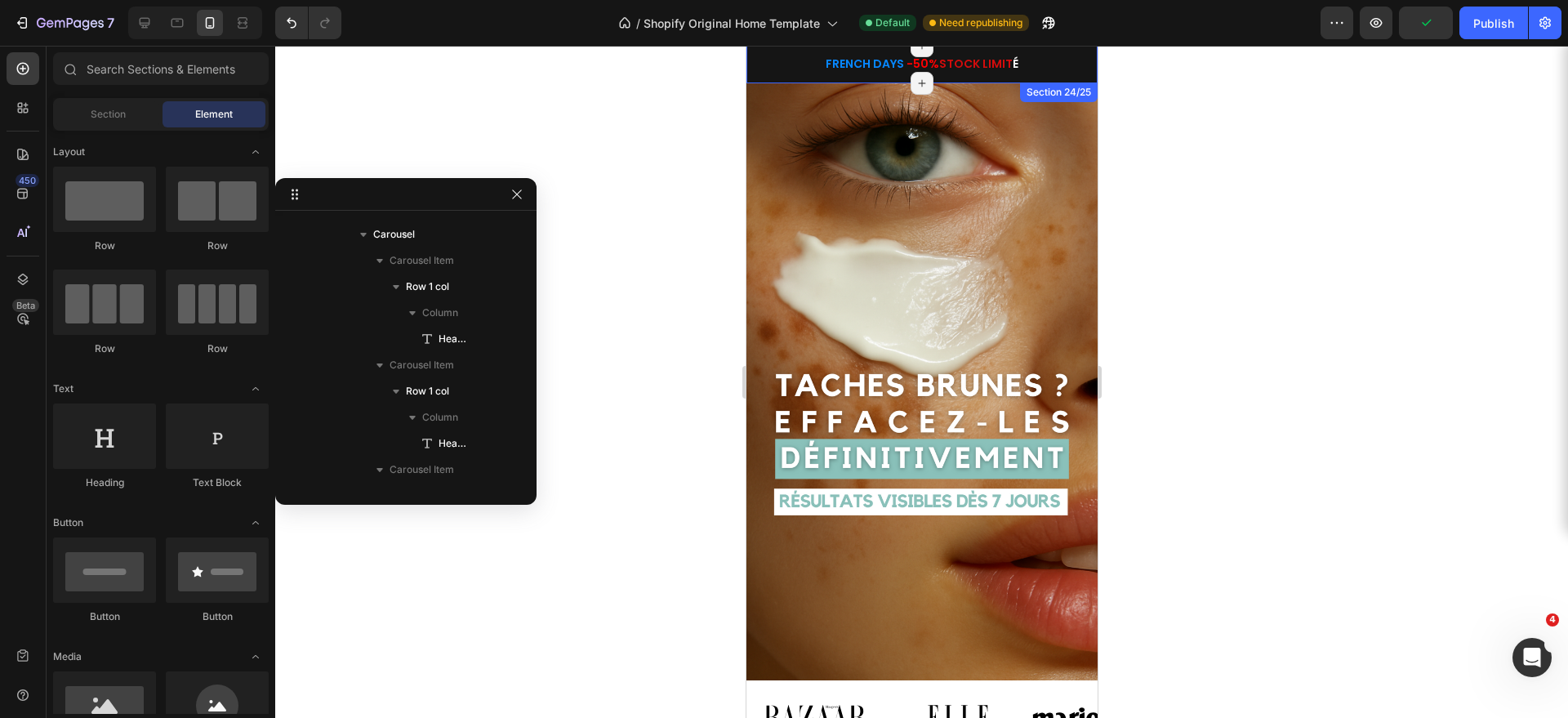
click at [989, 61] on span "STOCK LIMIT" at bounding box center [975, 63] width 74 height 16
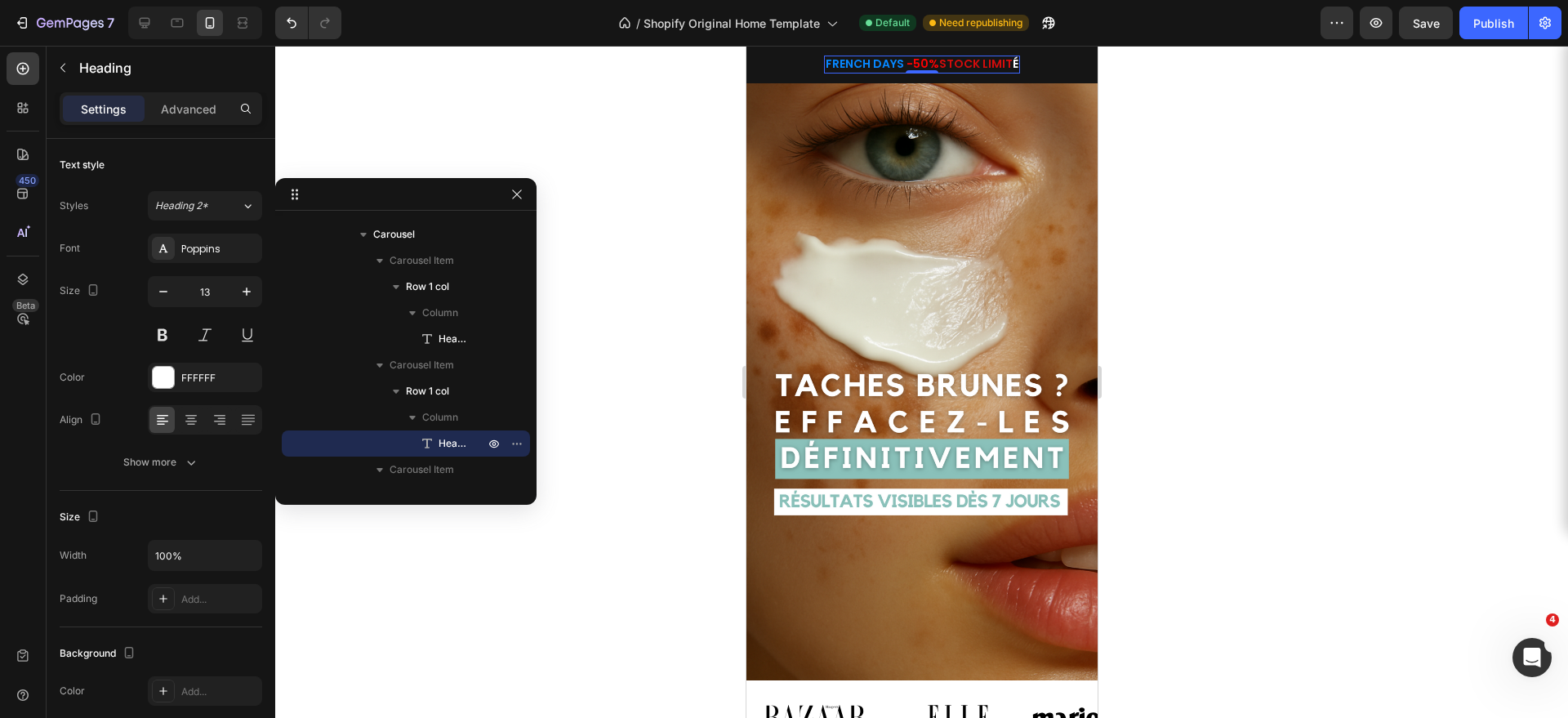
click at [989, 61] on span "STOCK LIMIT" at bounding box center [975, 63] width 74 height 16
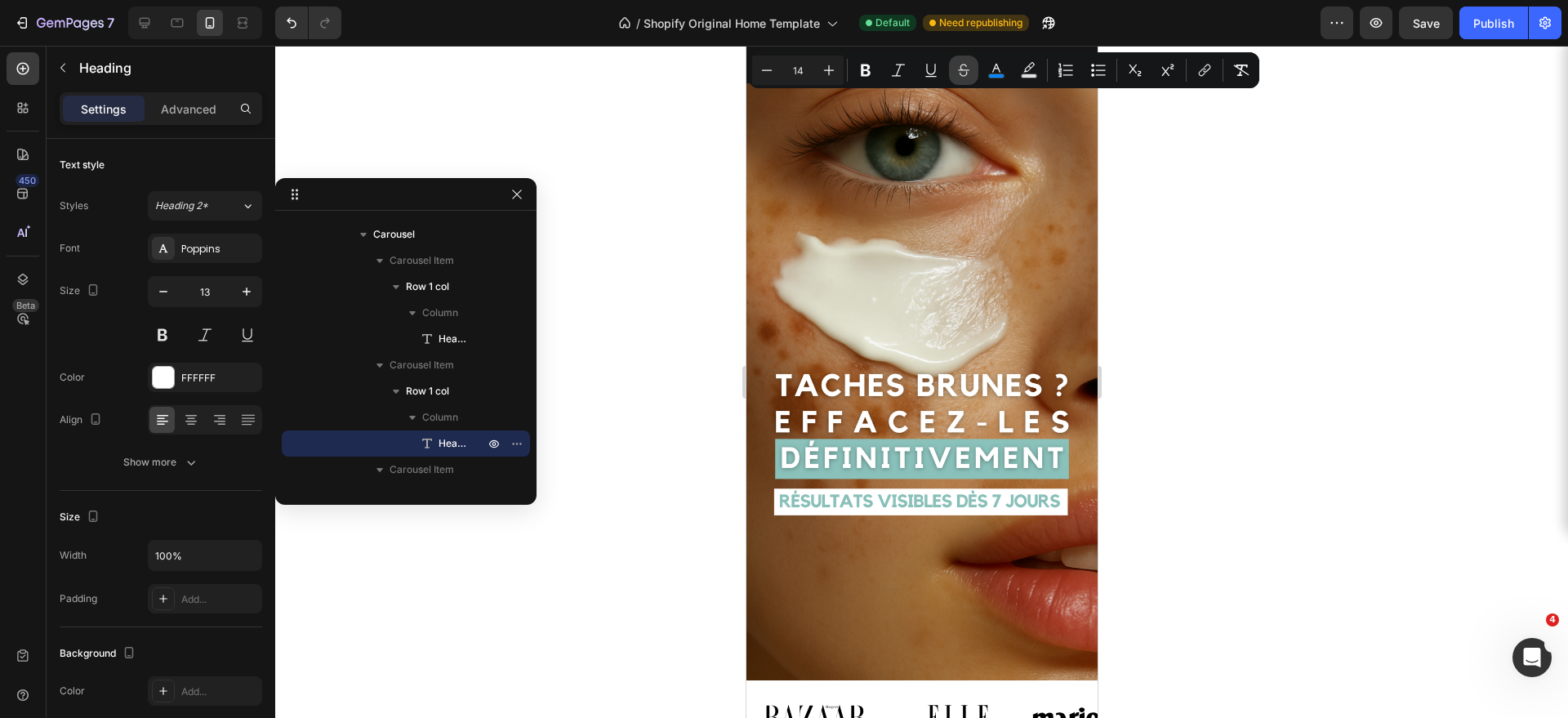
click at [972, 64] on button "Strikethrough" at bounding box center [964, 70] width 29 height 29
click at [1233, 201] on div at bounding box center [922, 381] width 1292 height 672
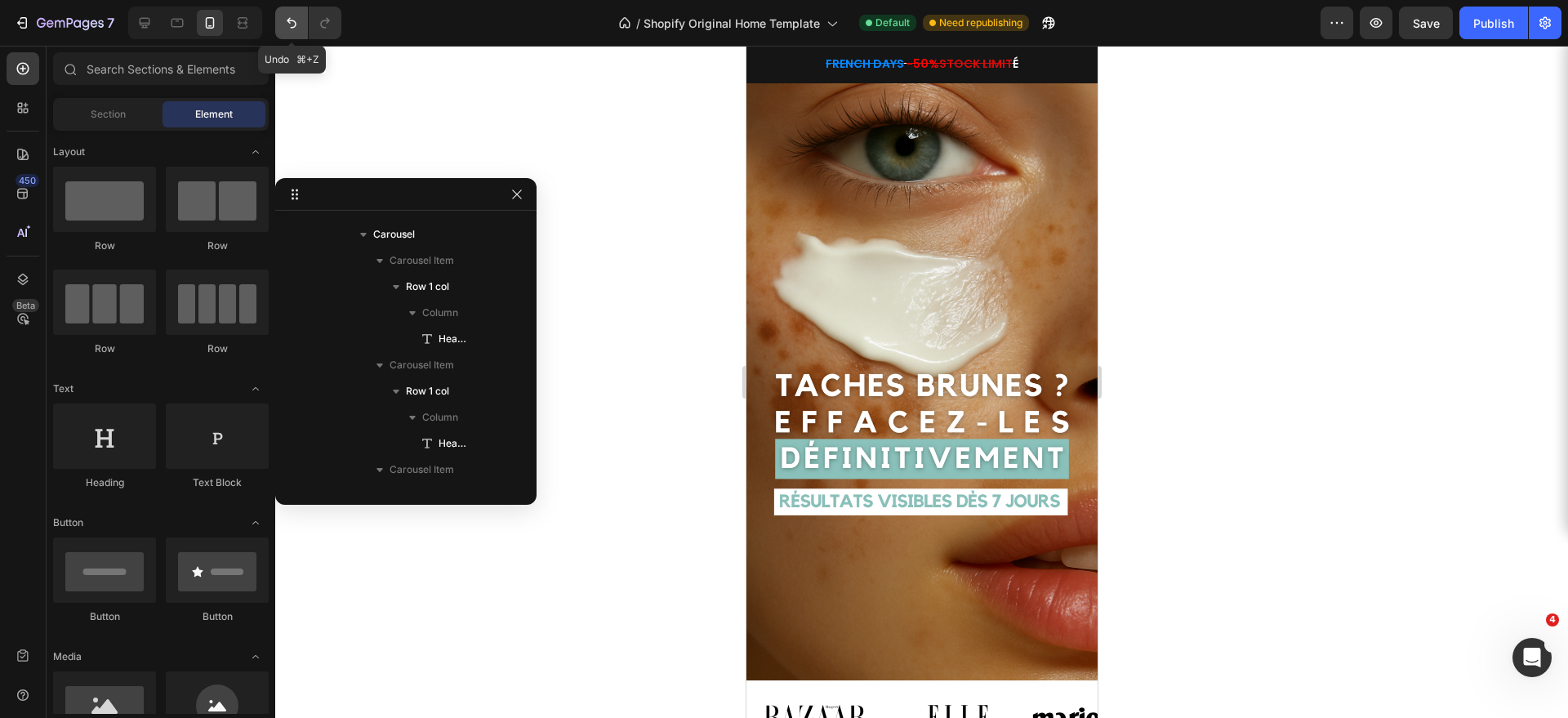
click at [286, 26] on icon "Undo/Redo" at bounding box center [291, 22] width 16 height 16
click at [952, 67] on span "STOCK LIMIT" at bounding box center [975, 63] width 74 height 16
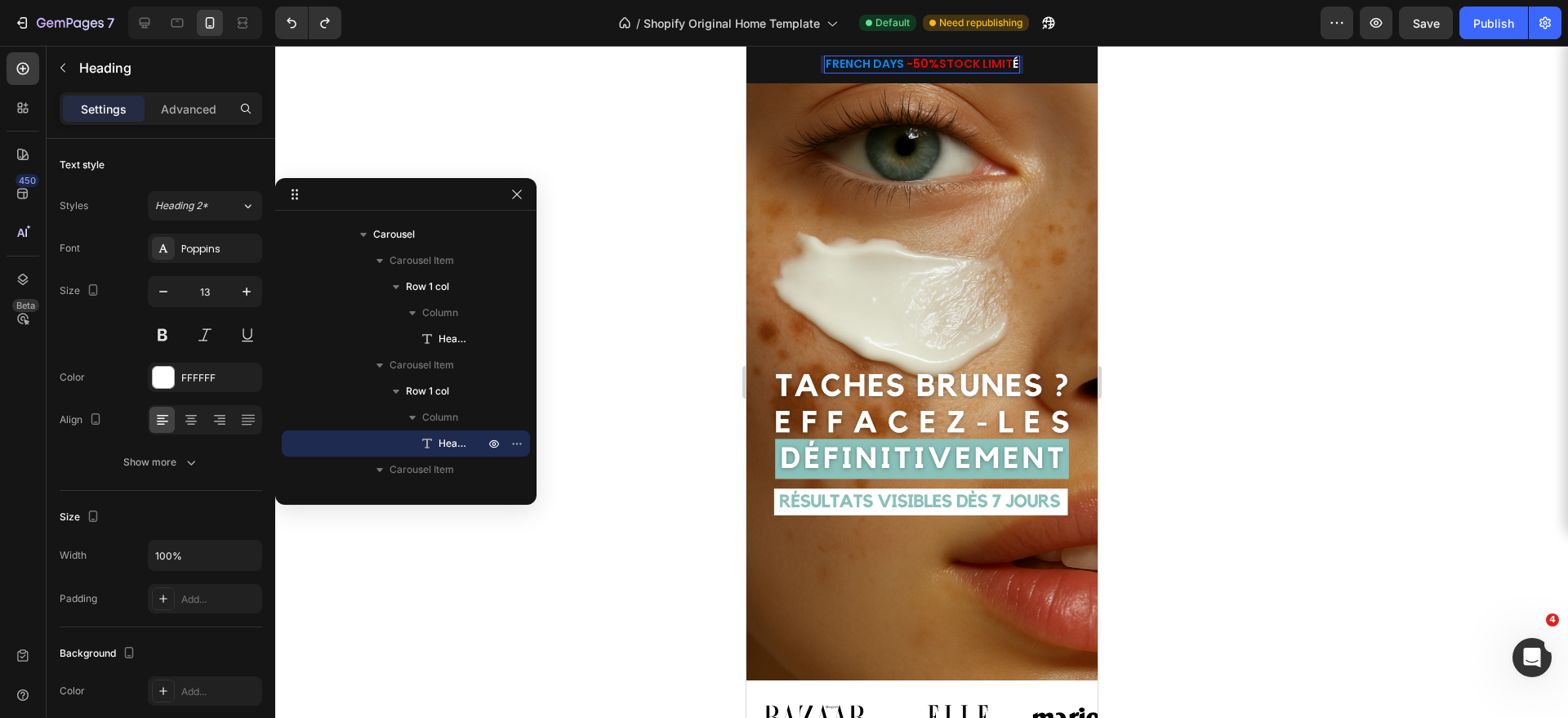
click at [944, 67] on span "STOCK LIMIT" at bounding box center [975, 63] width 74 height 16
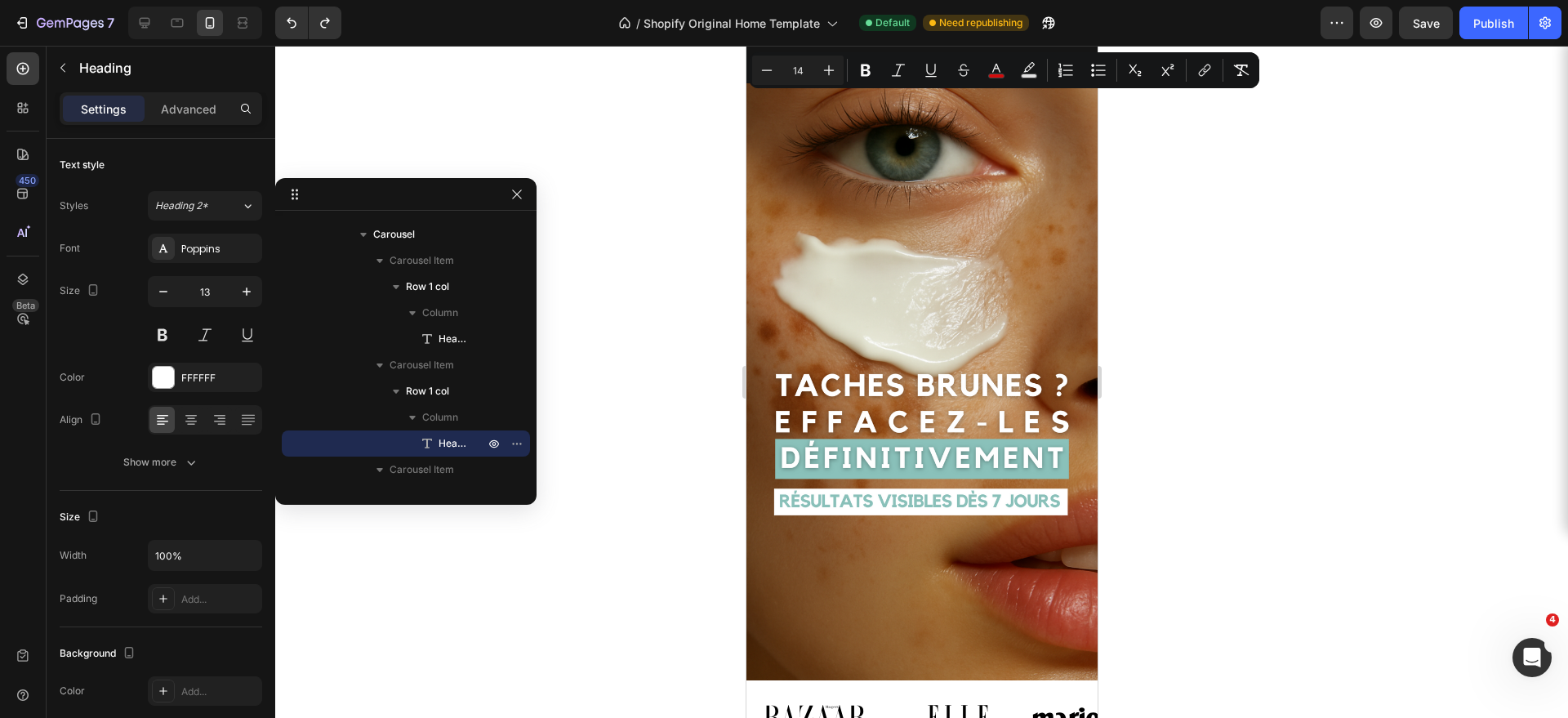
drag, startPoint x: 941, startPoint y: 67, endPoint x: 1015, endPoint y: 69, distance: 74.0
click at [1015, 69] on p "FRENCH DAYS -50% STOCK LIMIT É" at bounding box center [921, 64] width 193 height 15
click at [994, 75] on rect "Editor contextual toolbar" at bounding box center [996, 77] width 16 height 4
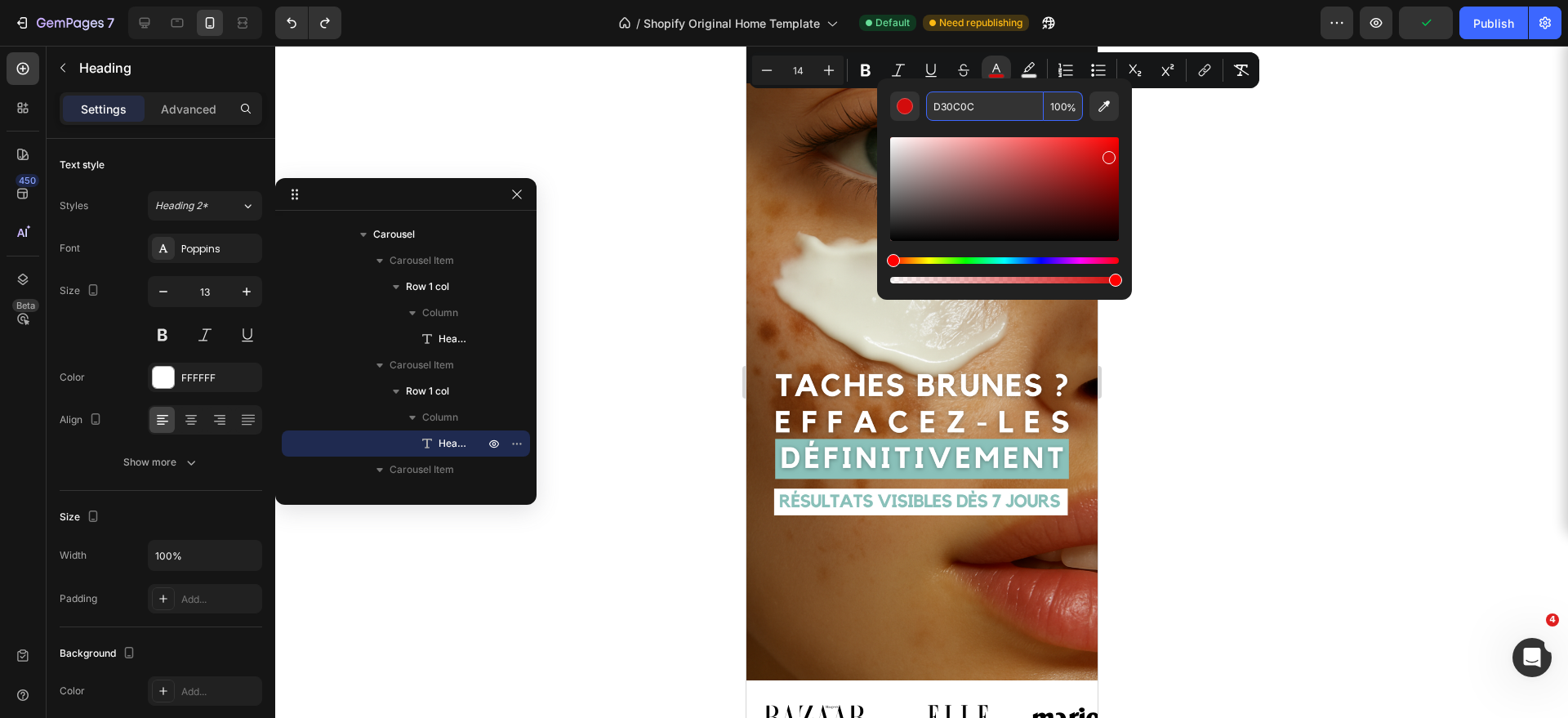
click at [984, 106] on input "D30C0C" at bounding box center [985, 106] width 117 height 29
click at [1287, 253] on div at bounding box center [922, 381] width 1292 height 672
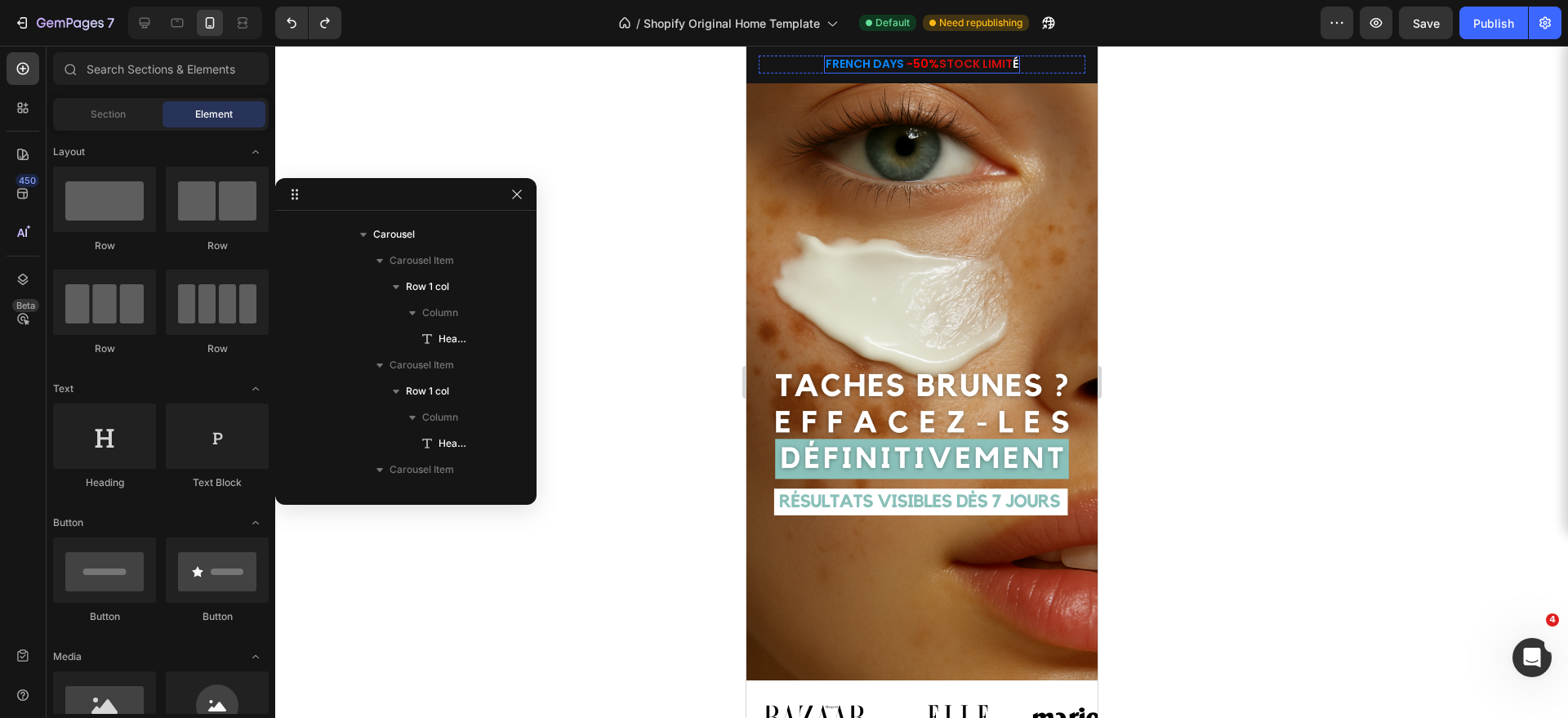
click at [991, 66] on span "STOCK LIMIT" at bounding box center [975, 63] width 74 height 16
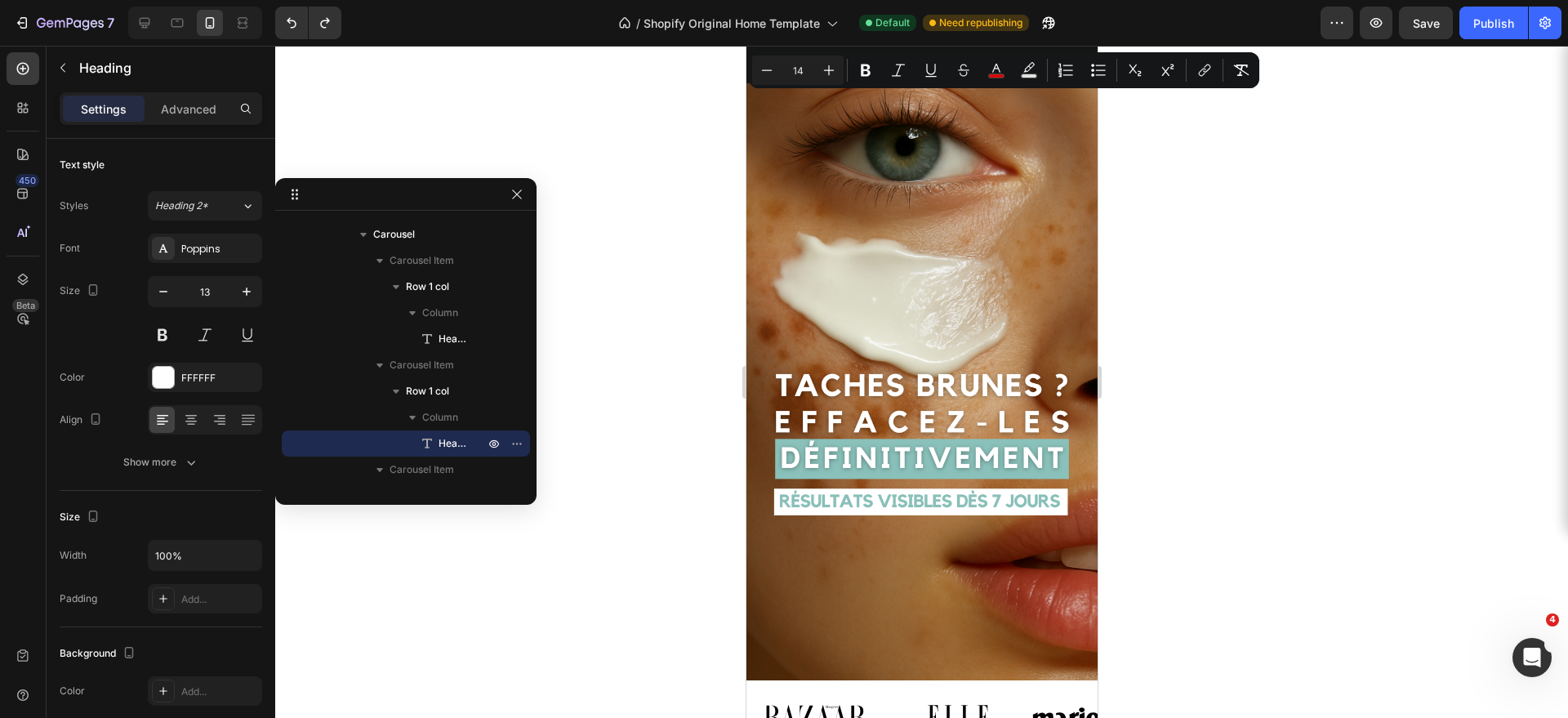
drag, startPoint x: 941, startPoint y: 65, endPoint x: 1759, endPoint y: 113, distance: 819.4
click at [1014, 67] on p "FRENCH DAYS -50% STOCK LIMIT É" at bounding box center [921, 64] width 193 height 15
click at [994, 72] on icon "Editor contextual toolbar" at bounding box center [996, 70] width 16 height 16
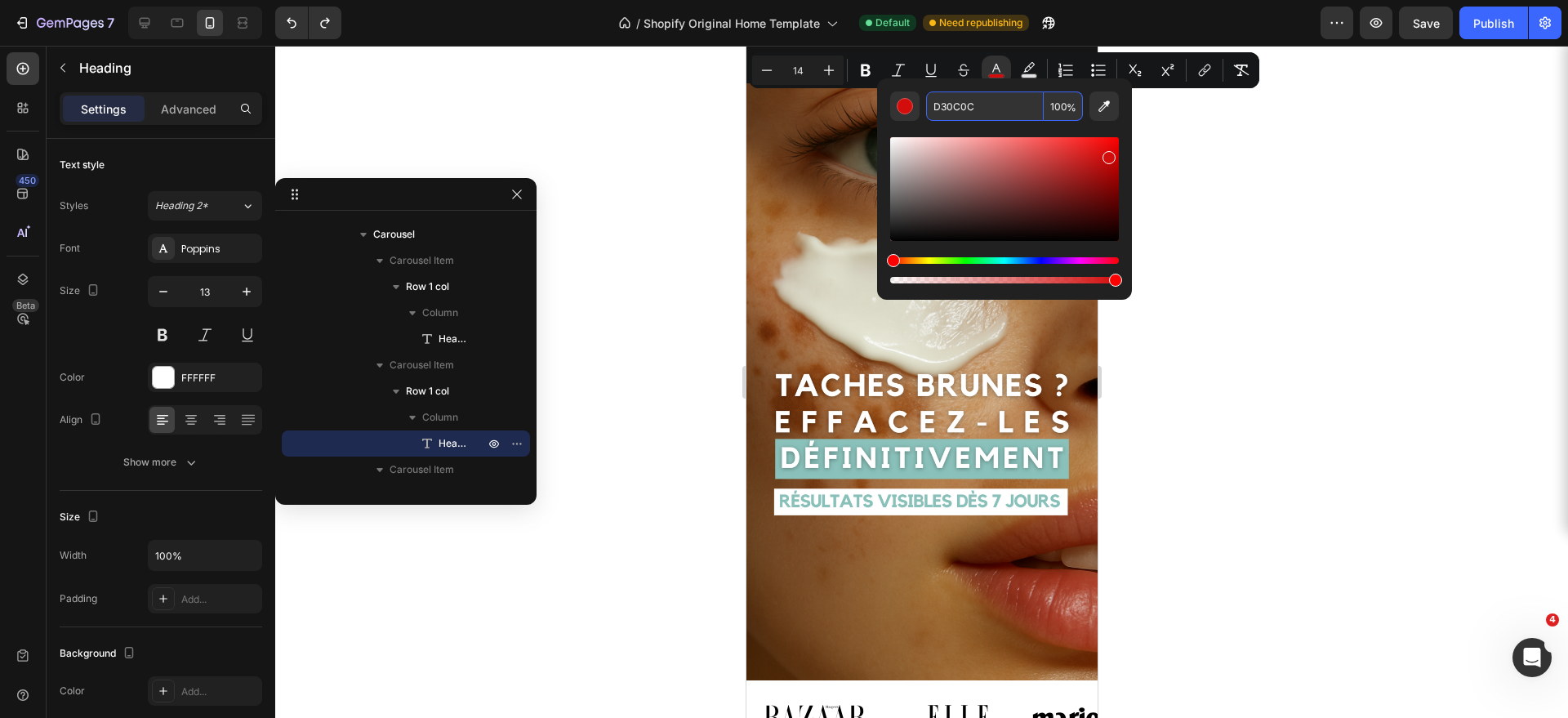
click at [978, 108] on input "D30C0C" at bounding box center [985, 106] width 117 height 29
click at [865, 70] on icon "Editor contextual toolbar" at bounding box center [866, 70] width 10 height 13
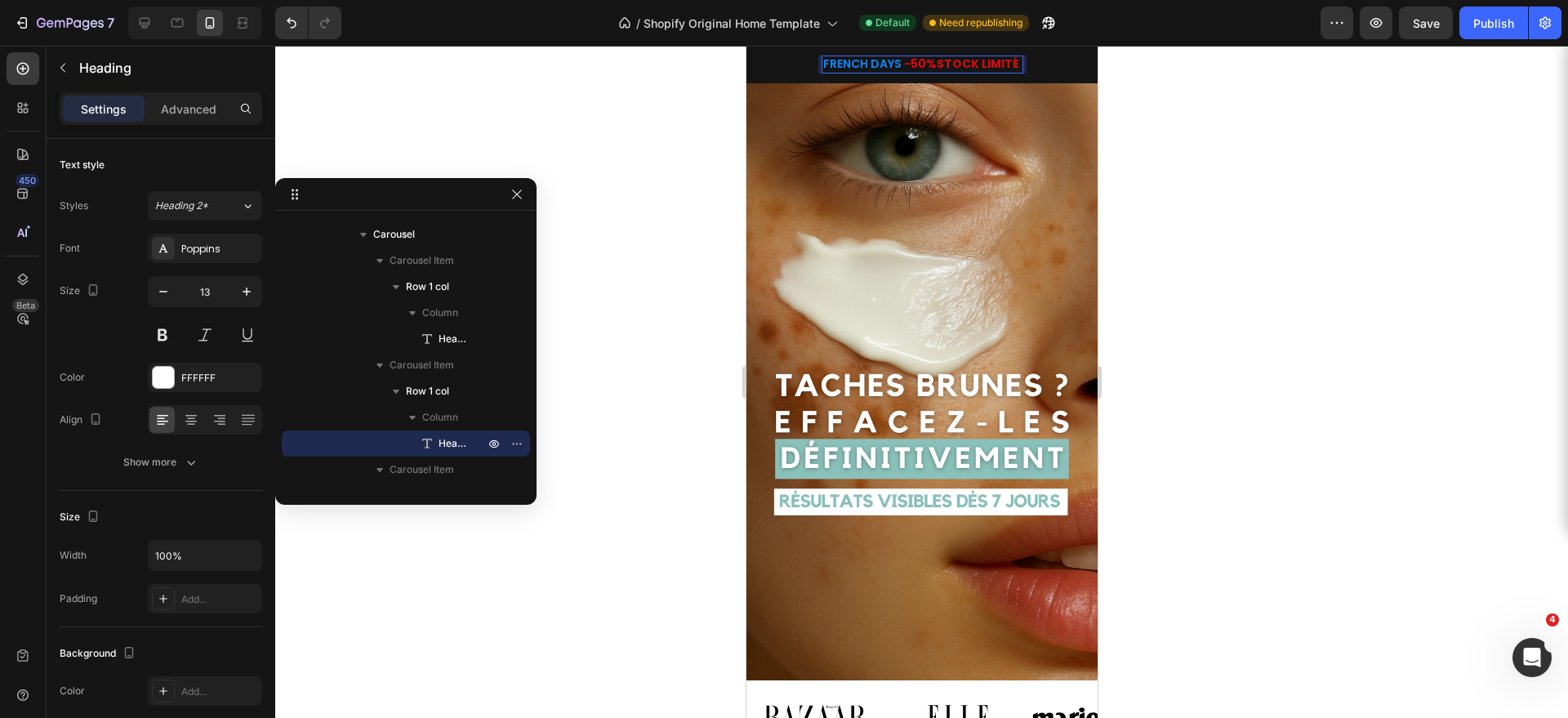
click at [1250, 200] on div at bounding box center [922, 381] width 1292 height 672
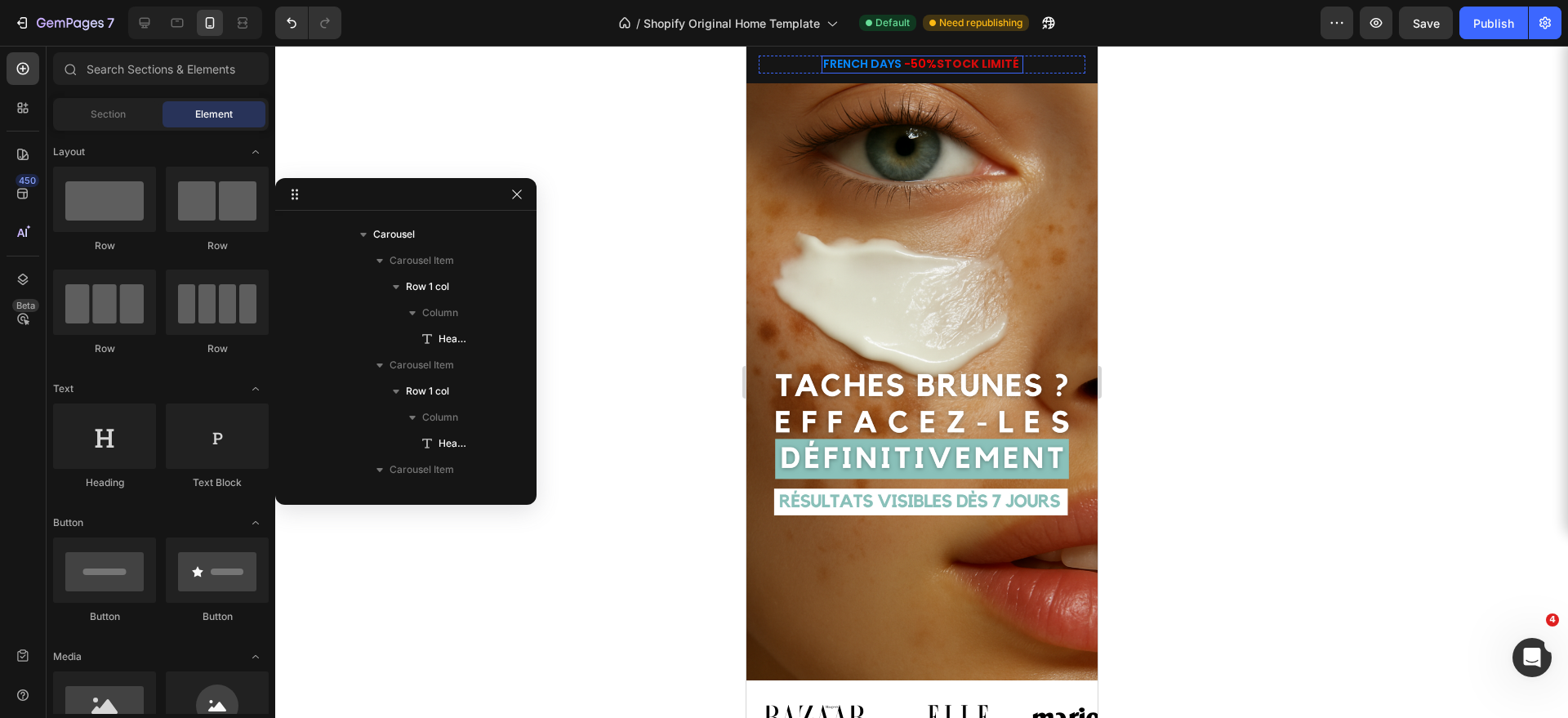
click at [923, 64] on span "-50%" at bounding box center [920, 63] width 33 height 16
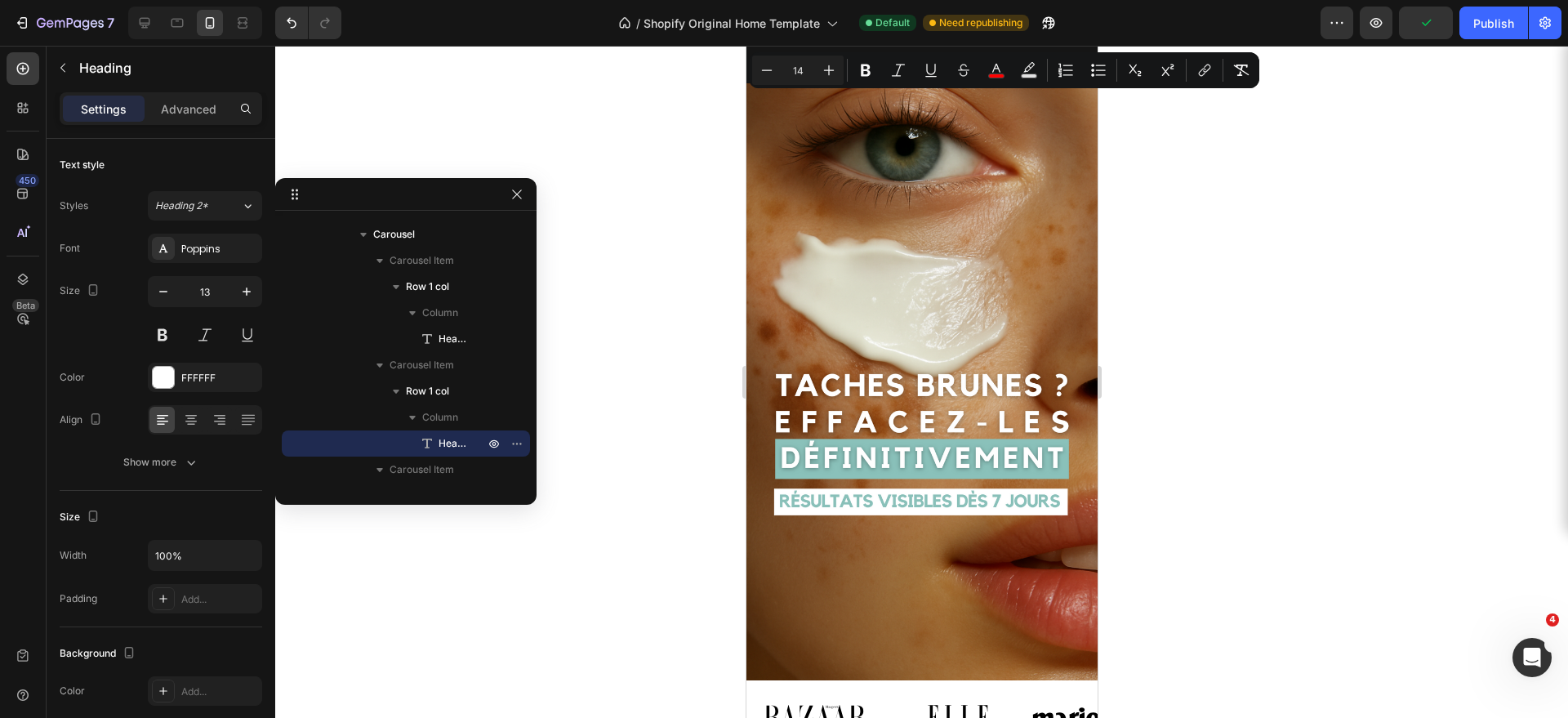
drag, startPoint x: 905, startPoint y: 66, endPoint x: 935, endPoint y: 68, distance: 30.1
click at [935, 68] on span "-50%" at bounding box center [920, 63] width 33 height 16
click at [995, 73] on icon "Editor contextual toolbar" at bounding box center [996, 70] width 16 height 16
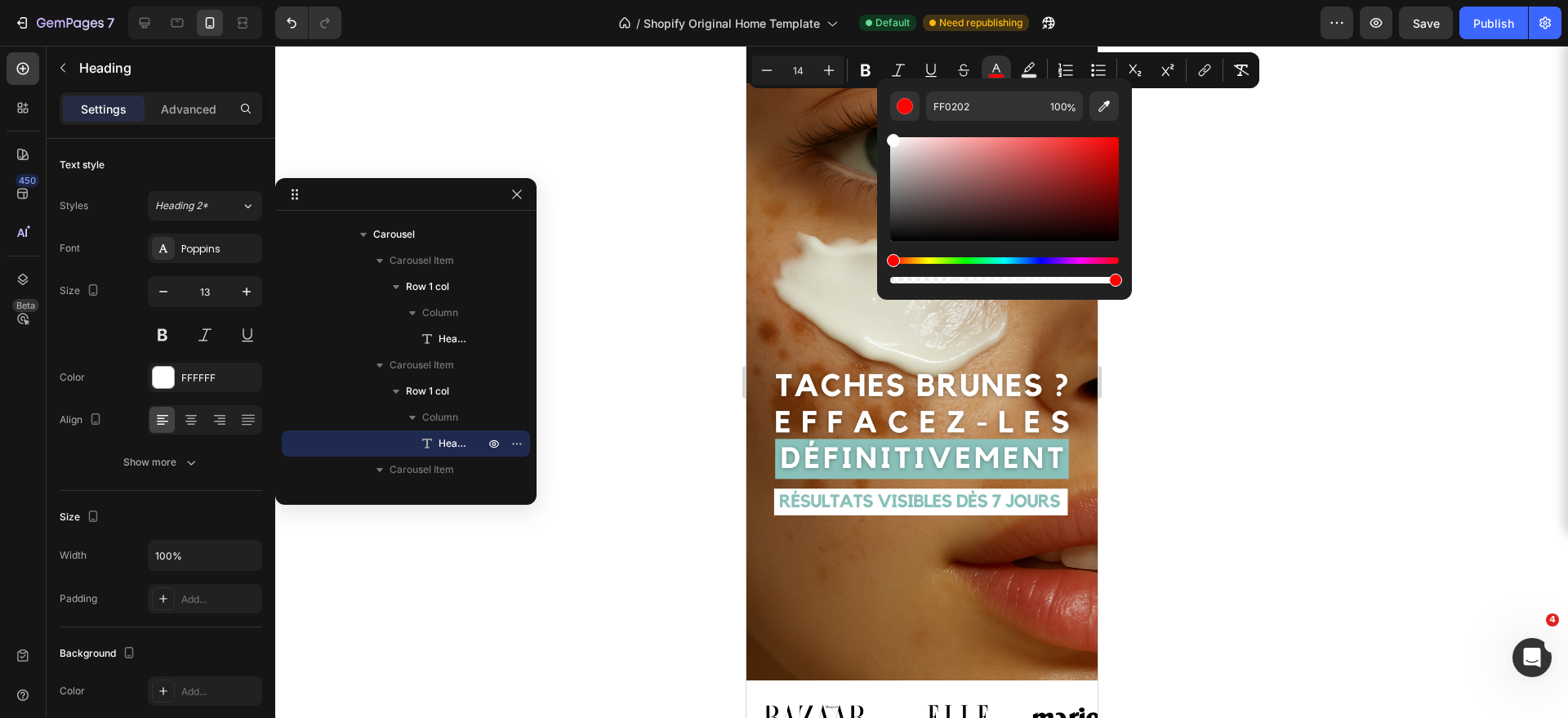
type input "FFFFFF"
drag, startPoint x: 1116, startPoint y: 141, endPoint x: 882, endPoint y: 137, distance: 234.0
click at [882, 137] on div "FFFFFF 100 %" at bounding box center [1004, 182] width 255 height 209
click at [1323, 238] on div at bounding box center [922, 381] width 1292 height 672
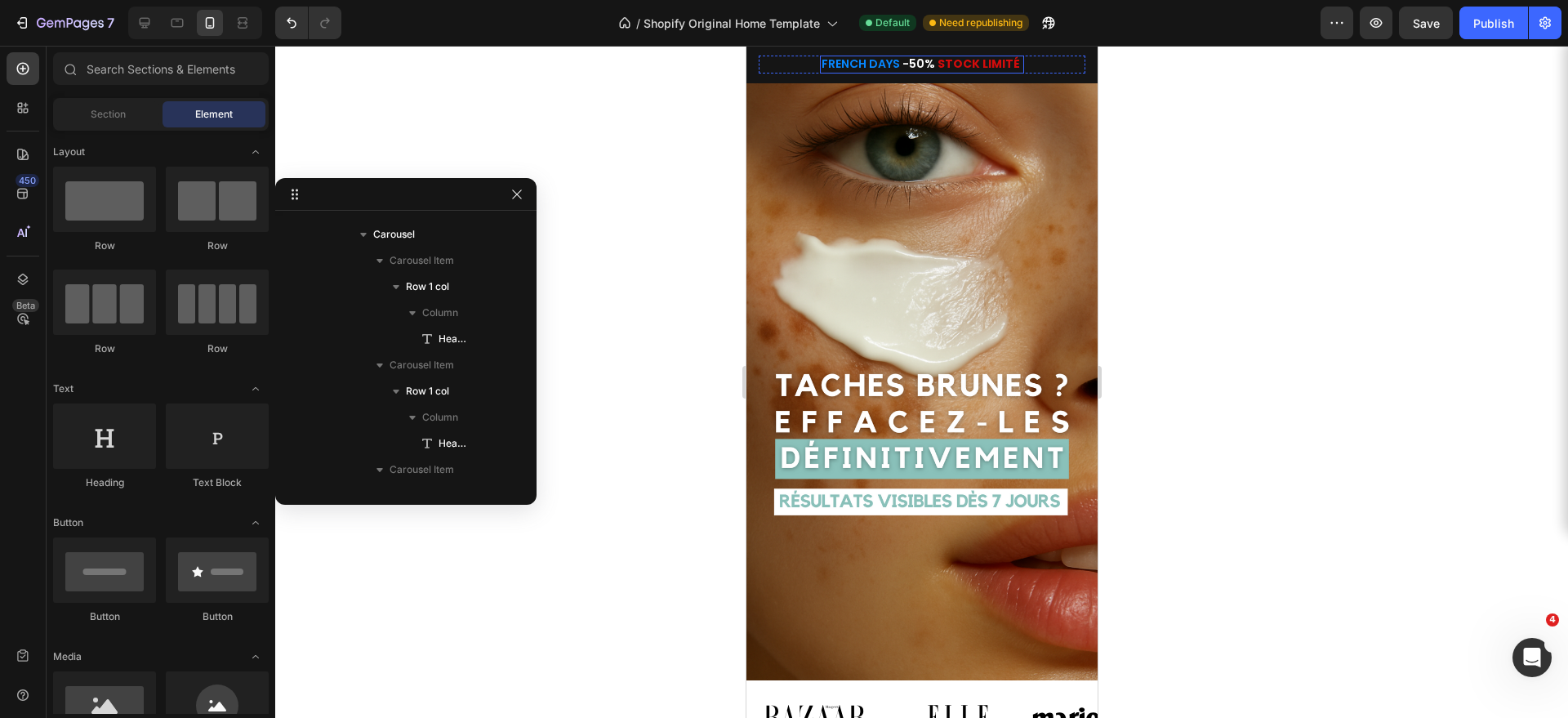
click at [943, 66] on strong "STOCK LIMITÉ" at bounding box center [977, 63] width 82 height 16
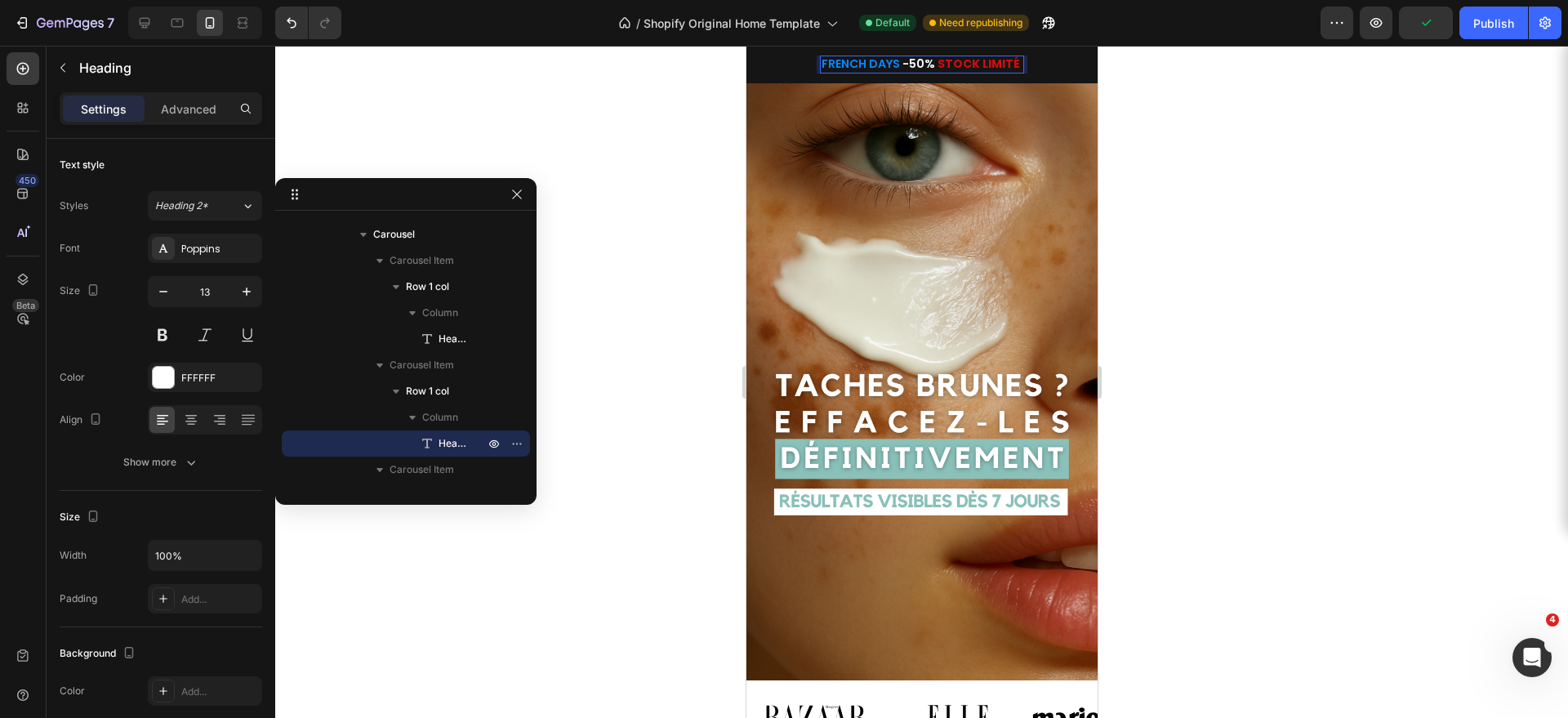
click at [948, 64] on strong "STOCK LIMITÉ" at bounding box center [977, 63] width 82 height 16
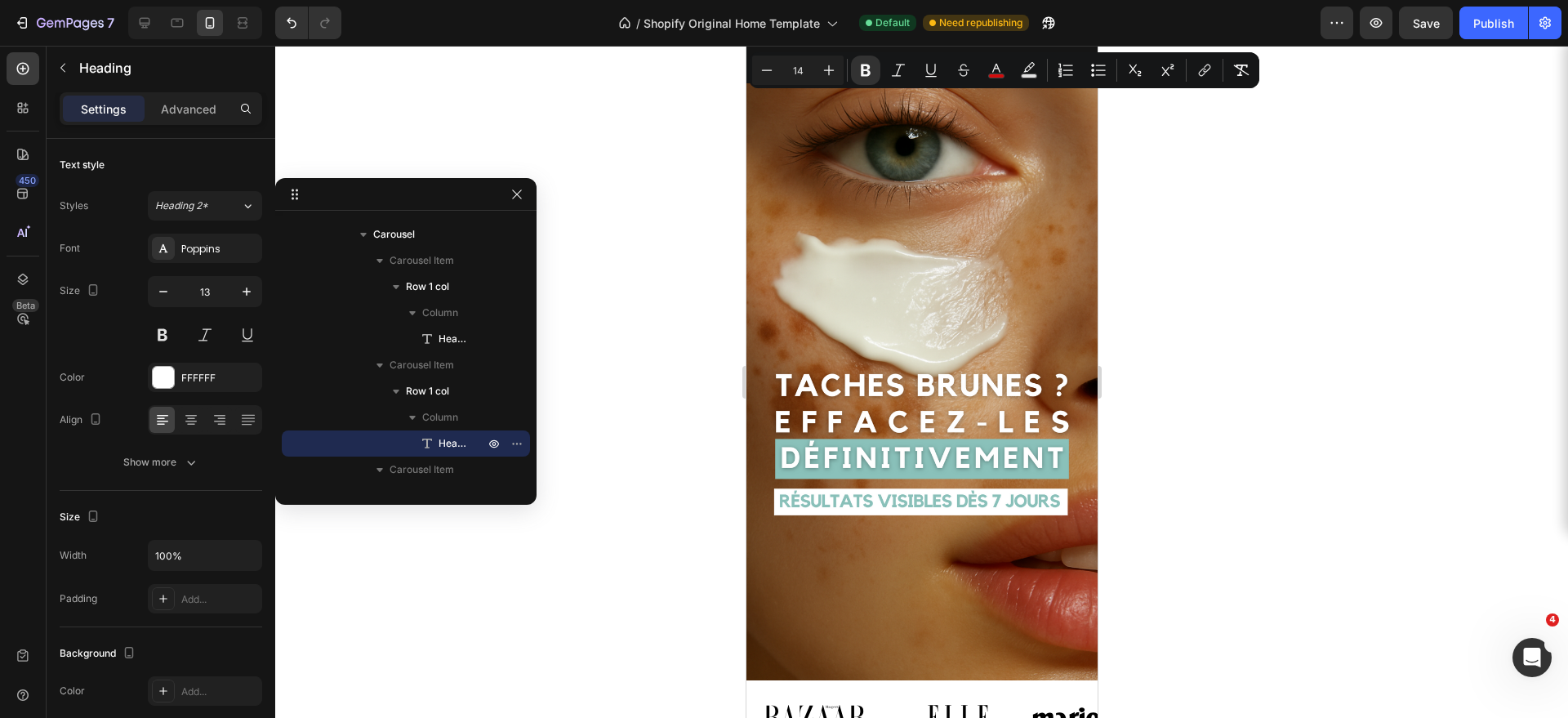
click at [1208, 216] on div at bounding box center [922, 381] width 1292 height 672
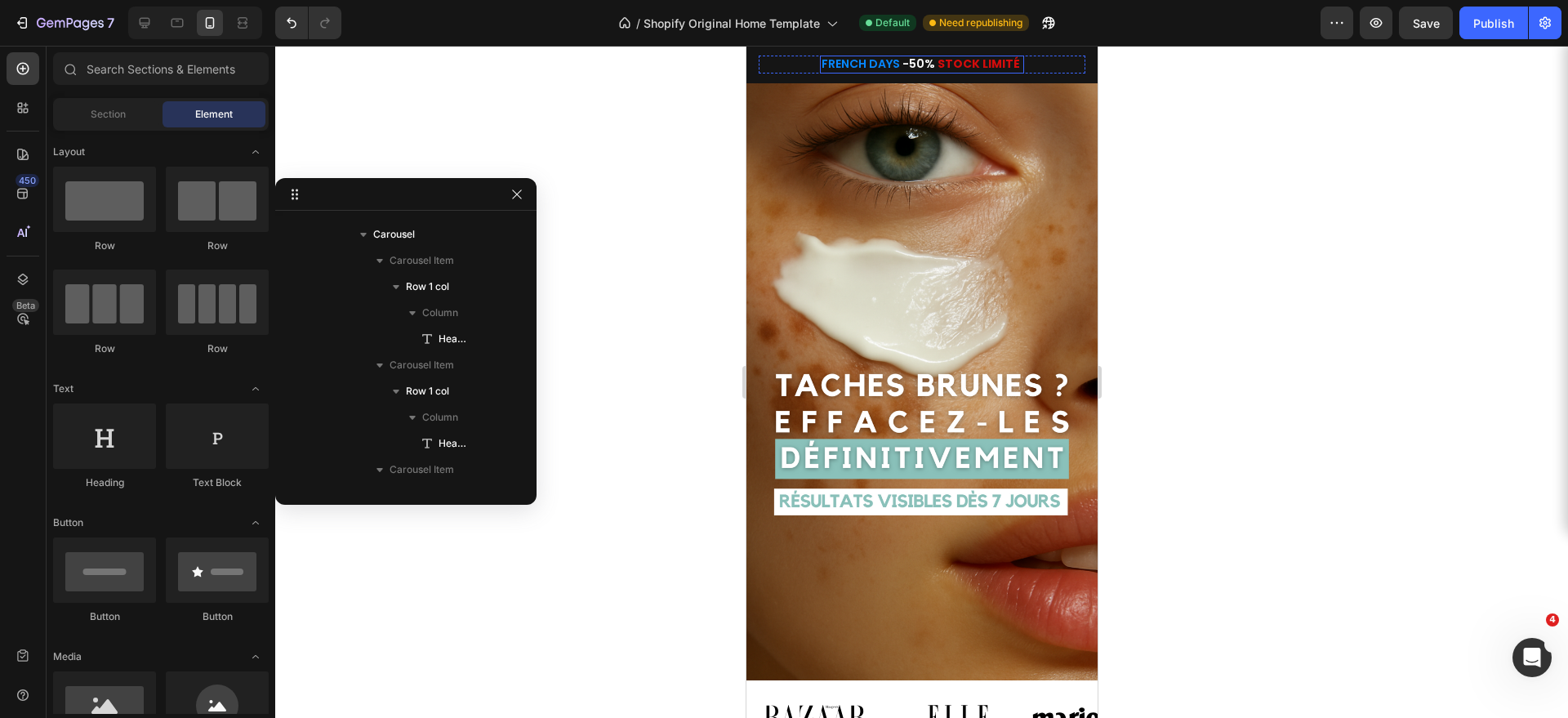
click at [918, 64] on span "-50%" at bounding box center [918, 63] width 33 height 16
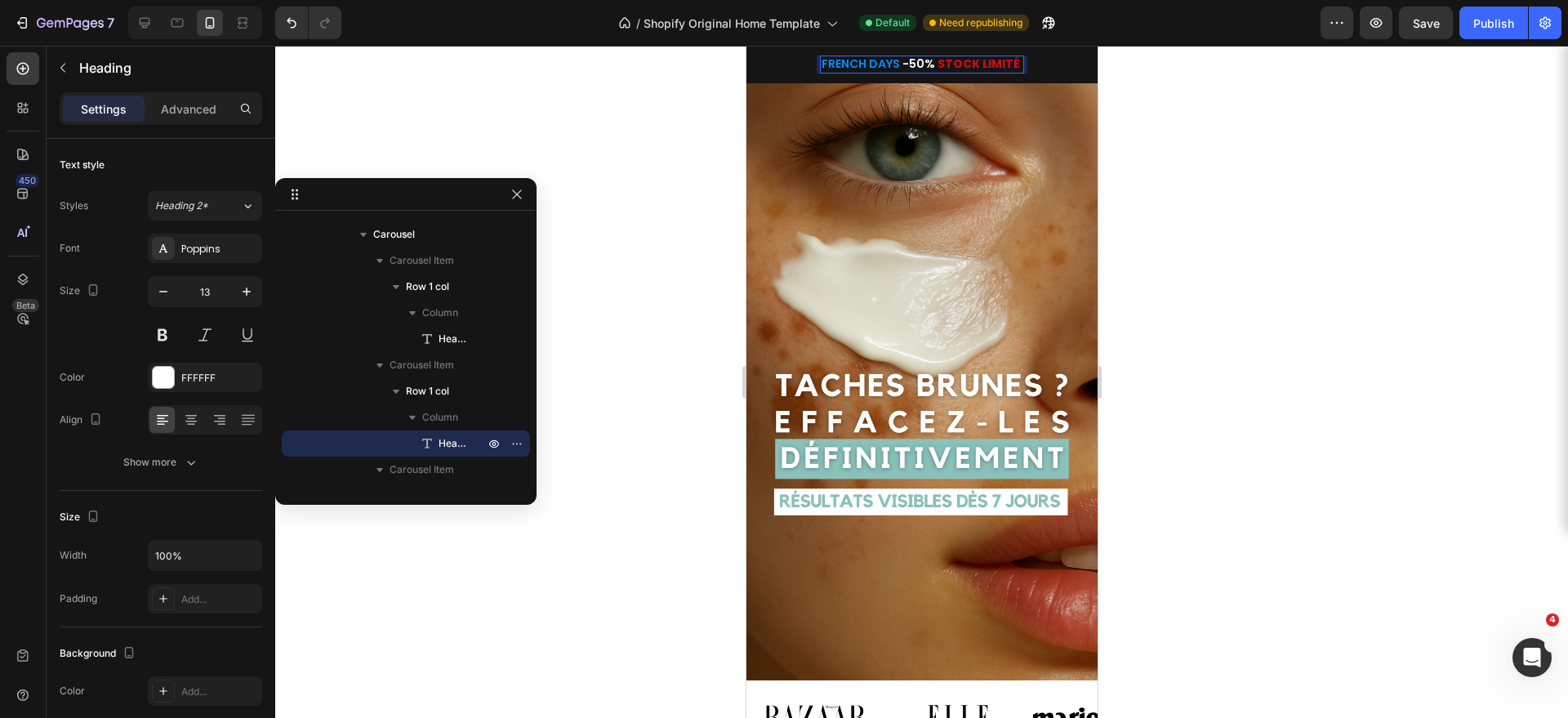
click at [918, 64] on span "-50%" at bounding box center [918, 63] width 33 height 16
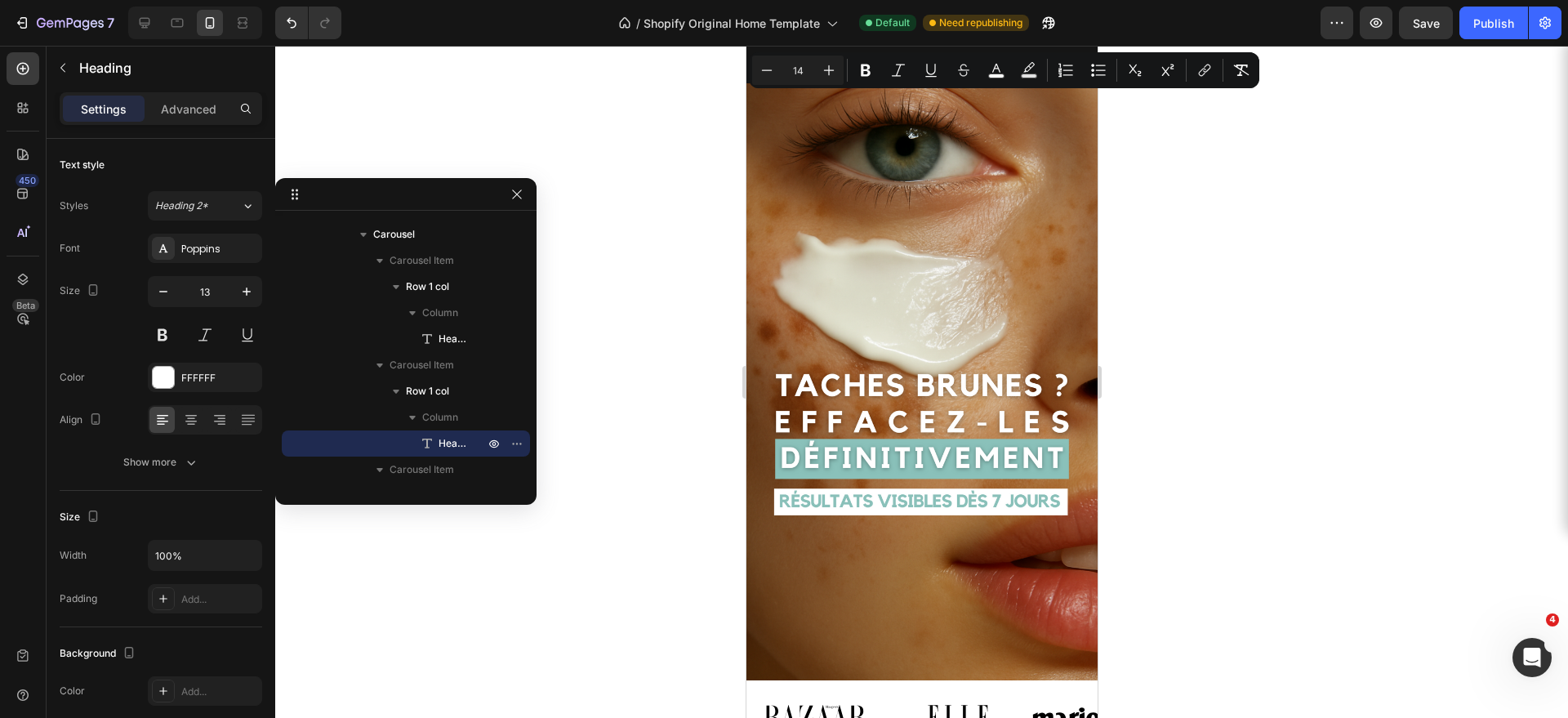
click at [1244, 266] on div at bounding box center [922, 381] width 1292 height 672
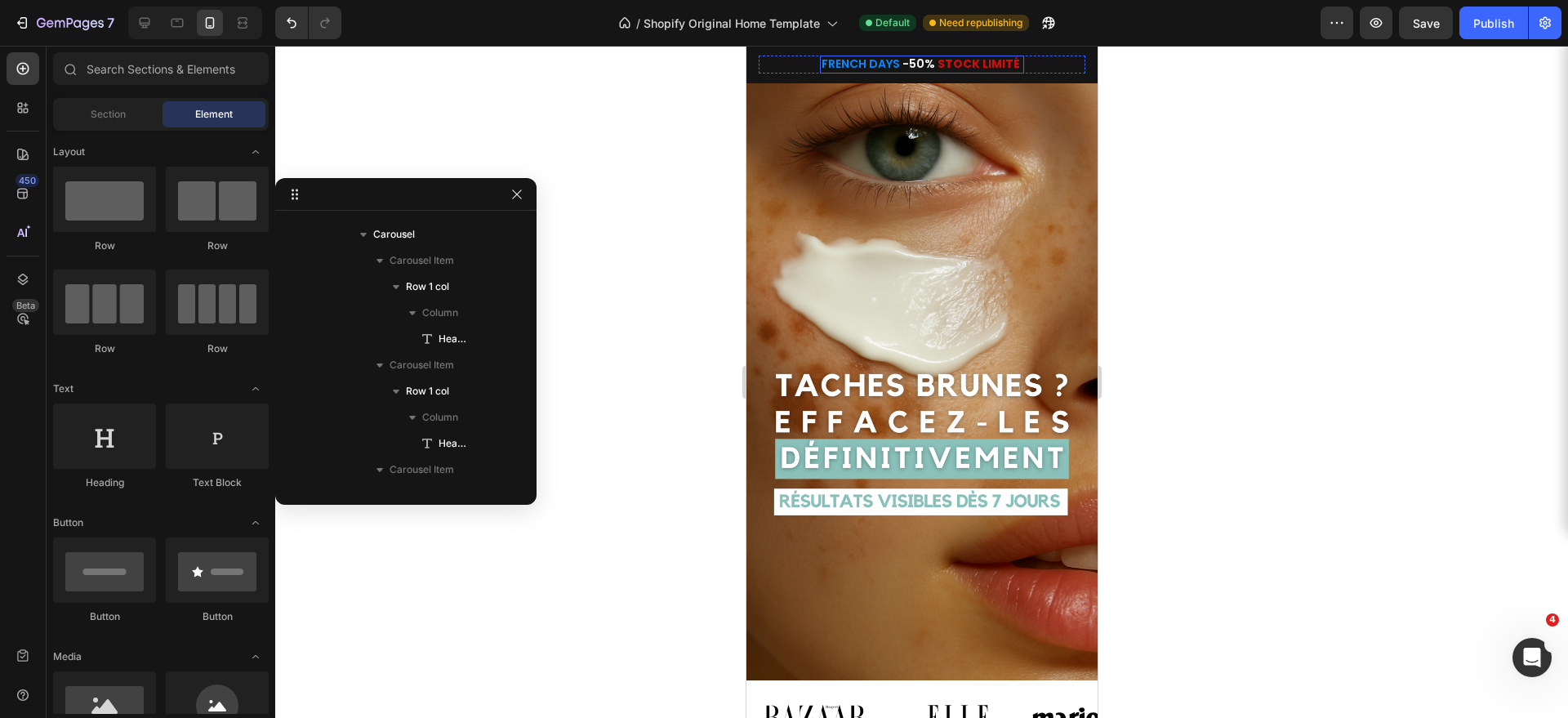
click at [850, 63] on span "FRENCH DAYS" at bounding box center [860, 63] width 79 height 16
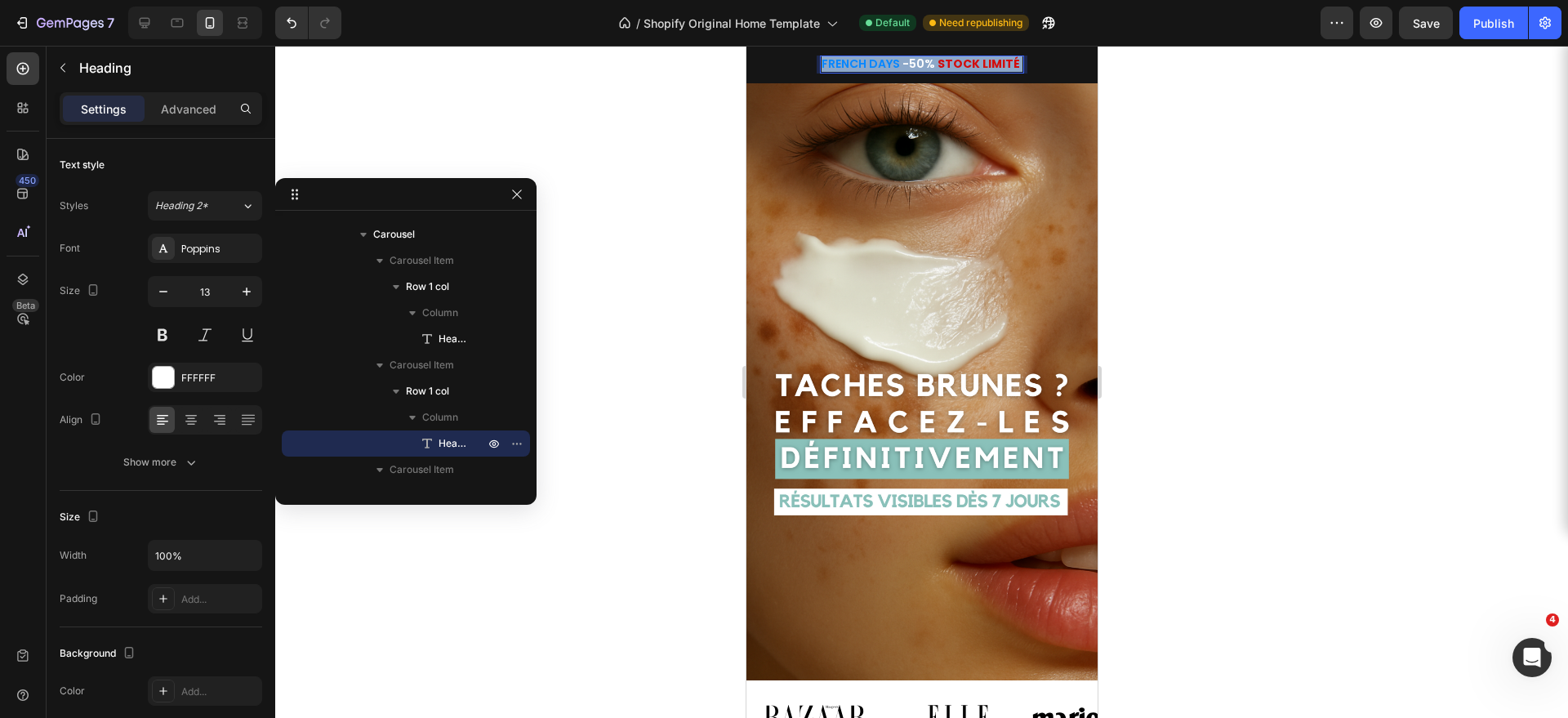
click at [850, 63] on span "FRENCH DAYS" at bounding box center [860, 63] width 79 height 16
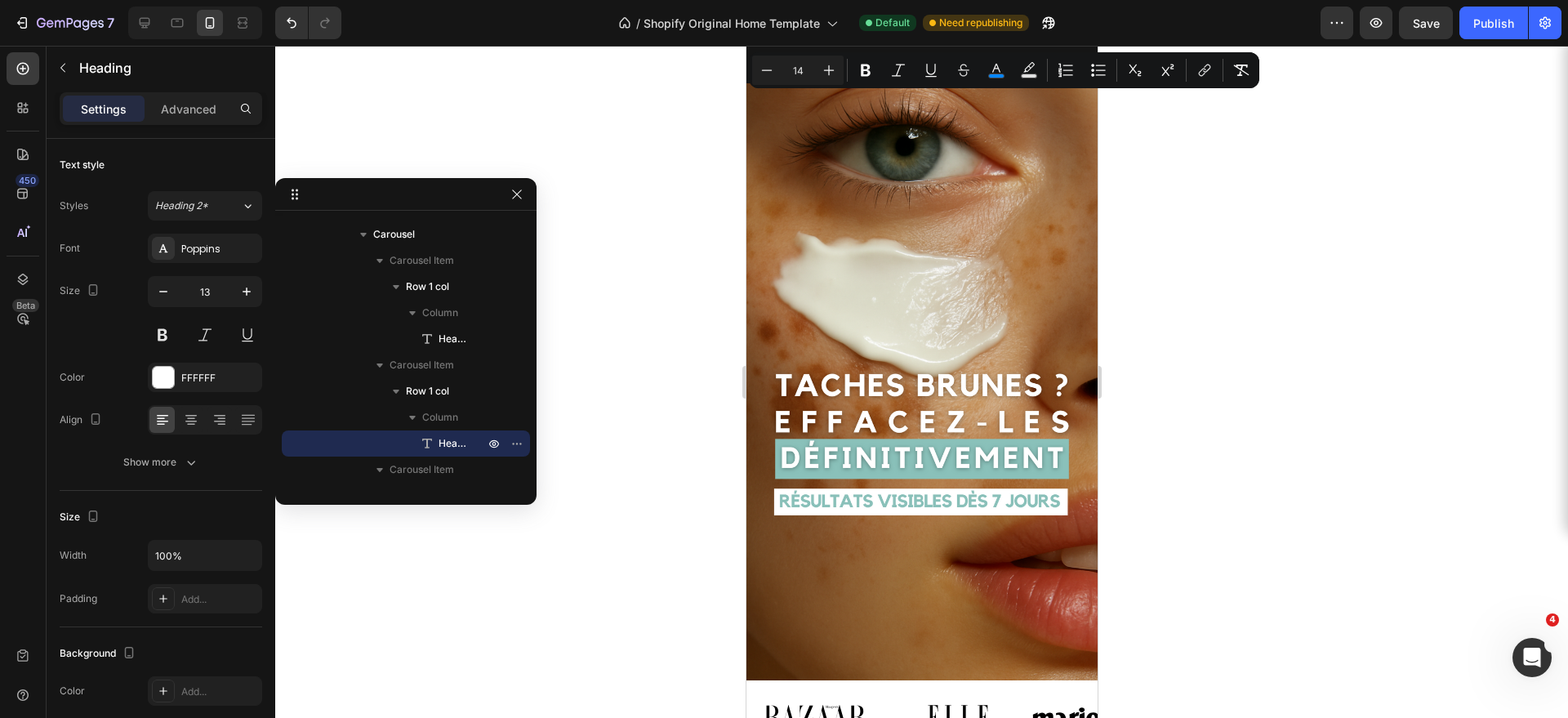
click at [1190, 211] on div at bounding box center [922, 381] width 1292 height 672
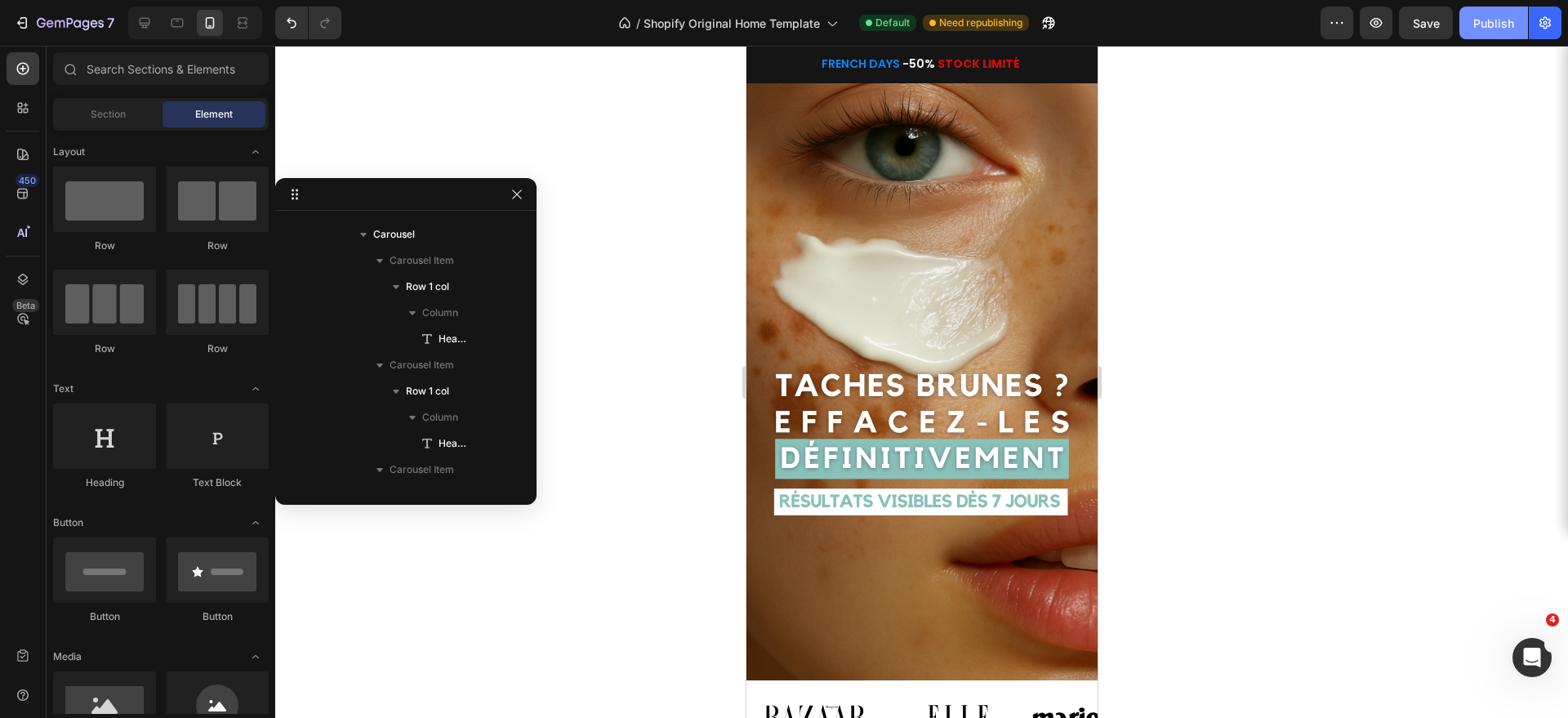
click at [1480, 23] on div "Publish" at bounding box center [1493, 23] width 41 height 17
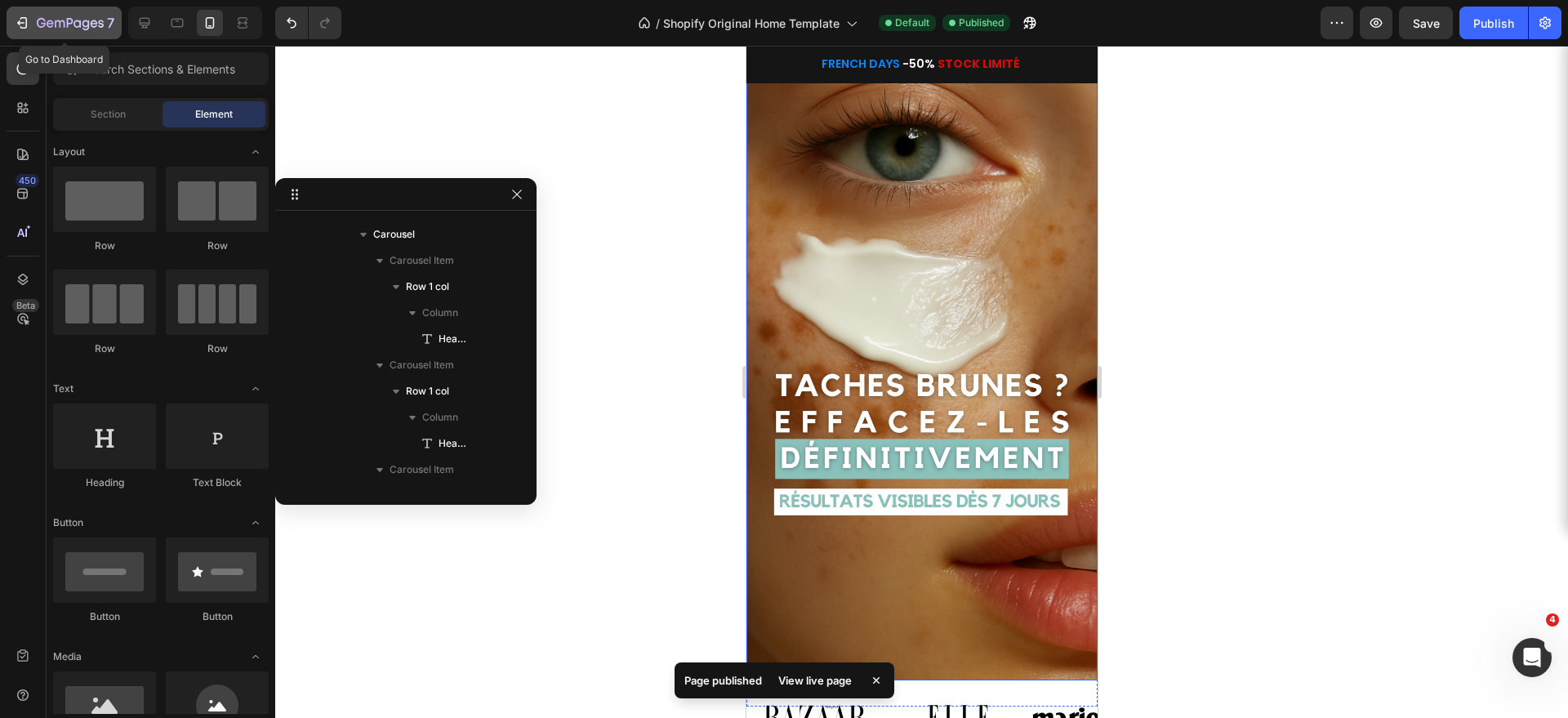
click at [54, 28] on icon "button" at bounding box center [70, 24] width 67 height 14
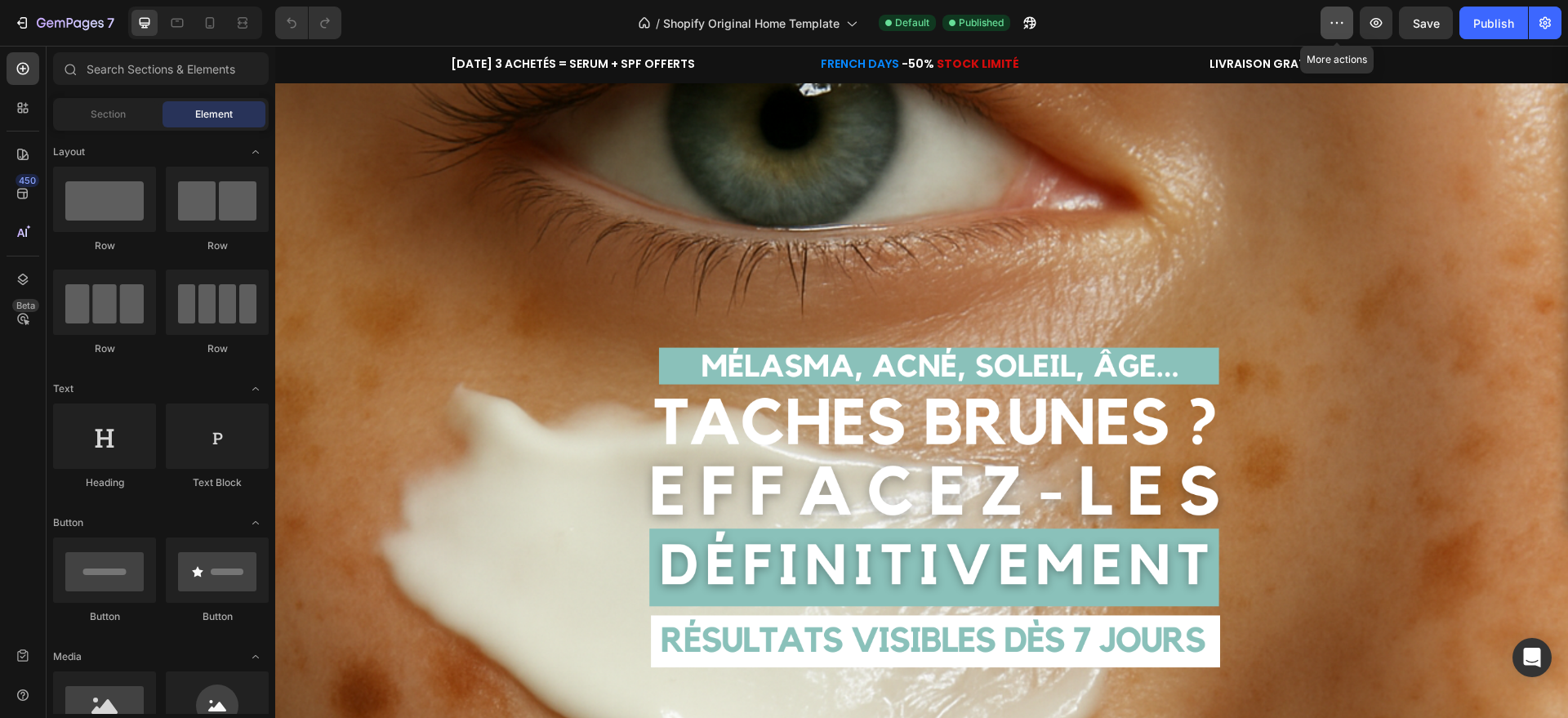
click at [1344, 24] on icon "button" at bounding box center [1336, 22] width 16 height 16
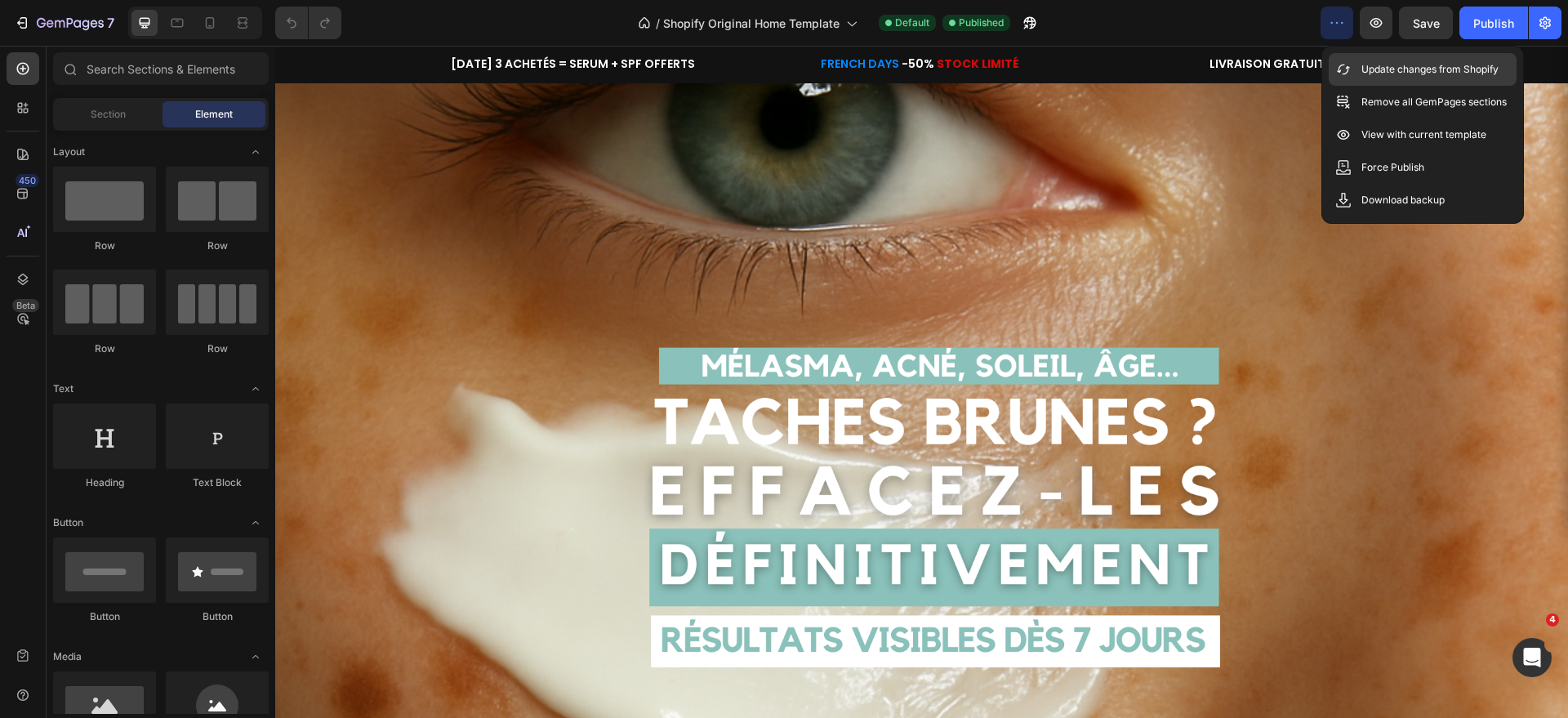
click at [1380, 71] on p "Update changes from Shopify" at bounding box center [1429, 69] width 137 height 16
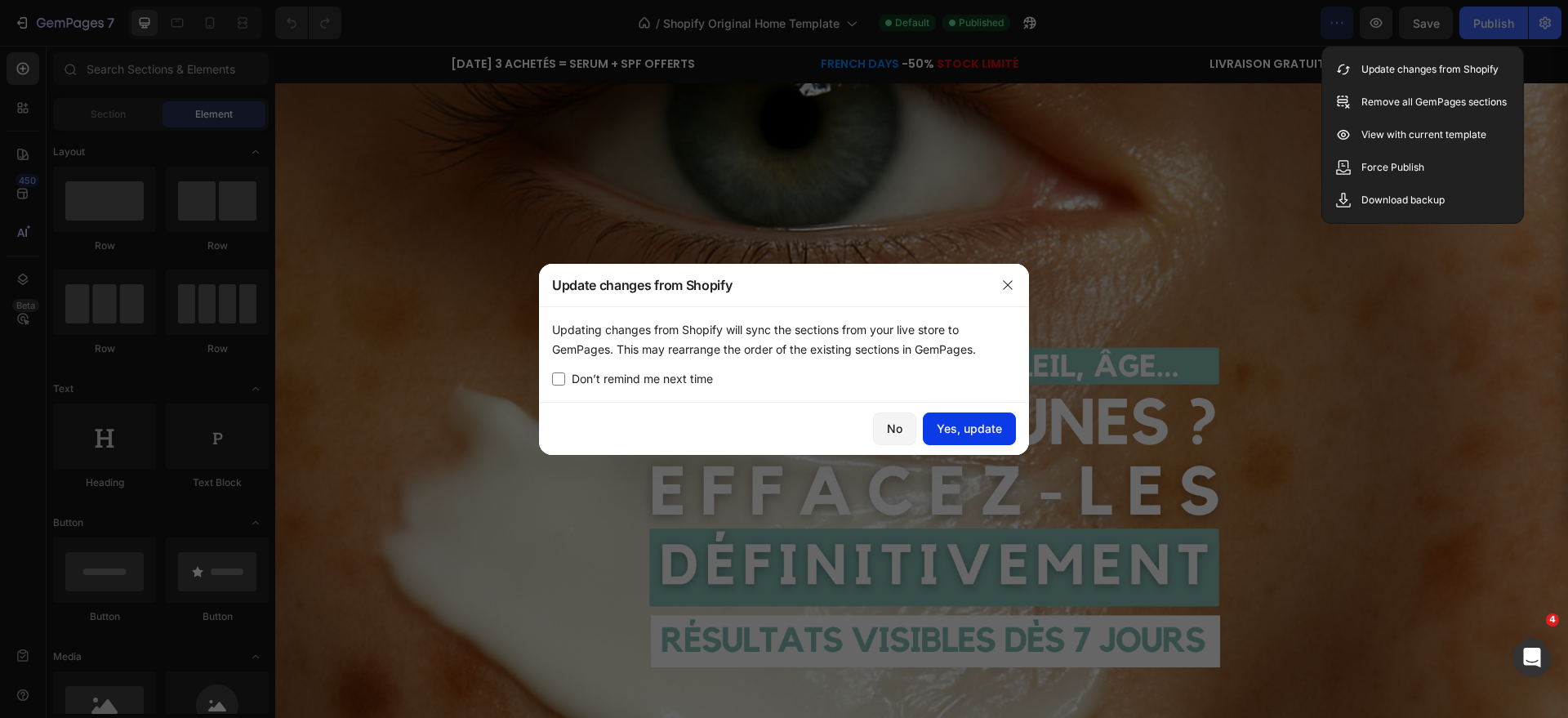
click at [967, 433] on div "Yes, update" at bounding box center [968, 429] width 65 height 17
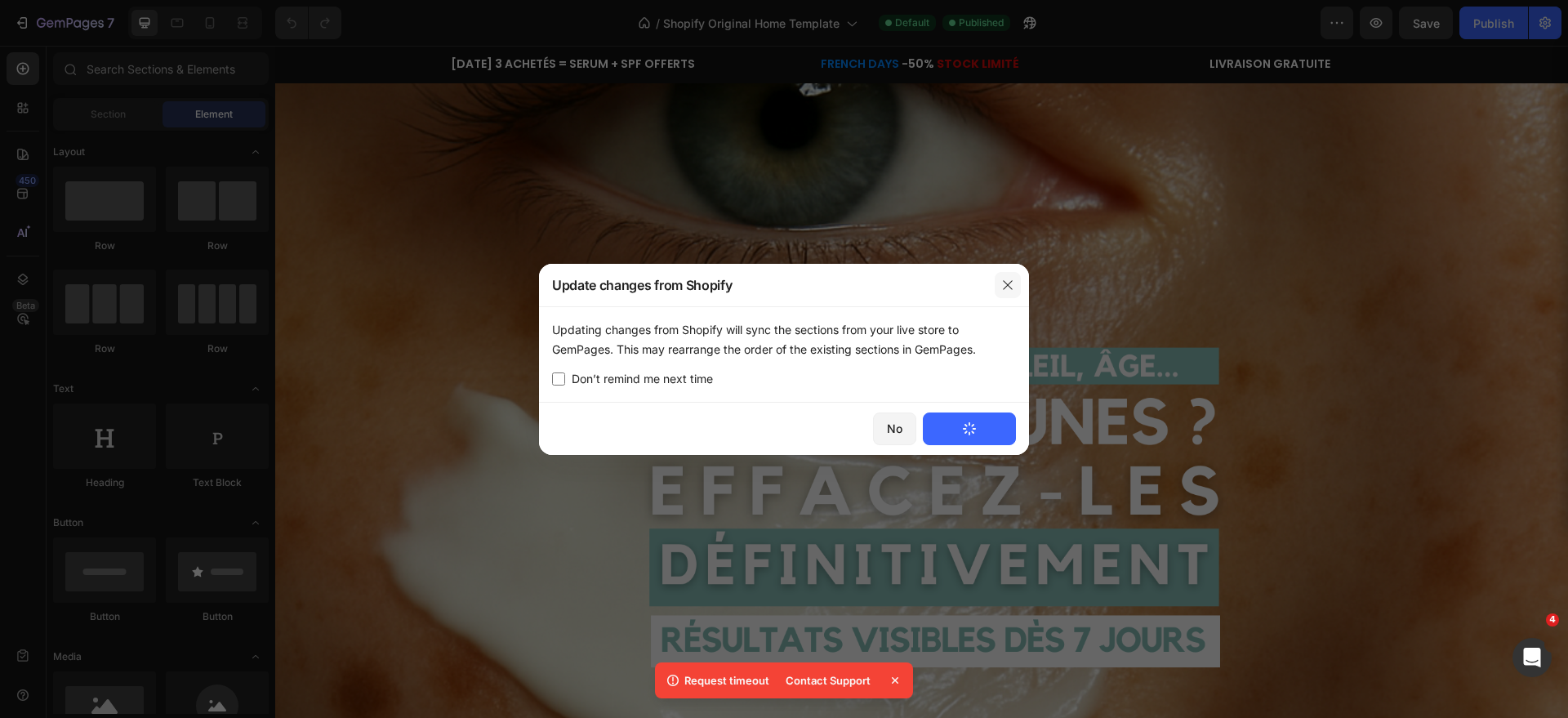
click at [1005, 289] on icon "button" at bounding box center [1007, 284] width 13 height 13
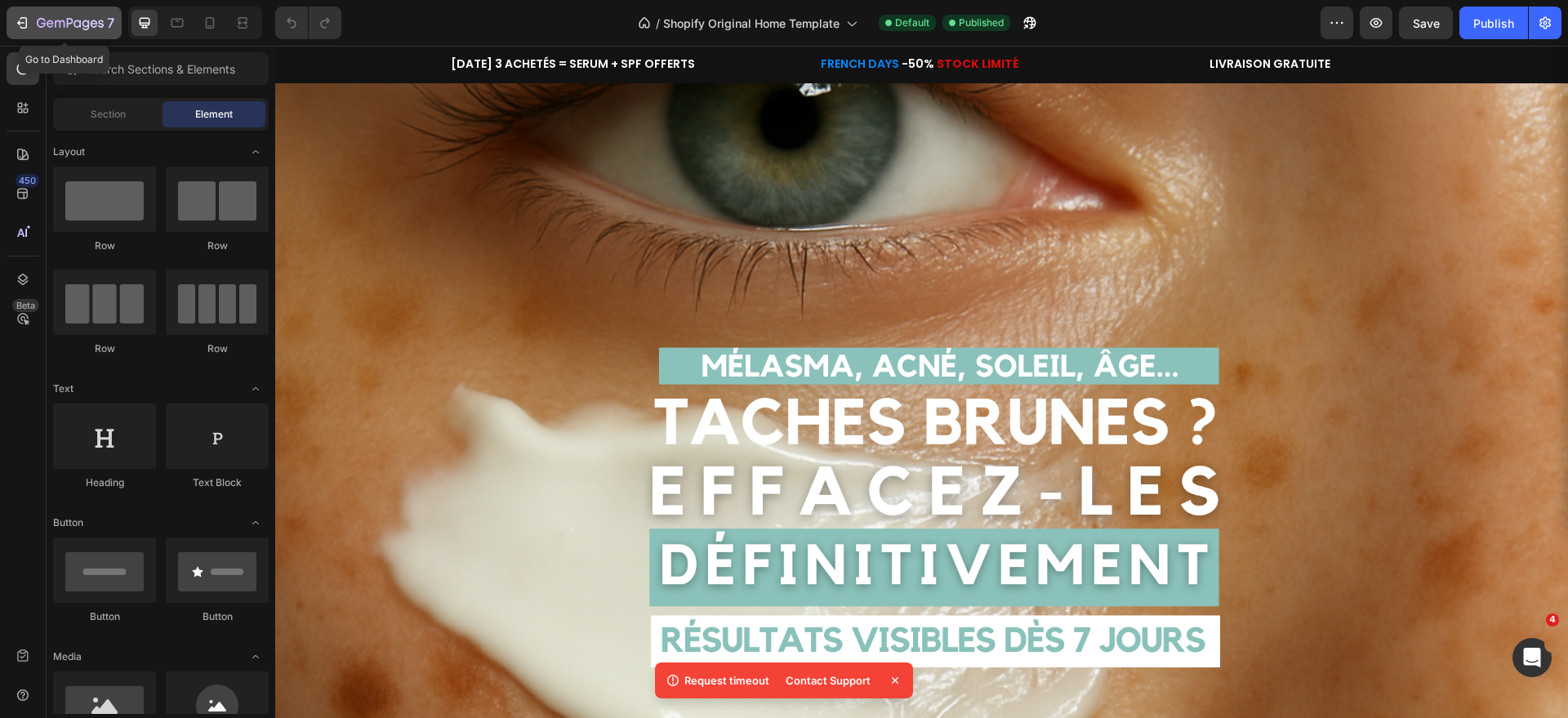
click at [20, 28] on icon "button" at bounding box center [24, 23] width 8 height 12
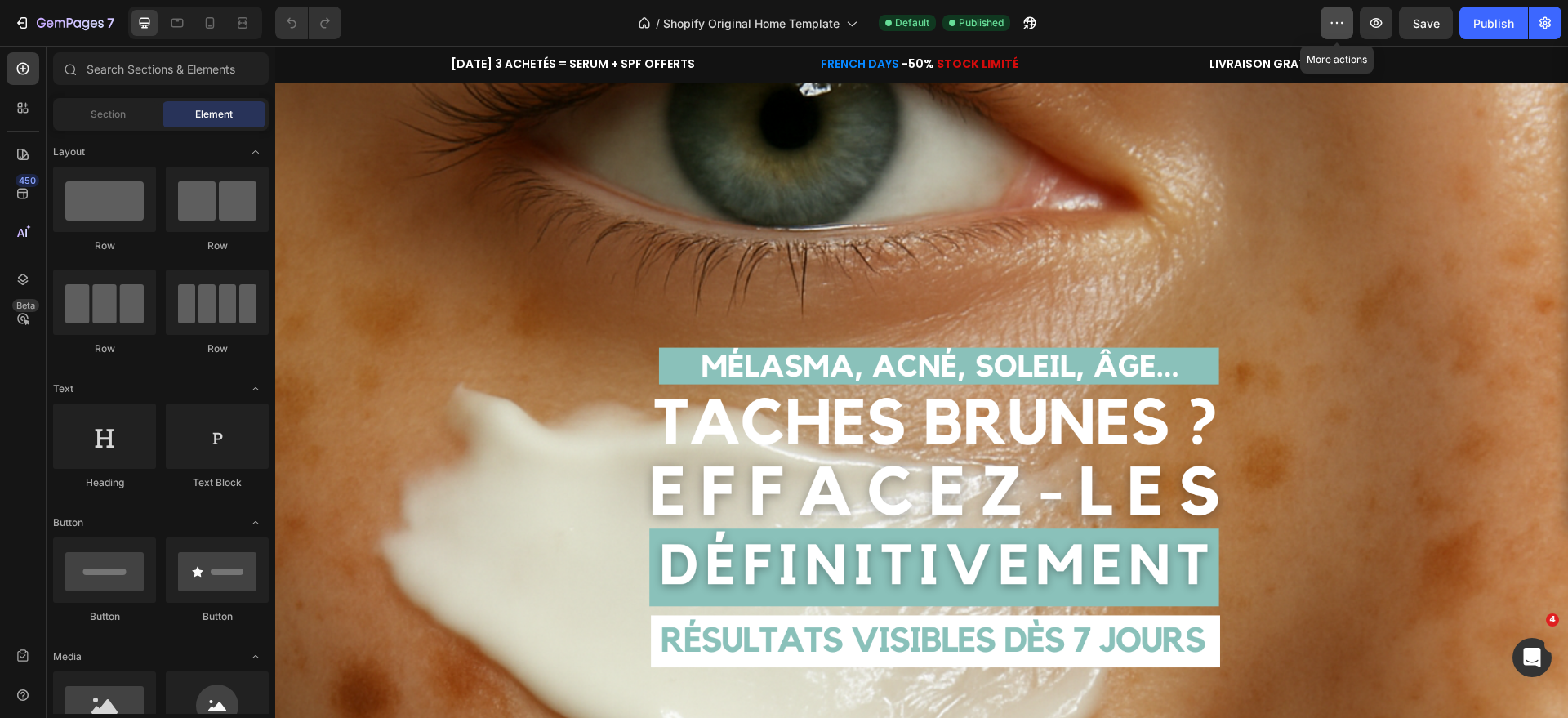
click at [1335, 29] on icon "button" at bounding box center [1336, 22] width 16 height 16
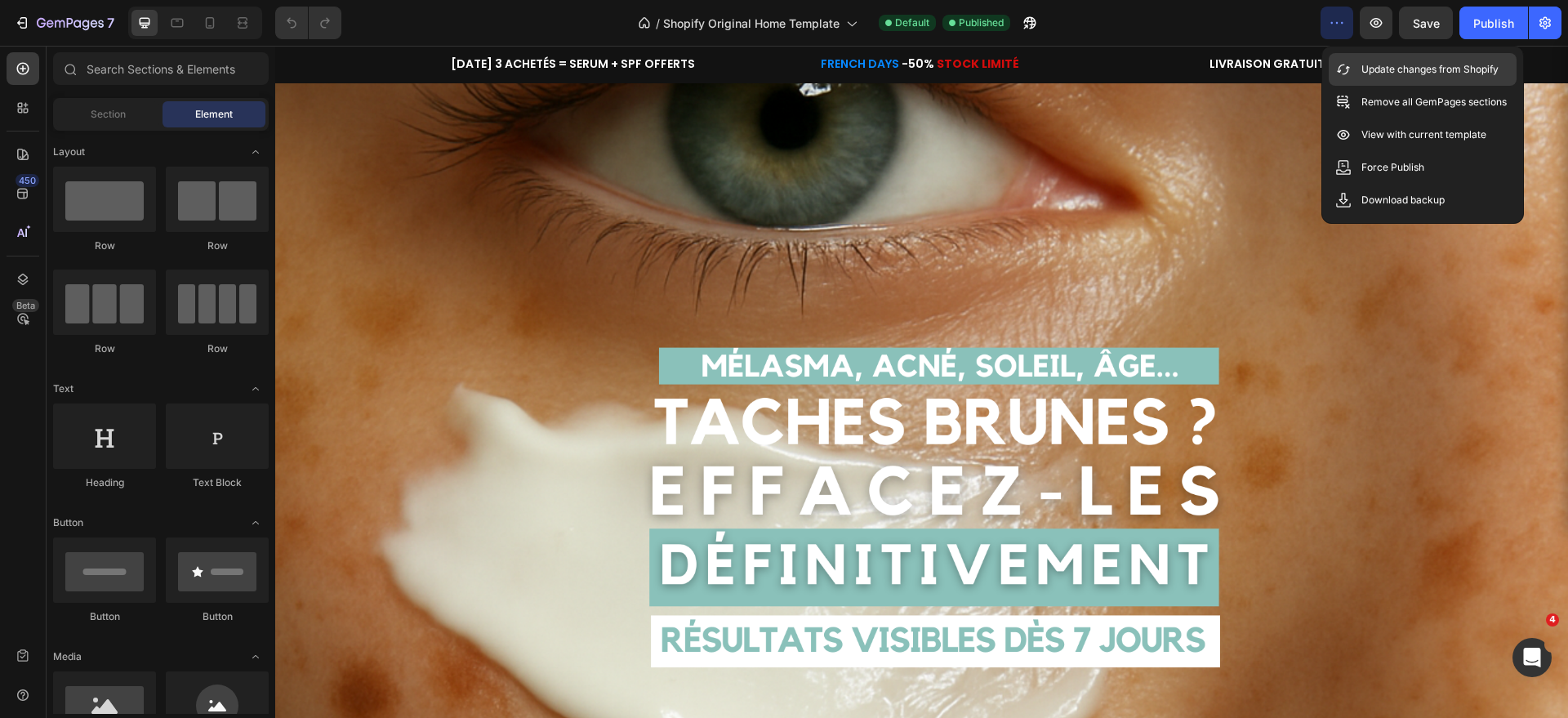
click at [1412, 73] on p "Update changes from Shopify" at bounding box center [1429, 69] width 137 height 16
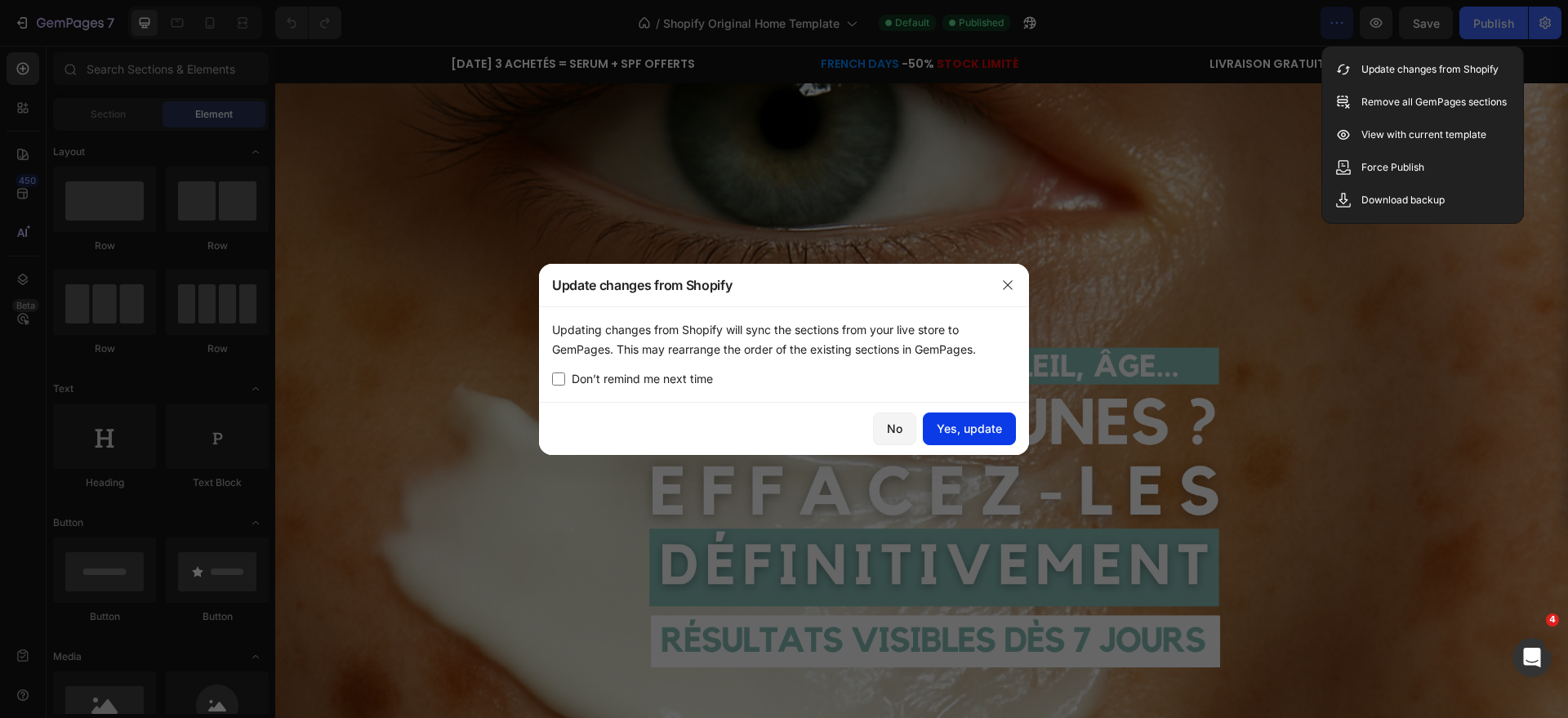
click at [968, 434] on div "Yes, update" at bounding box center [968, 429] width 65 height 17
